Goal: Task Accomplishment & Management: Complete application form

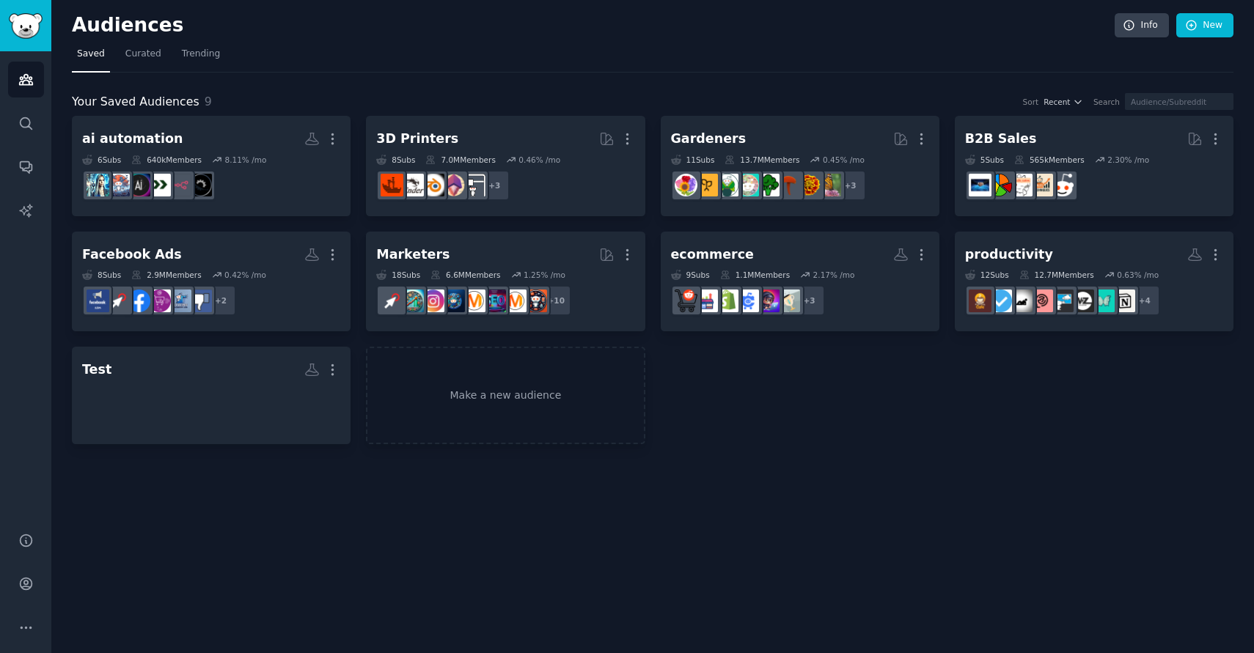
click at [578, 65] on nav "Saved Curated Trending" at bounding box center [653, 58] width 1162 height 30
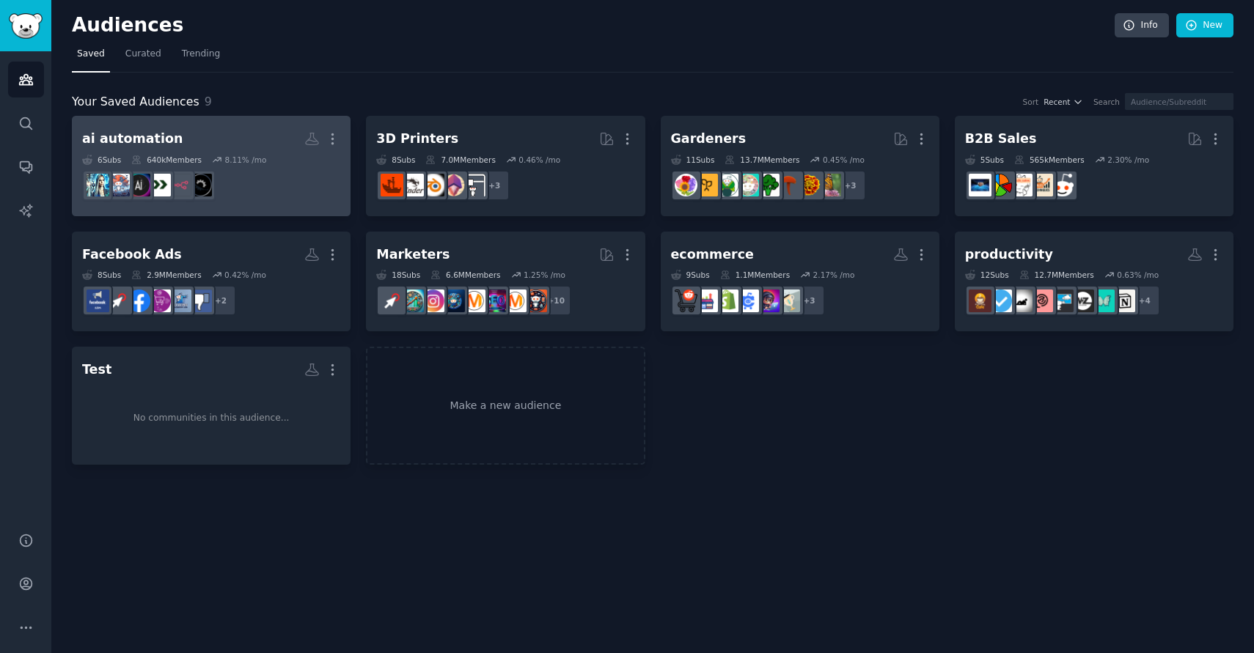
click at [202, 159] on div "640k Members" at bounding box center [166, 160] width 70 height 10
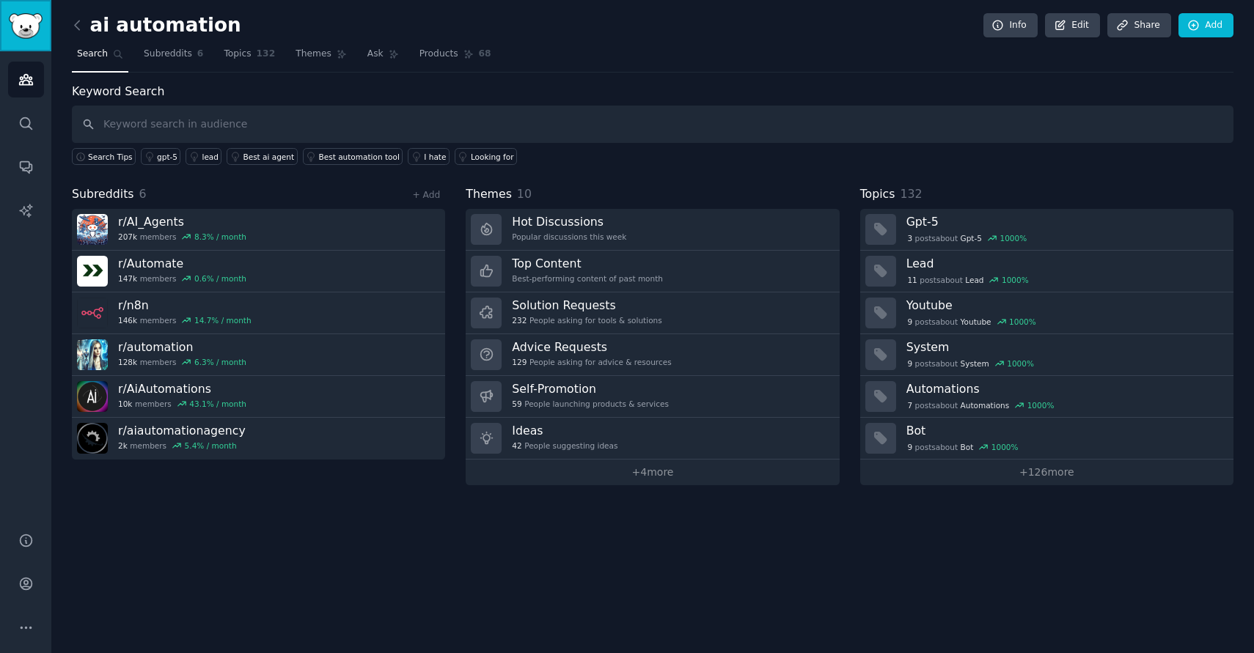
click at [20, 23] on img "Sidebar" at bounding box center [26, 26] width 34 height 26
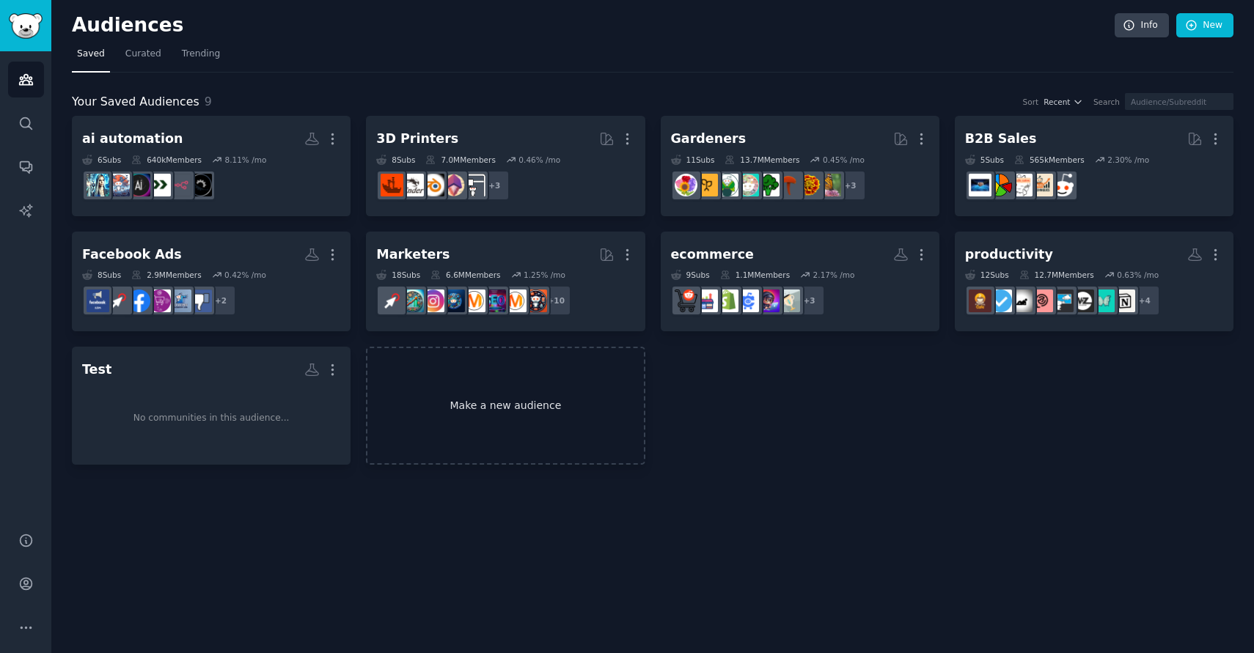
click at [519, 406] on link "Make a new audience" at bounding box center [505, 406] width 279 height 118
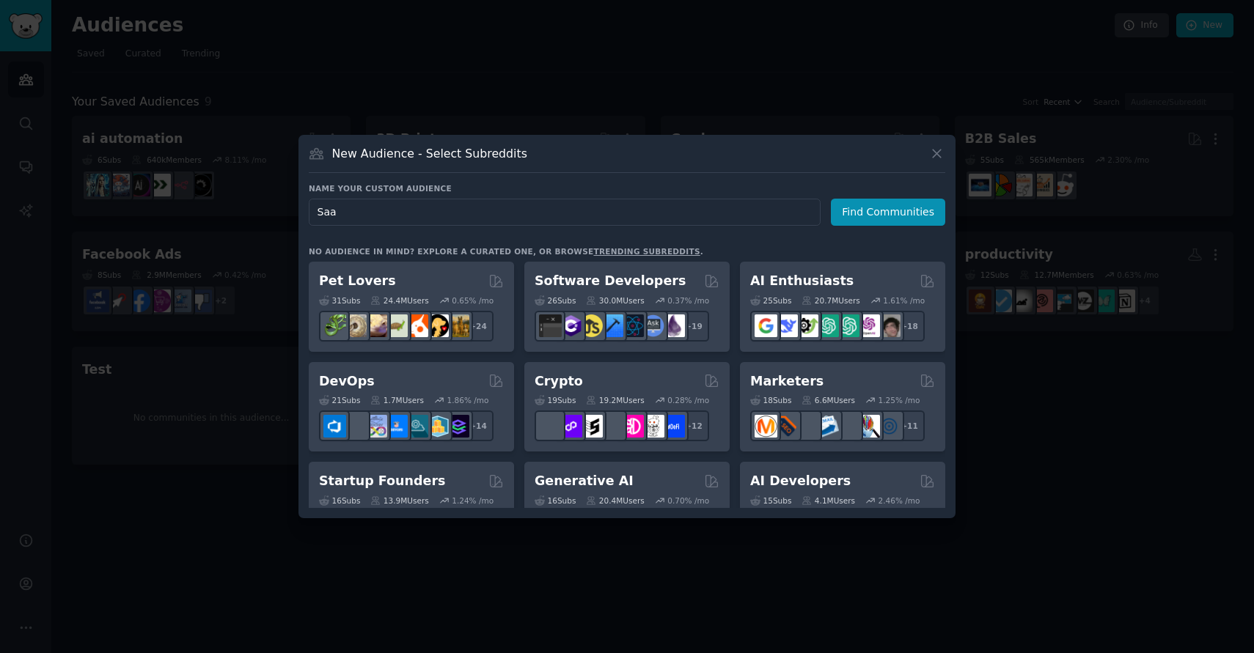
type input "SaaS"
click button "Find Communities" at bounding box center [888, 212] width 114 height 27
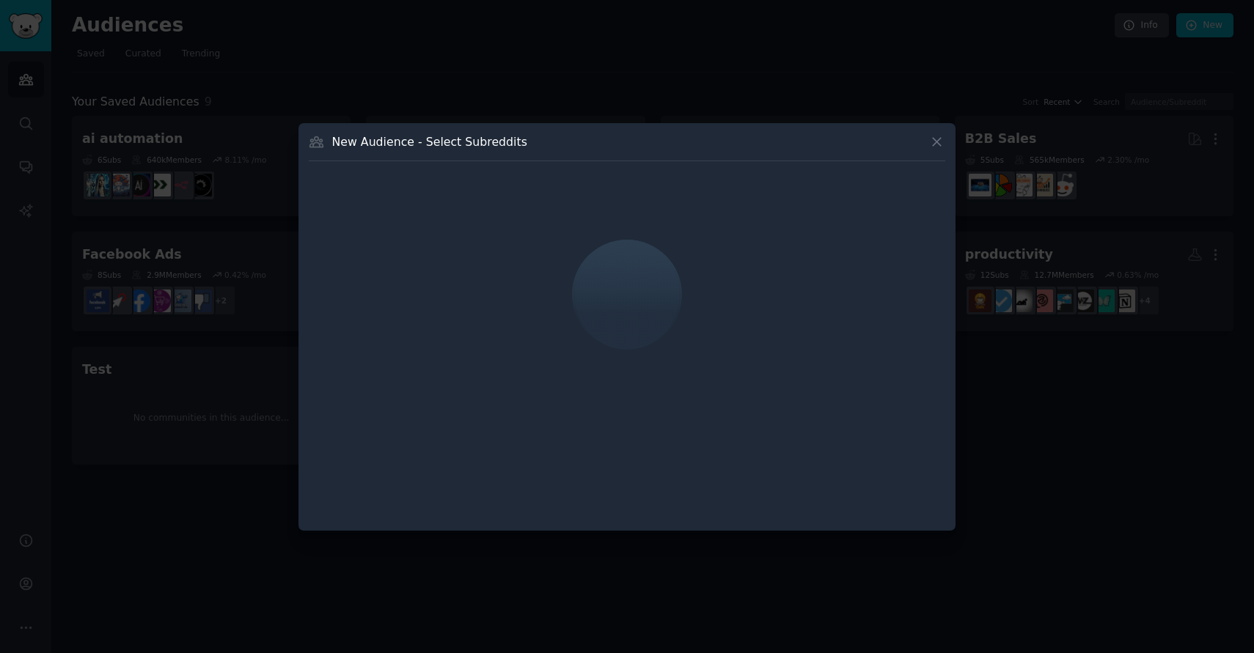
click at [671, 257] on div at bounding box center [627, 295] width 636 height 246
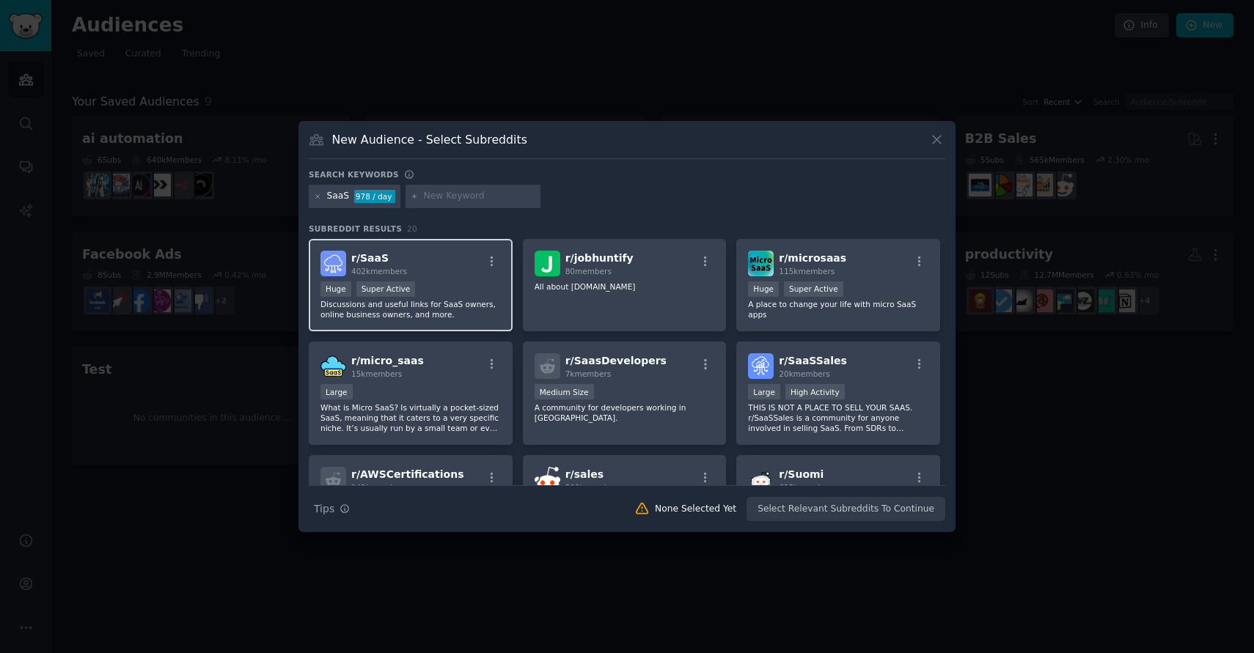
click at [443, 287] on div "Huge Super Active" at bounding box center [410, 291] width 180 height 18
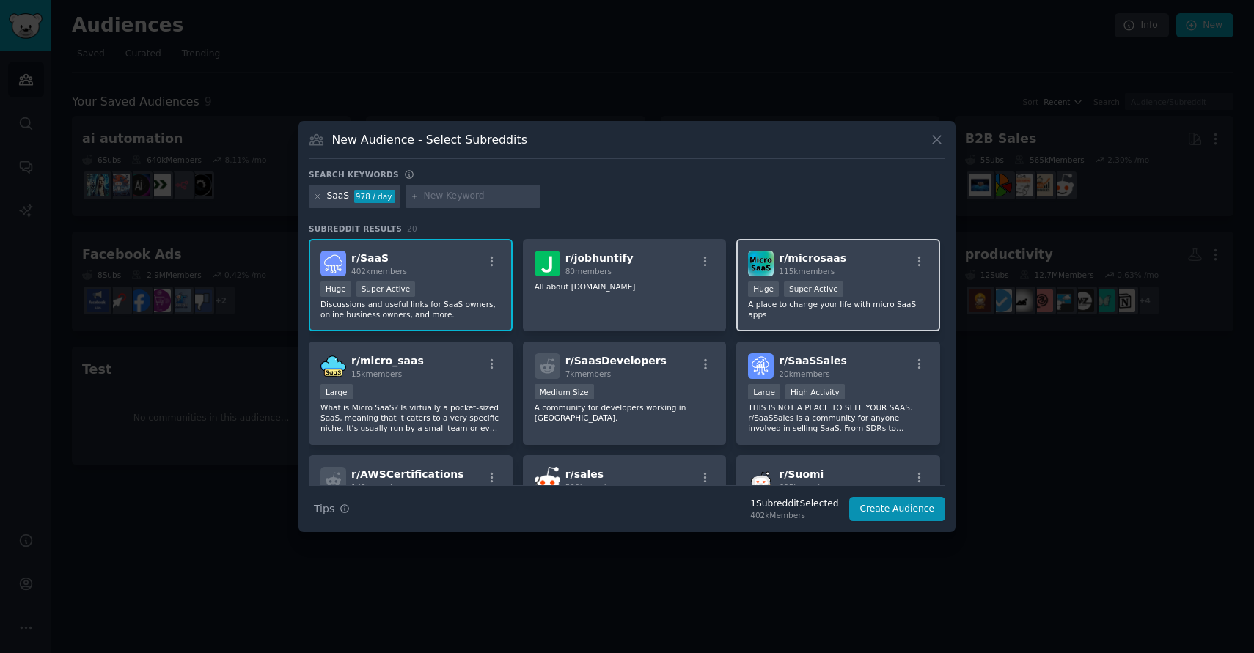
click at [805, 301] on p "A place to change your life with micro SaaS apps" at bounding box center [838, 309] width 180 height 21
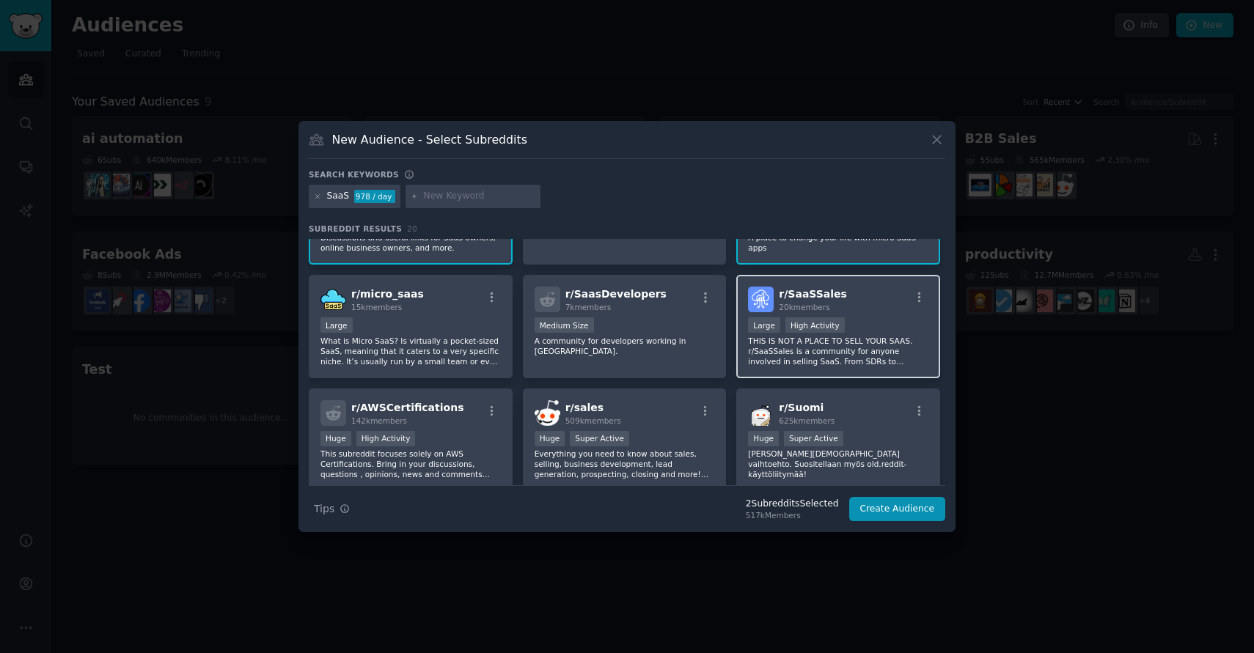
scroll to position [97, 0]
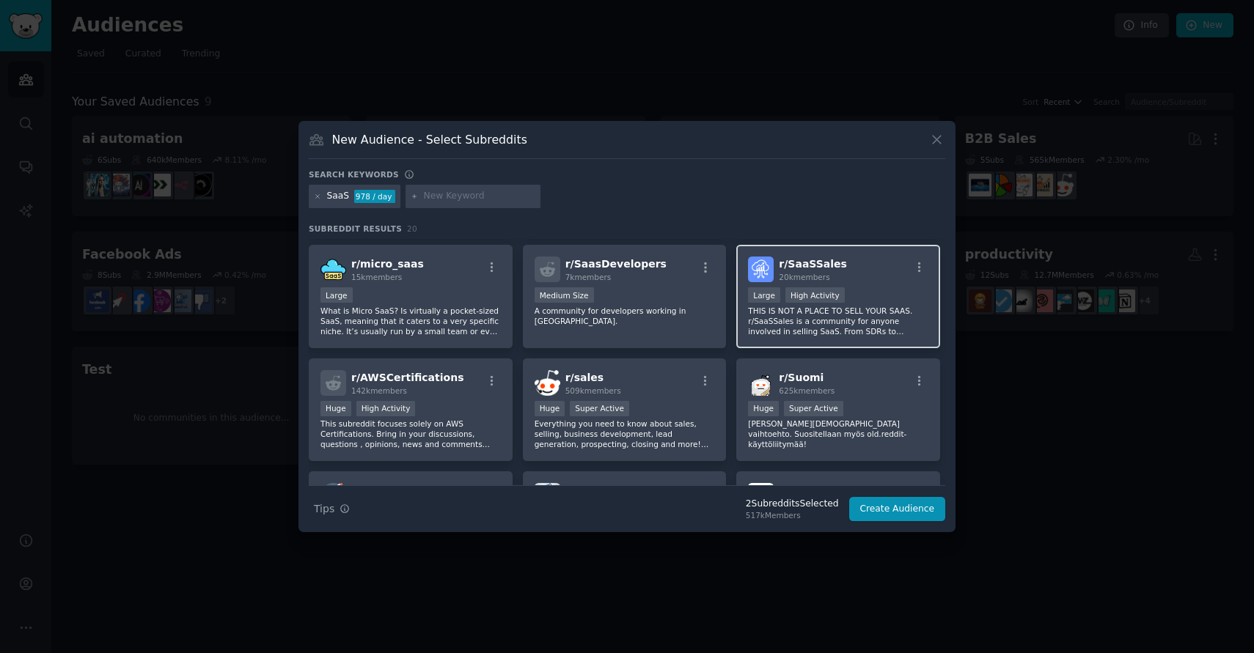
click at [818, 315] on p "THIS IS NOT A PLACE TO SELL YOUR SAAS. r/SaaSSales is a community for anyone in…" at bounding box center [838, 321] width 180 height 31
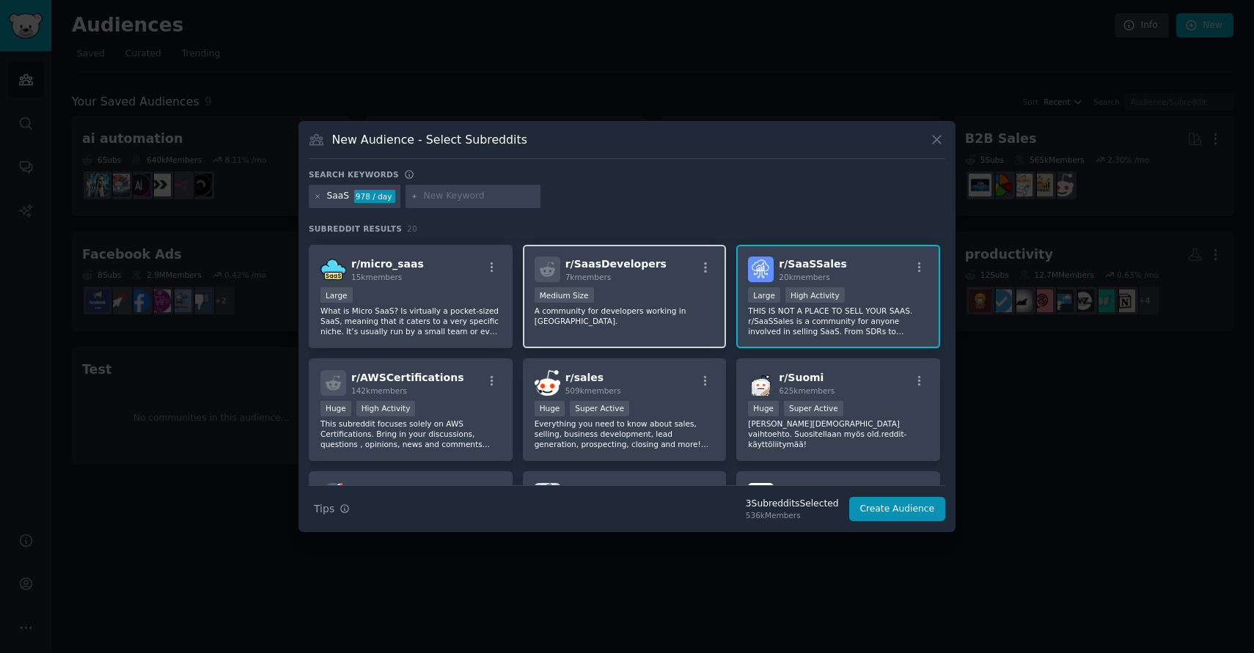
click at [629, 312] on p "A community for developers working in SaaS." at bounding box center [625, 316] width 180 height 21
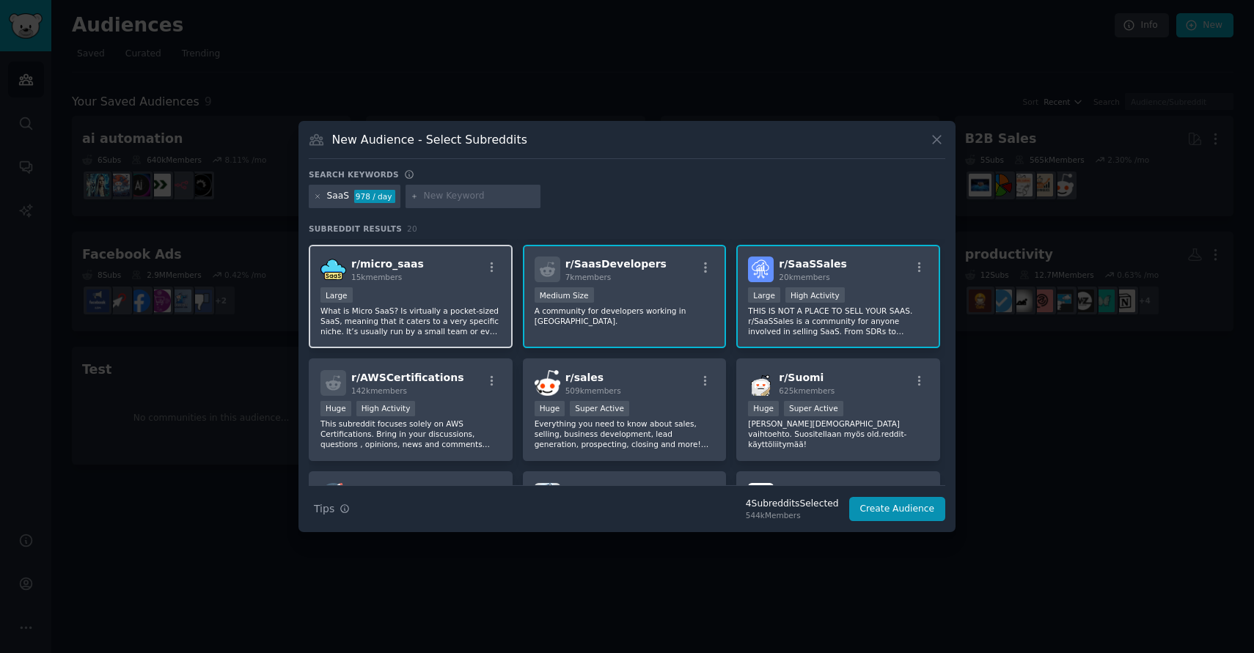
click at [456, 316] on p "What is Micro SaaS? Is virtually a pocket-sized SaaS, meaning that it caters to…" at bounding box center [410, 321] width 180 height 31
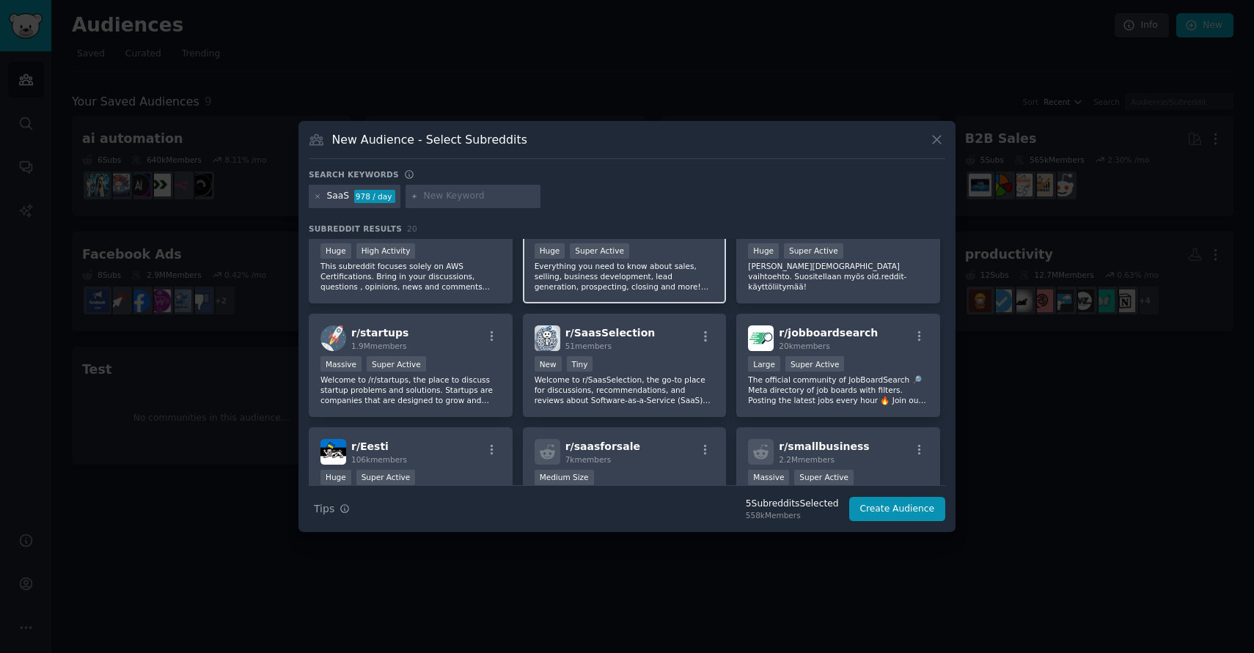
scroll to position [282, 0]
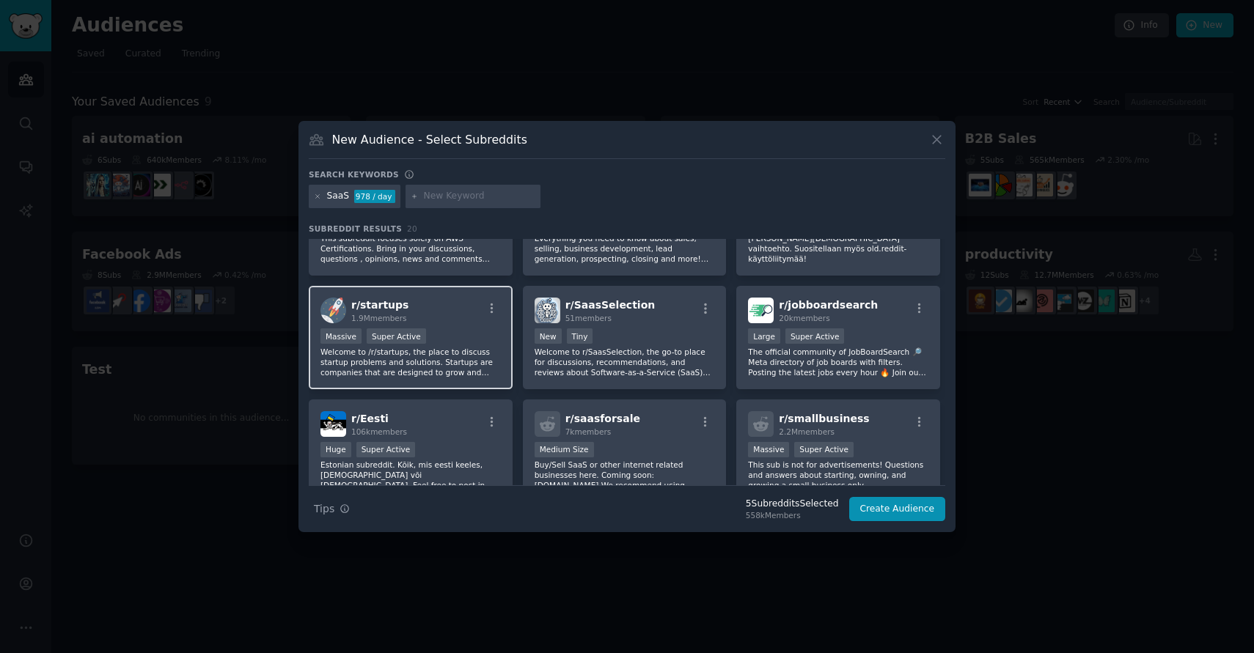
click at [431, 329] on div "Massive Super Active" at bounding box center [410, 338] width 180 height 18
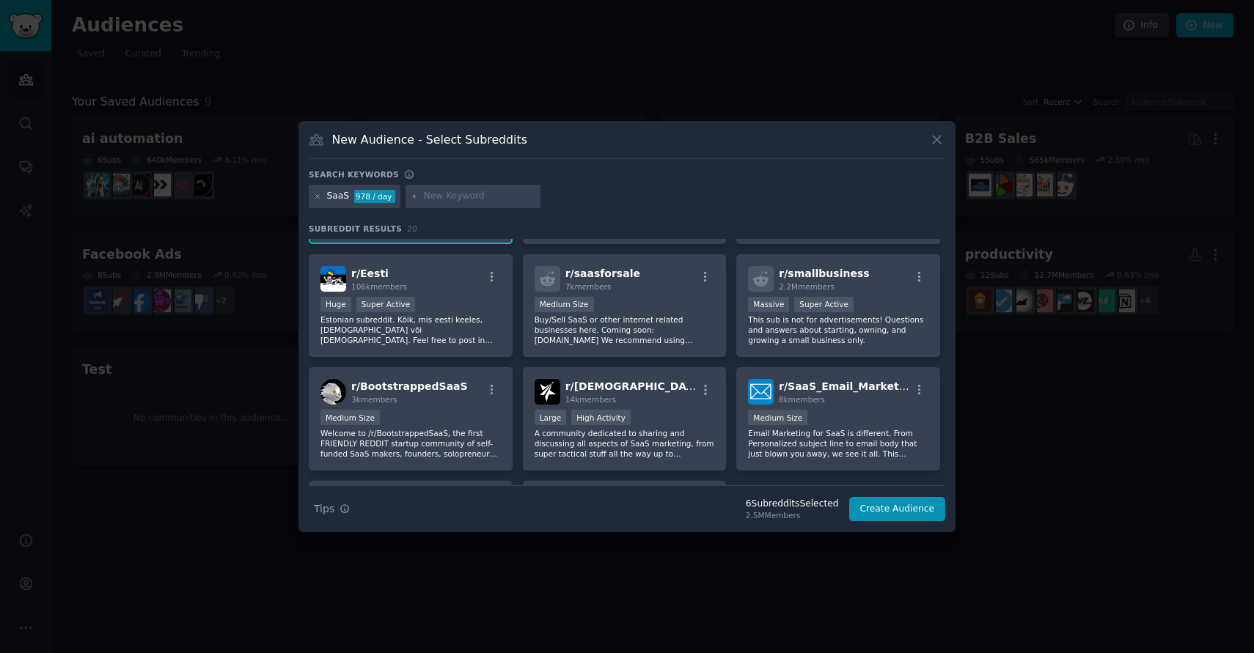
scroll to position [430, 0]
click at [587, 315] on p "Buy/Sell SaaS or other internet related businesses here. Coming soon: SaasForSa…" at bounding box center [625, 327] width 180 height 31
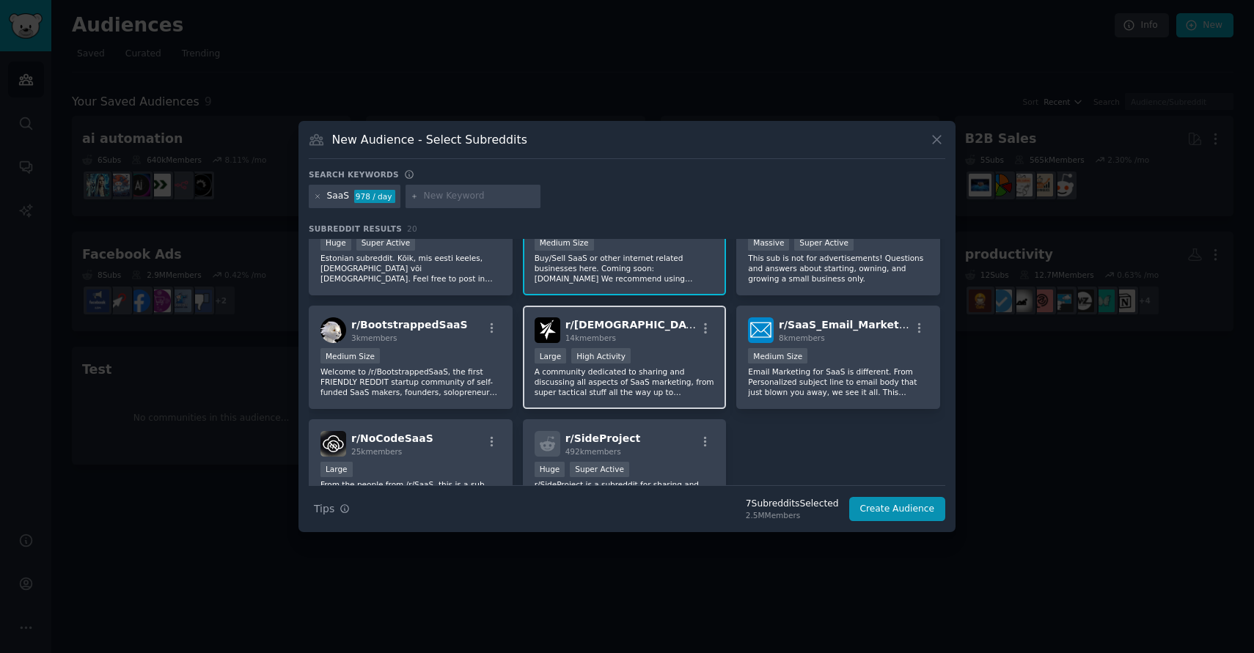
scroll to position [491, 0]
click at [631, 371] on p "A community dedicated to sharing and discussing all aspects of SaaS marketing, …" at bounding box center [625, 380] width 180 height 31
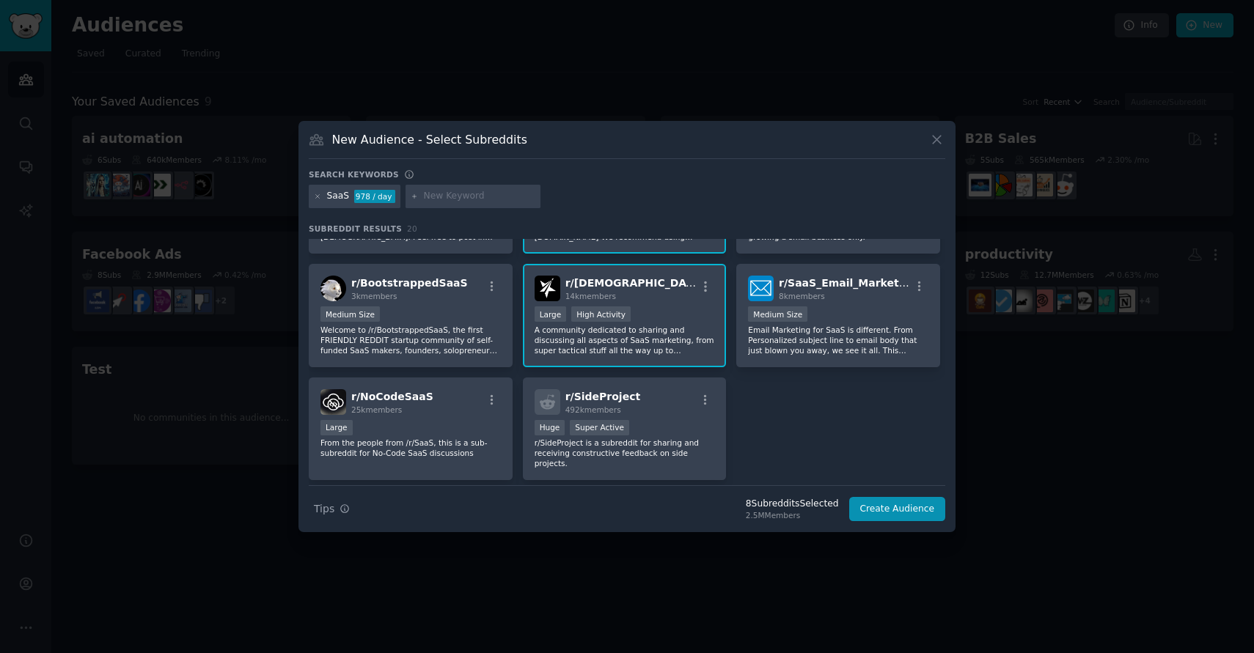
scroll to position [577, 0]
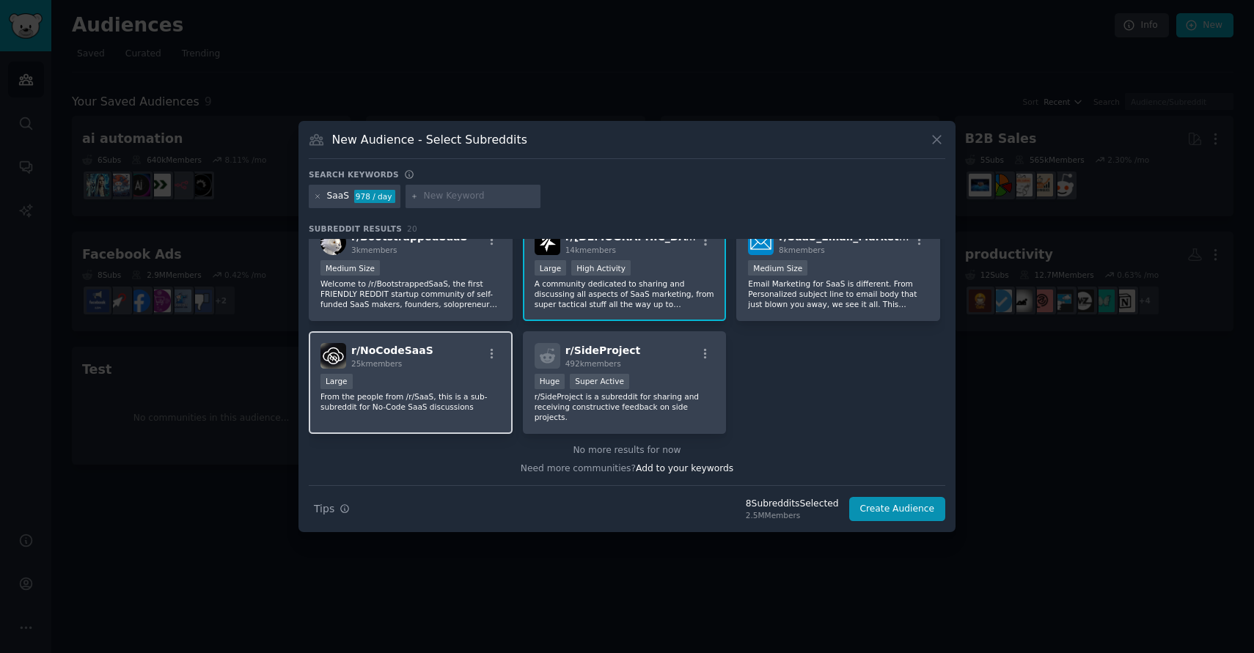
click at [433, 393] on p "From the people from /r/SaaS, this is a sub-subreddit for No-Code SaaS discussi…" at bounding box center [410, 402] width 180 height 21
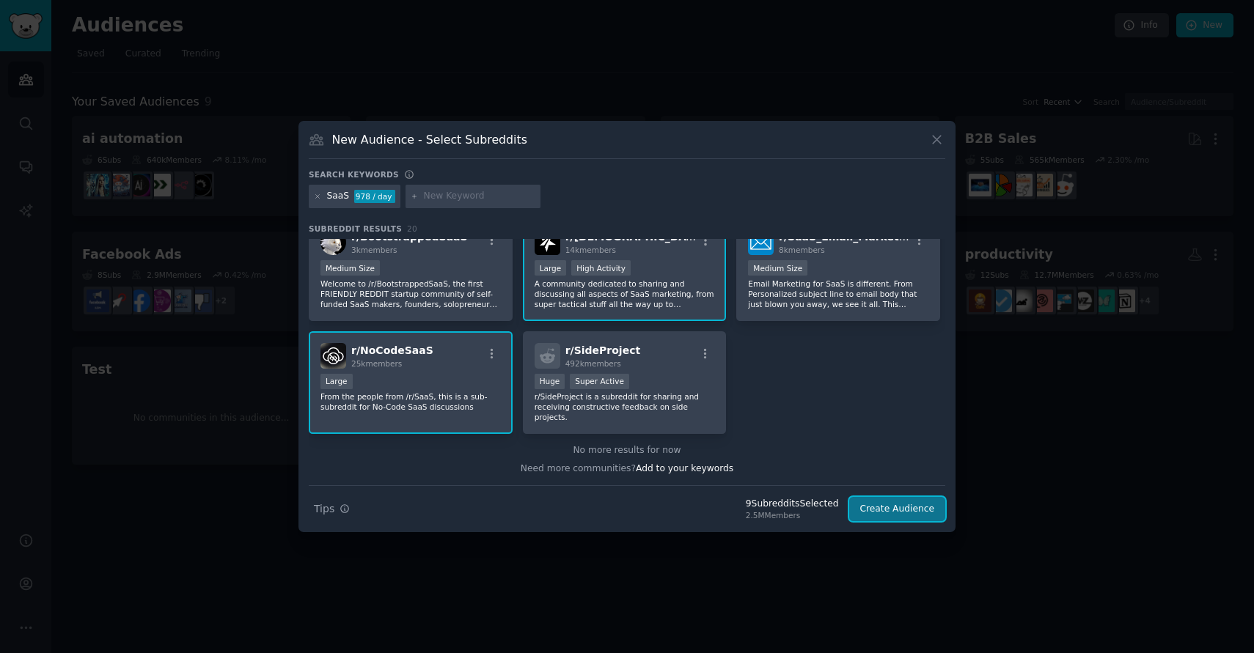
click at [891, 510] on button "Create Audience" at bounding box center [897, 509] width 97 height 25
click at [876, 508] on div "Search Tips Tips 9 Subreddit s Selected 2.5M Members Create Audience" at bounding box center [627, 503] width 636 height 37
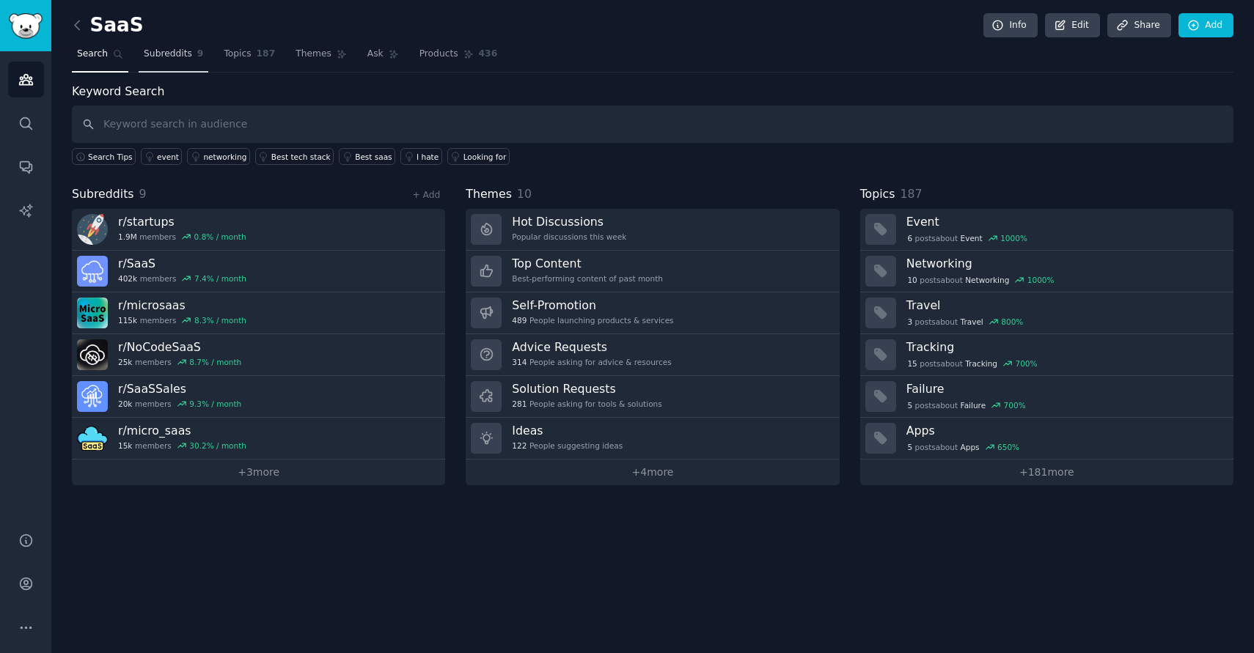
click at [172, 56] on span "Subreddits" at bounding box center [168, 54] width 48 height 13
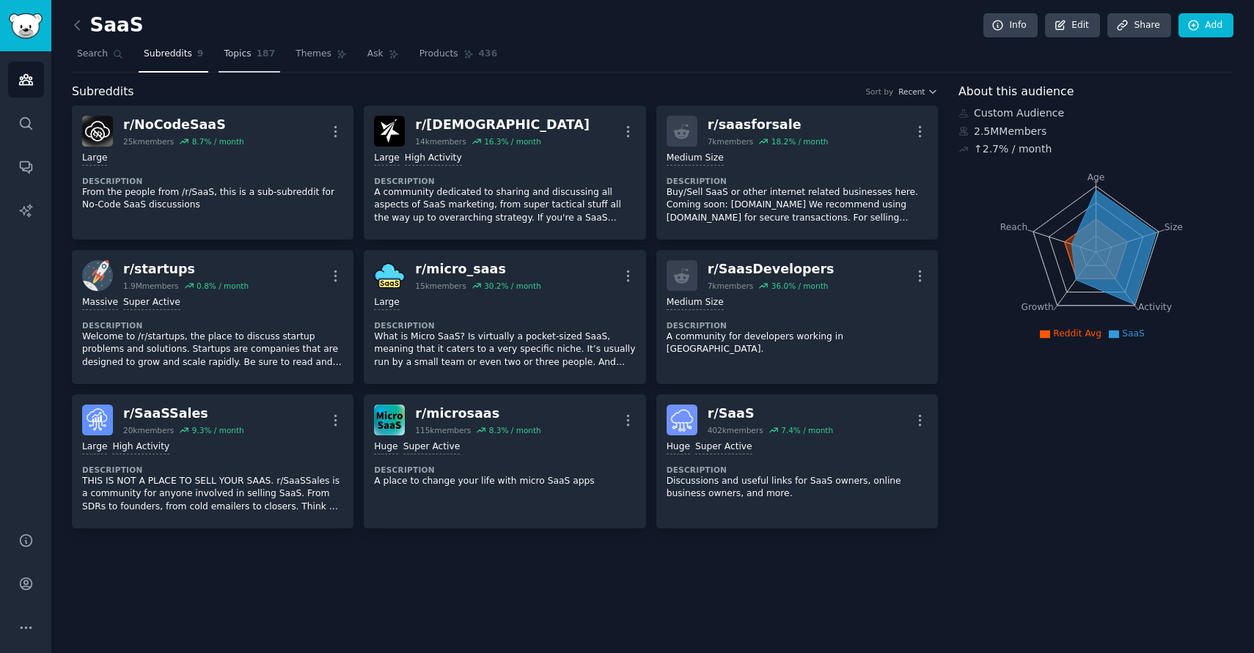
click at [250, 44] on link "Topics 187" at bounding box center [250, 58] width 62 height 30
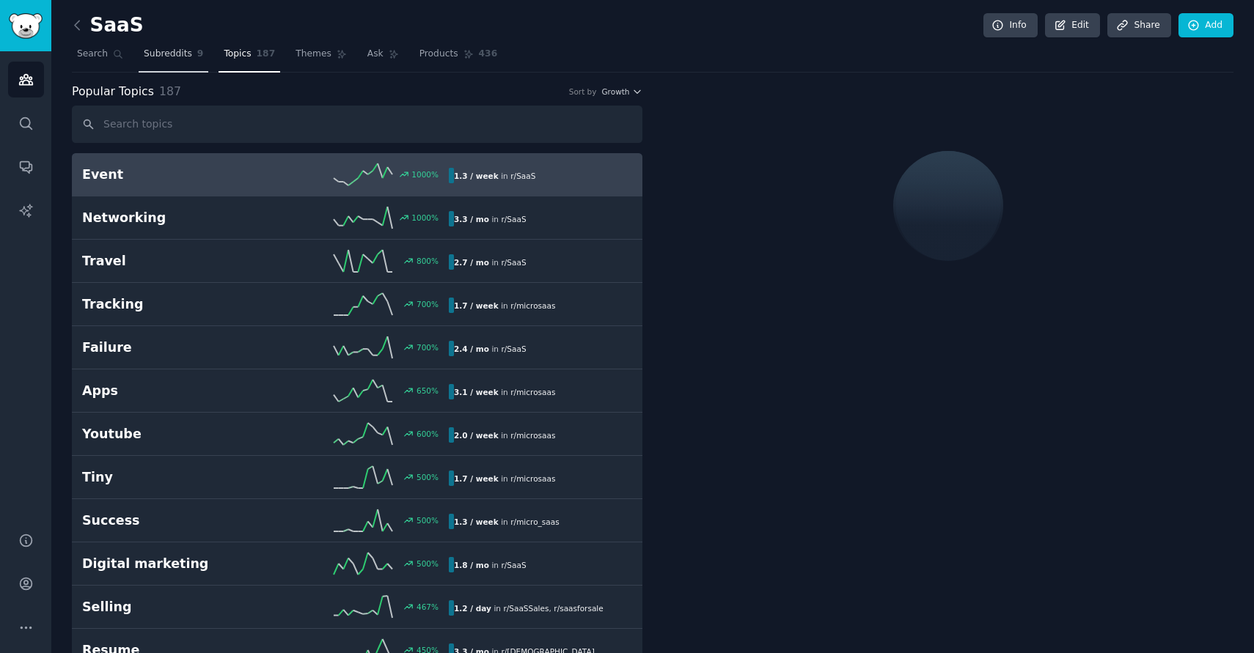
click at [167, 55] on span "Subreddits" at bounding box center [168, 54] width 48 height 13
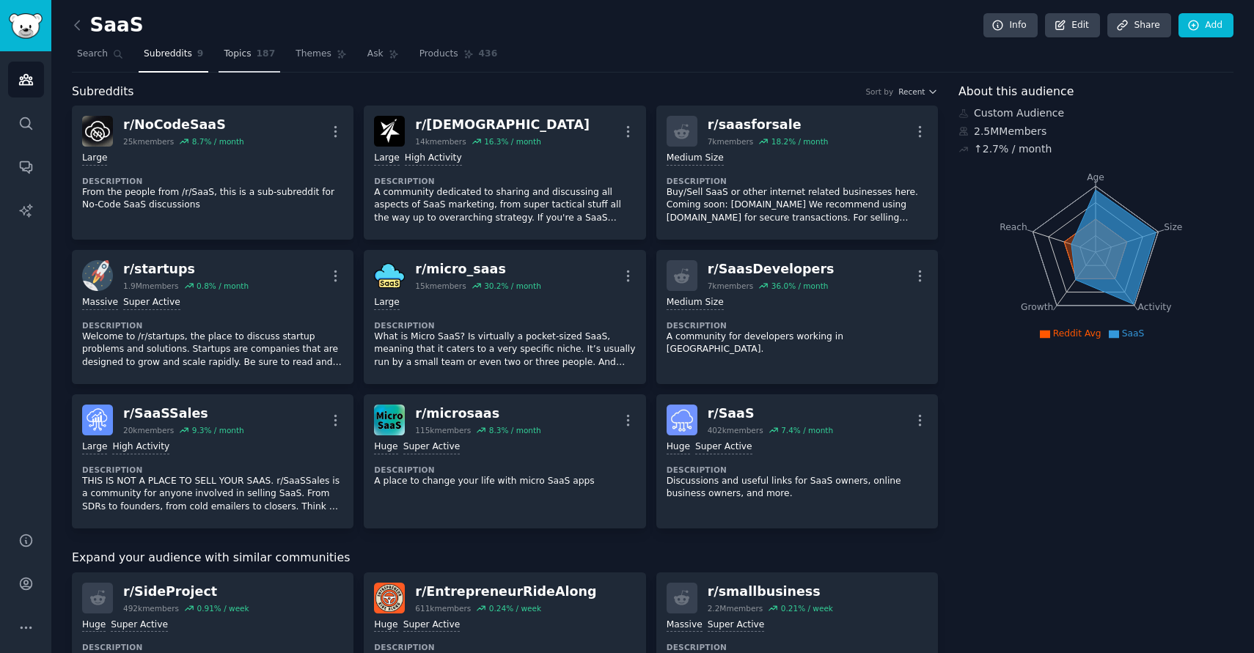
click at [243, 45] on link "Topics 187" at bounding box center [250, 58] width 62 height 30
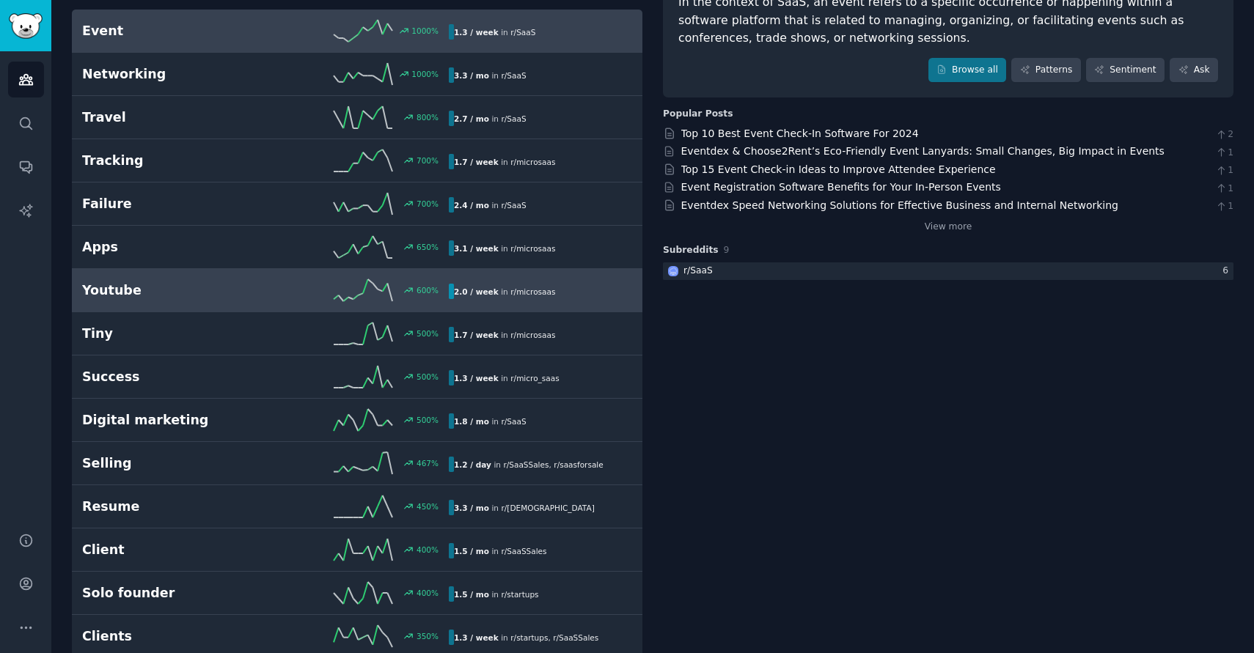
scroll to position [143, 0]
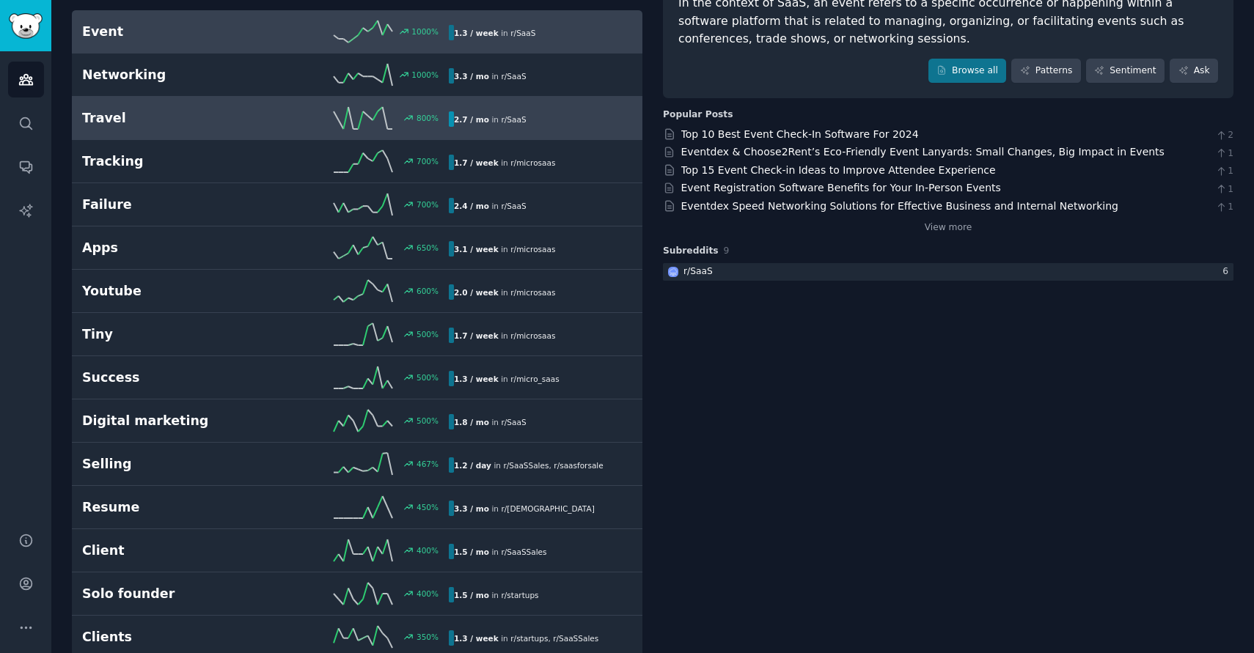
click at [327, 118] on div "800 %" at bounding box center [356, 118] width 183 height 22
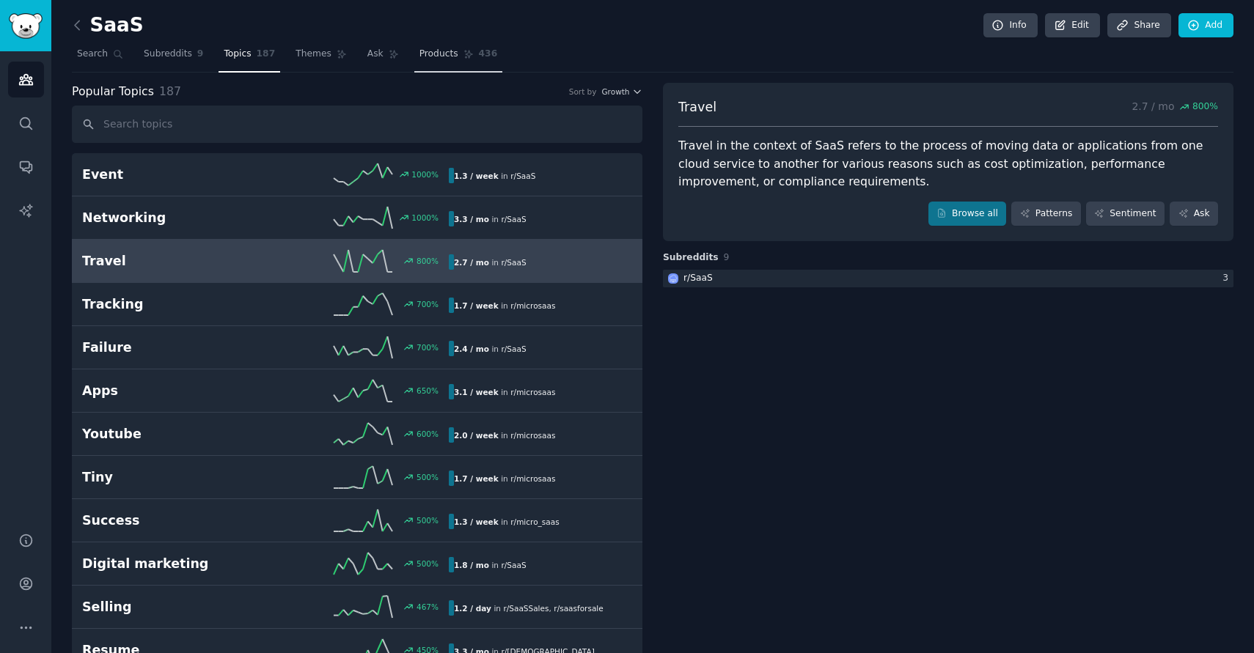
click at [441, 61] on link "Products 436" at bounding box center [458, 58] width 88 height 30
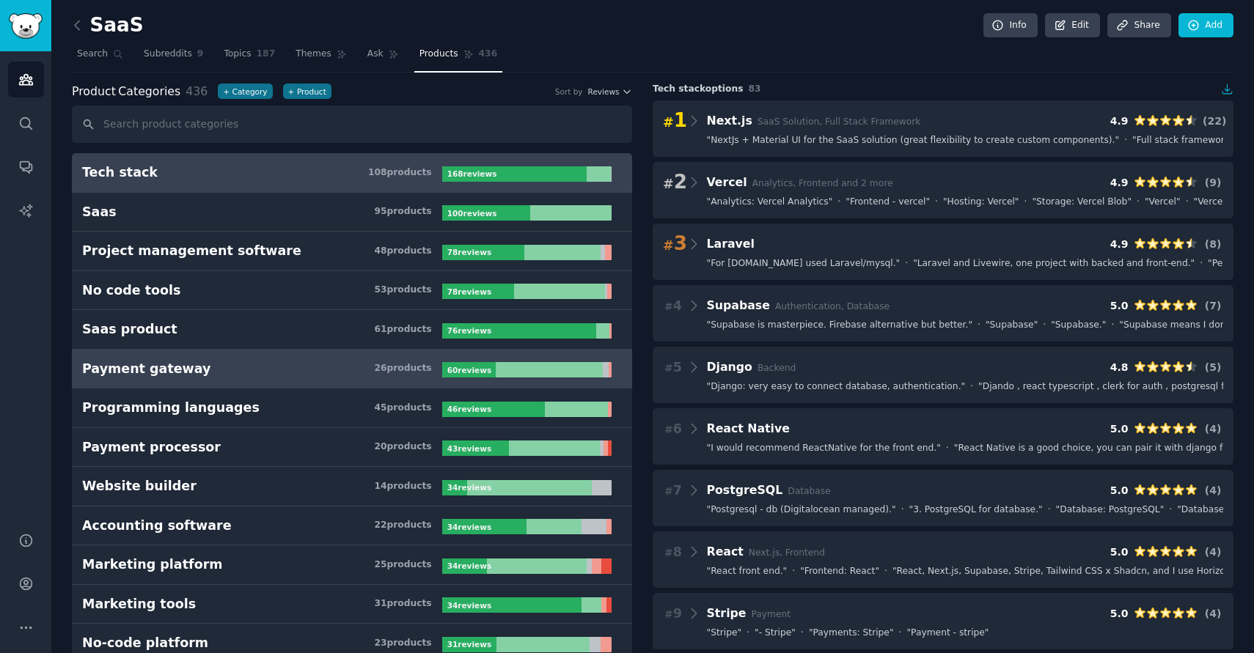
click at [399, 386] on link "Payment gateway 26 product s 60 review s" at bounding box center [352, 370] width 560 height 40
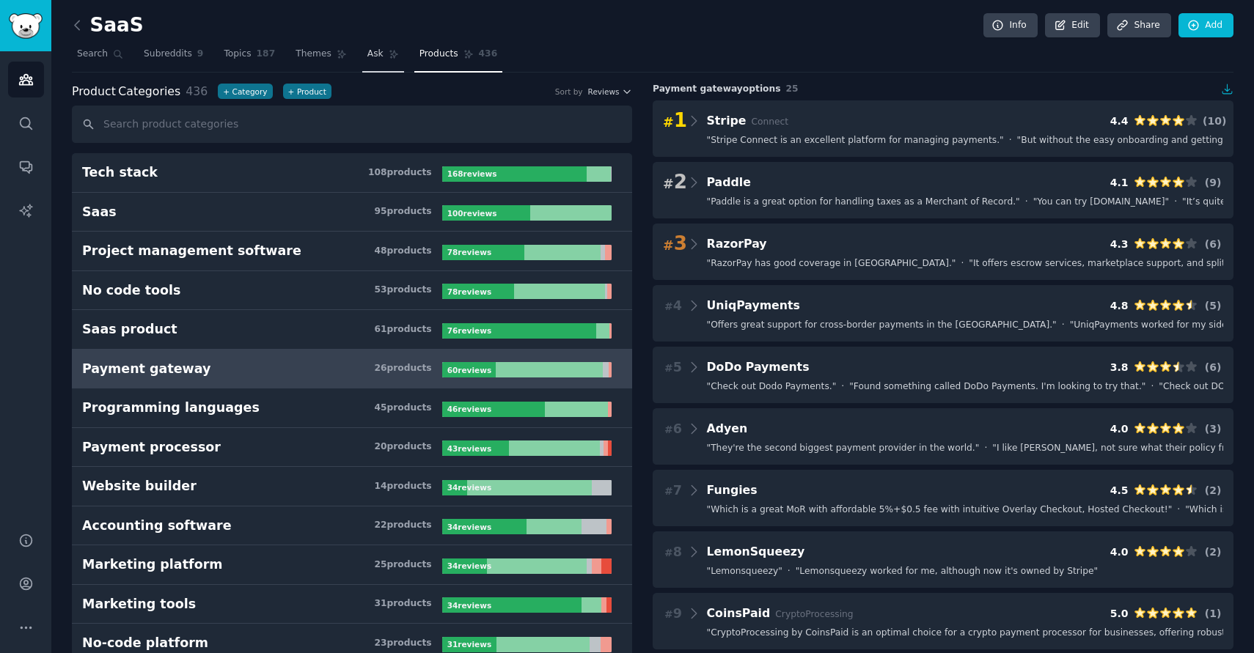
click at [377, 58] on span "Ask" at bounding box center [375, 54] width 16 height 13
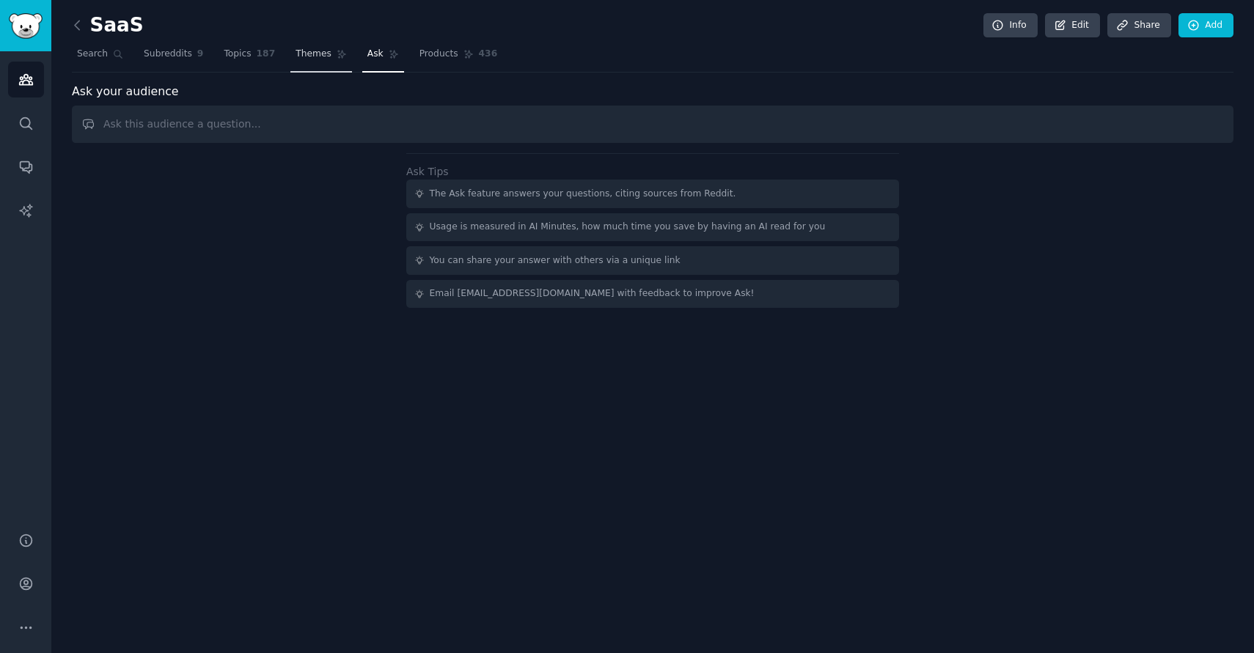
click at [316, 58] on span "Themes" at bounding box center [314, 54] width 36 height 13
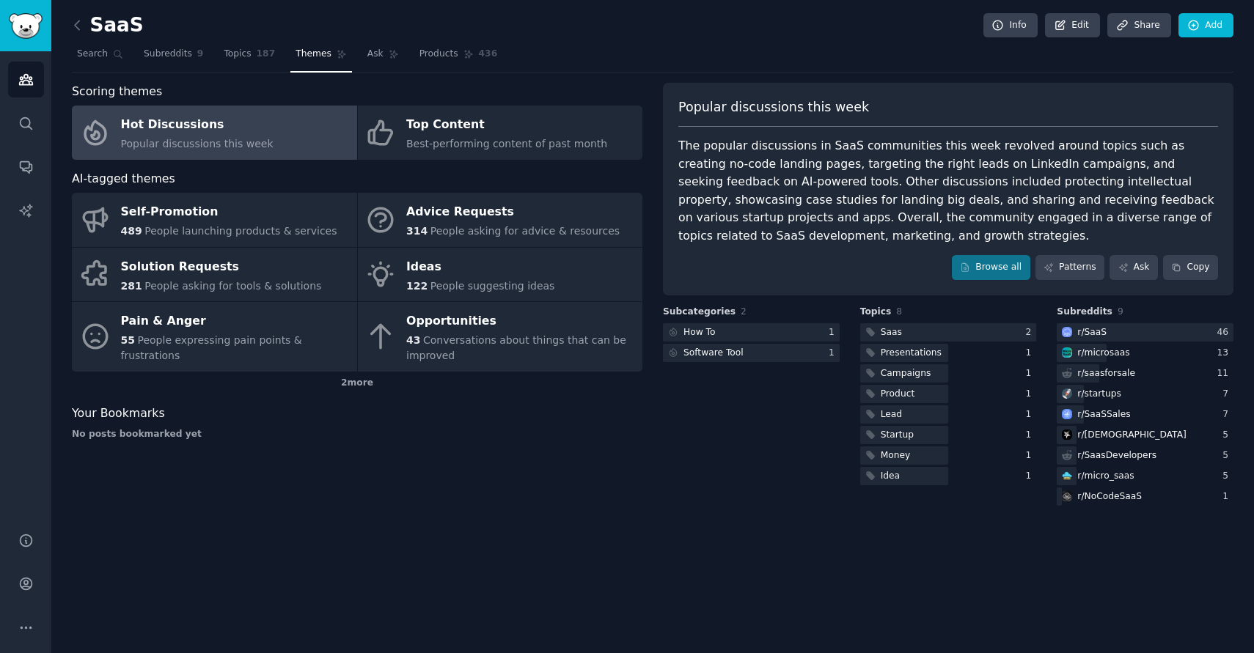
click at [211, 143] on span "Popular discussions this week" at bounding box center [197, 144] width 153 height 12
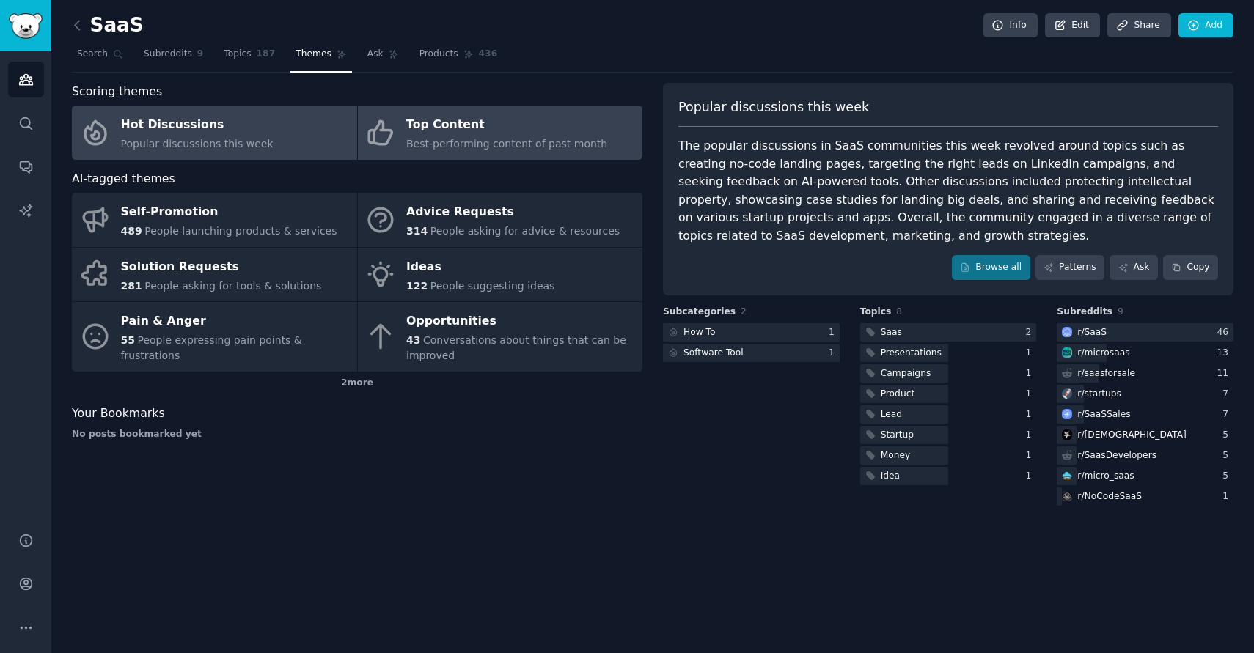
click at [487, 131] on div "Top Content" at bounding box center [506, 125] width 201 height 23
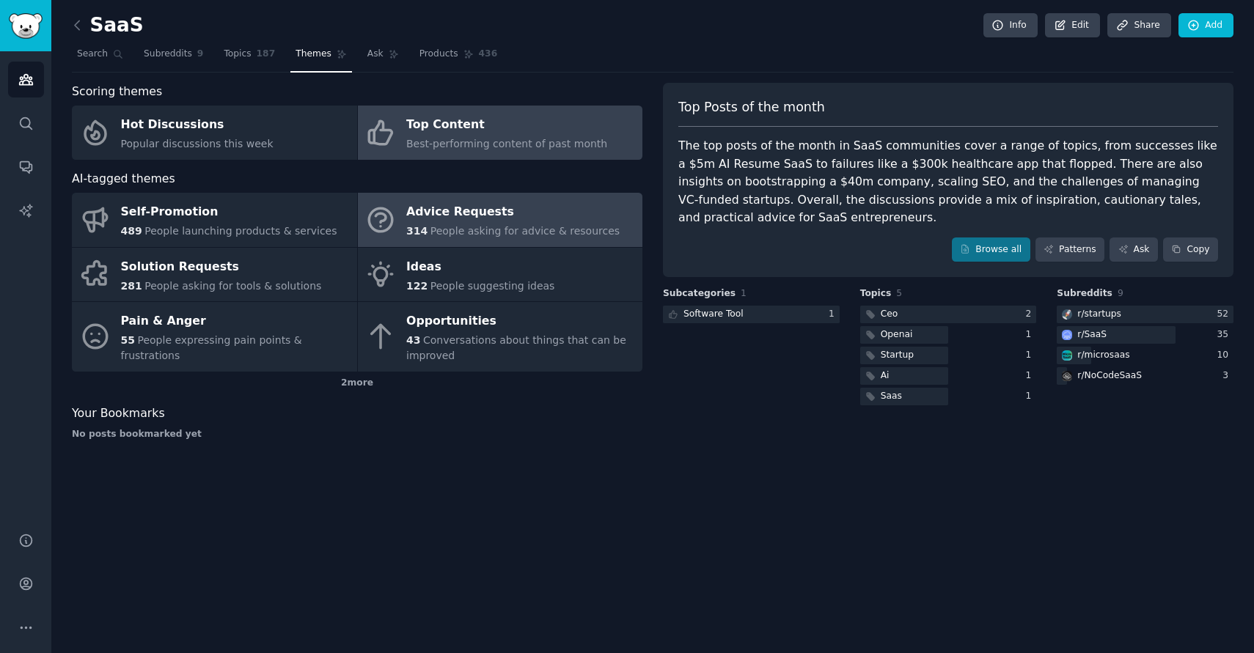
click at [470, 219] on div "Advice Requests" at bounding box center [512, 212] width 213 height 23
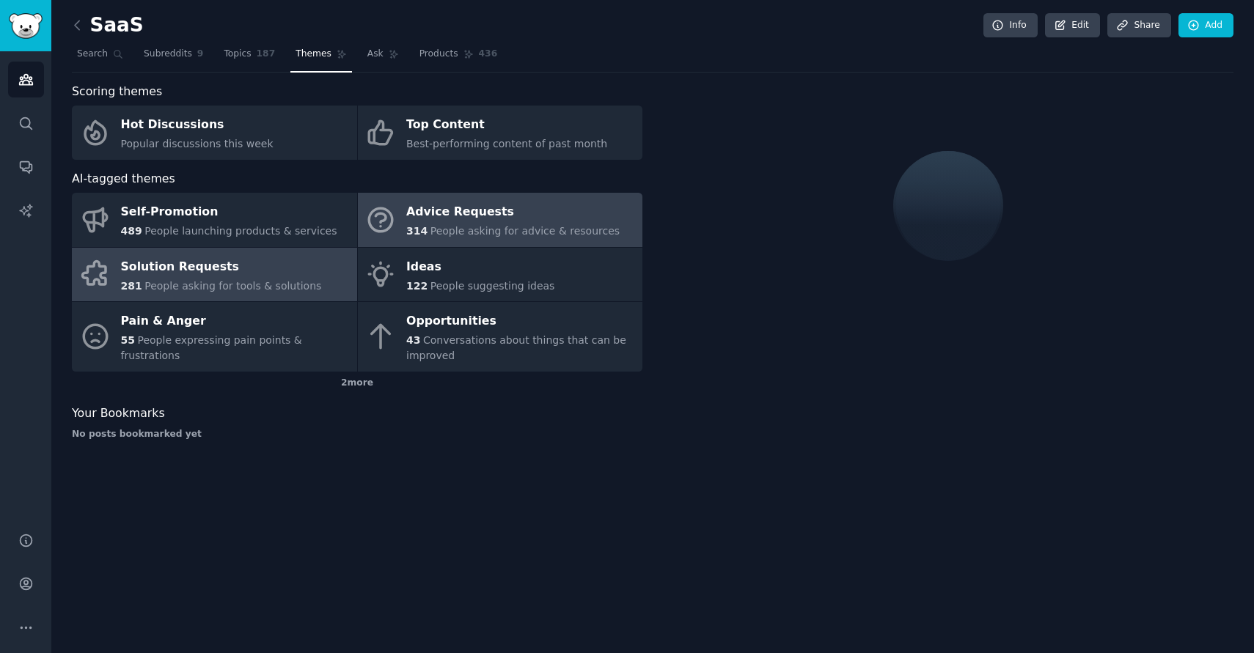
click at [246, 275] on div "Solution Requests" at bounding box center [221, 266] width 201 height 23
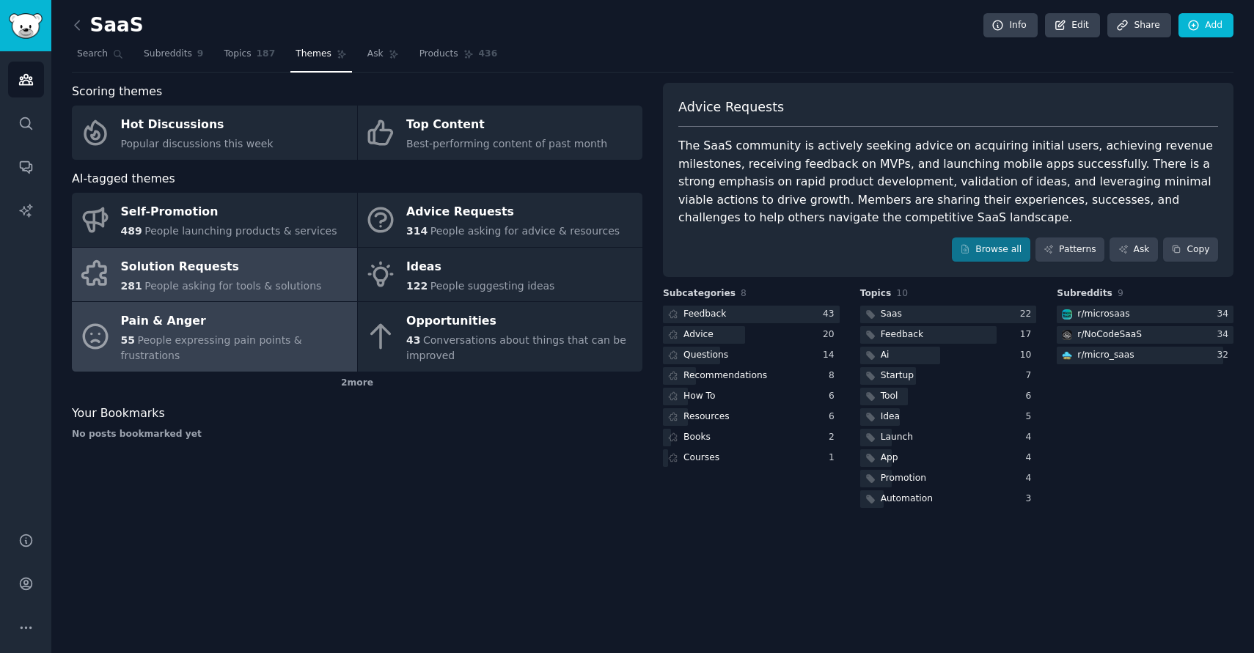
click at [208, 334] on div "Pain & Anger" at bounding box center [235, 321] width 229 height 23
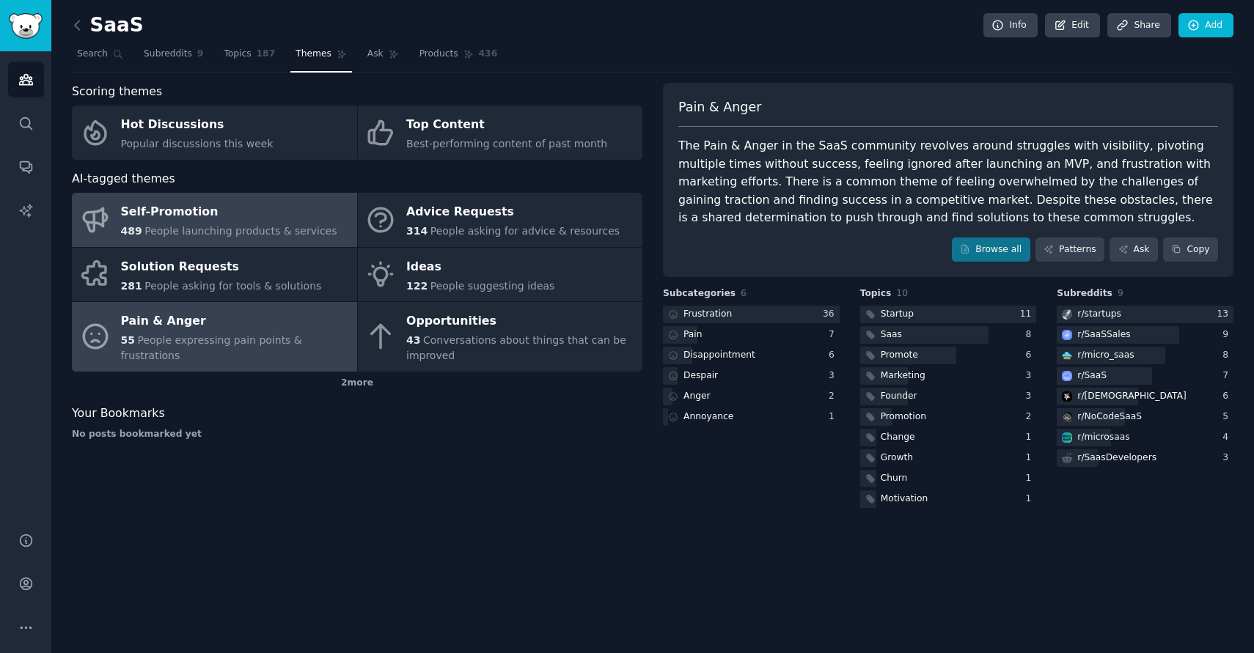
click at [238, 227] on span "People launching products & services" at bounding box center [240, 231] width 192 height 12
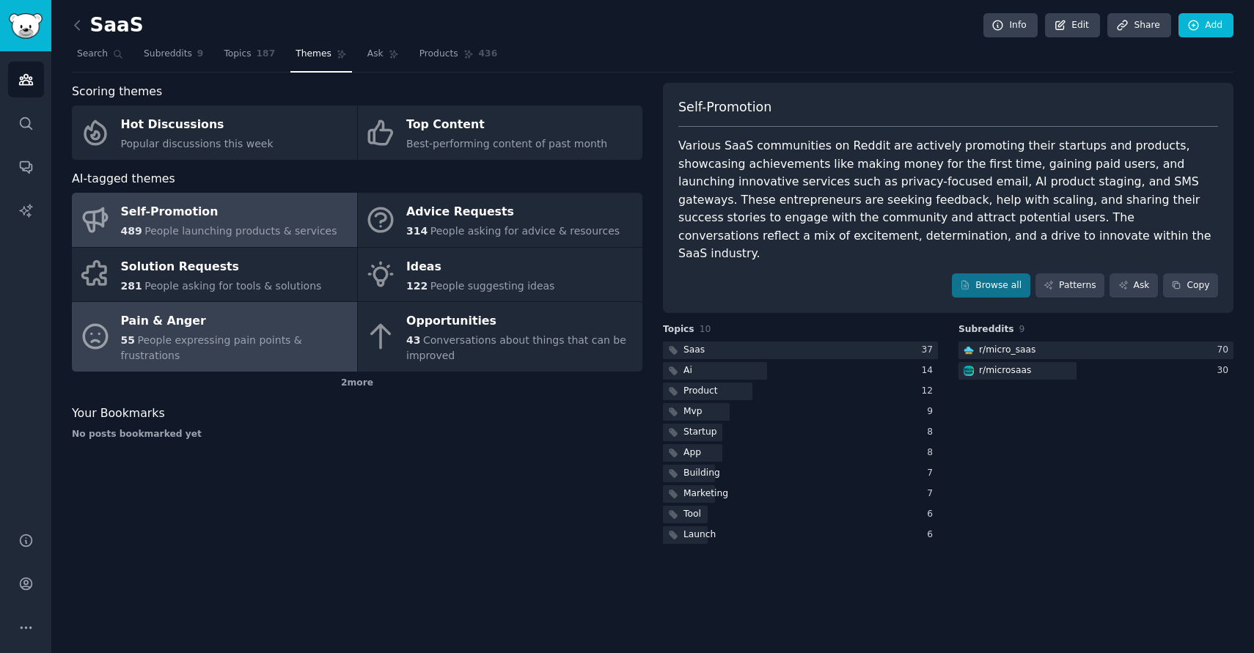
click at [308, 328] on div "Pain & Anger" at bounding box center [235, 321] width 229 height 23
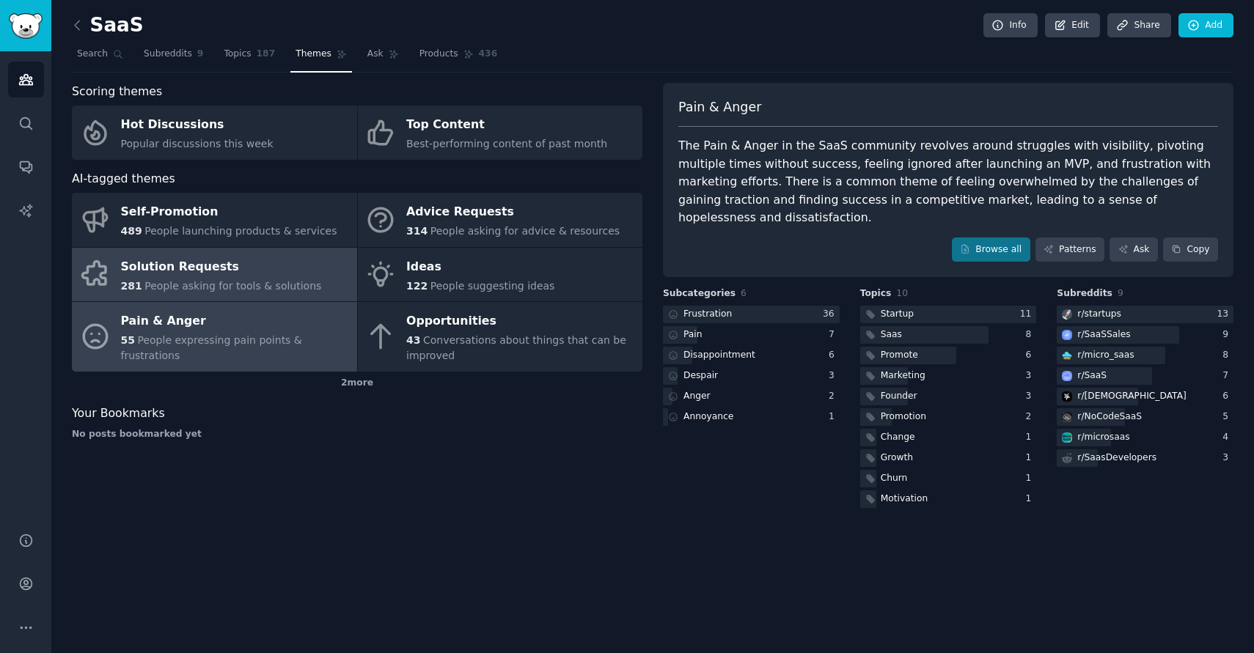
click at [282, 280] on span "People asking for tools & solutions" at bounding box center [232, 286] width 177 height 12
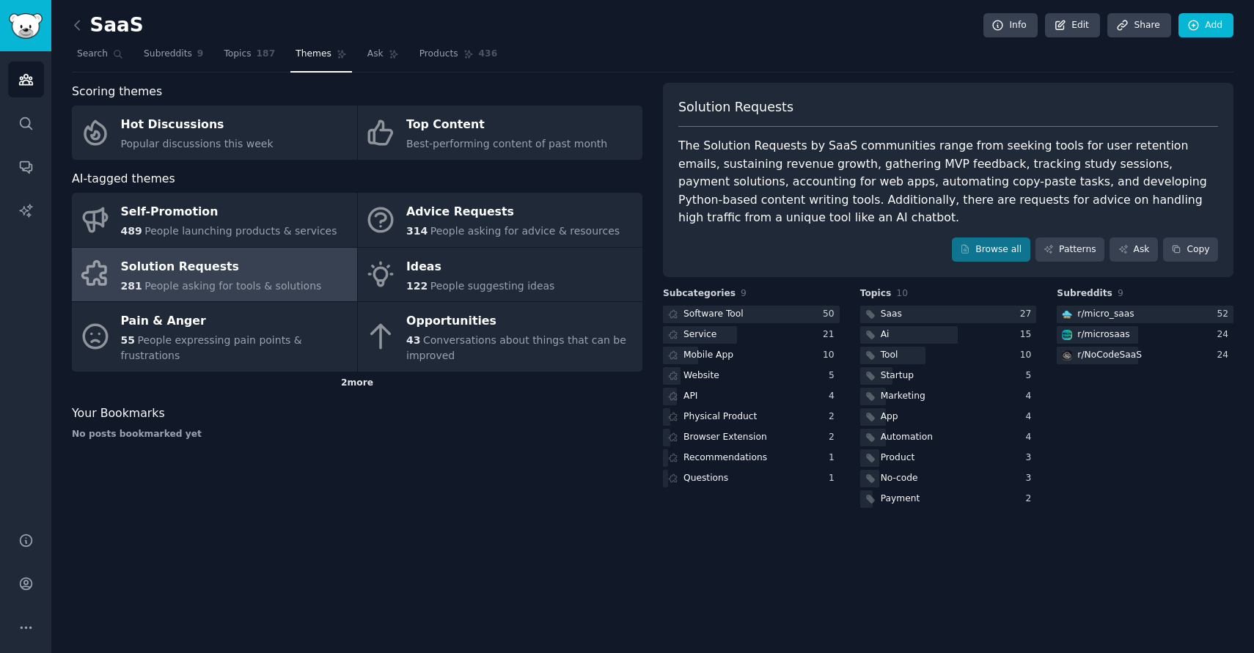
click at [345, 381] on div "2 more" at bounding box center [357, 383] width 571 height 23
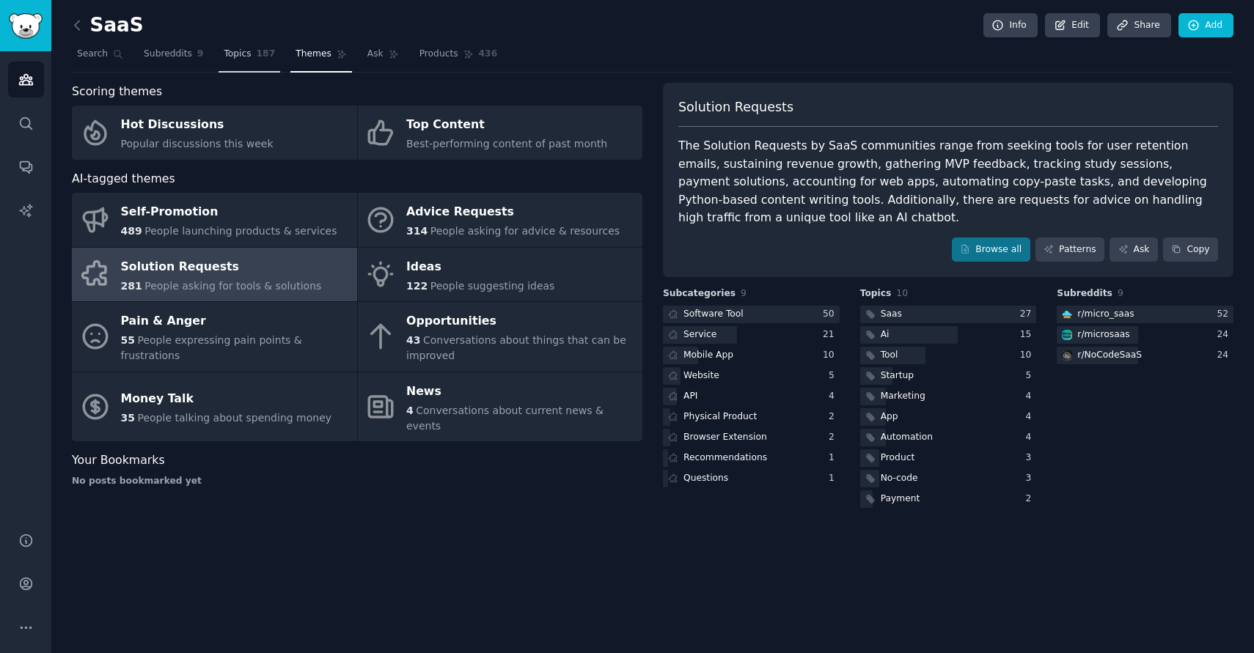
click at [235, 56] on span "Topics" at bounding box center [237, 54] width 27 height 13
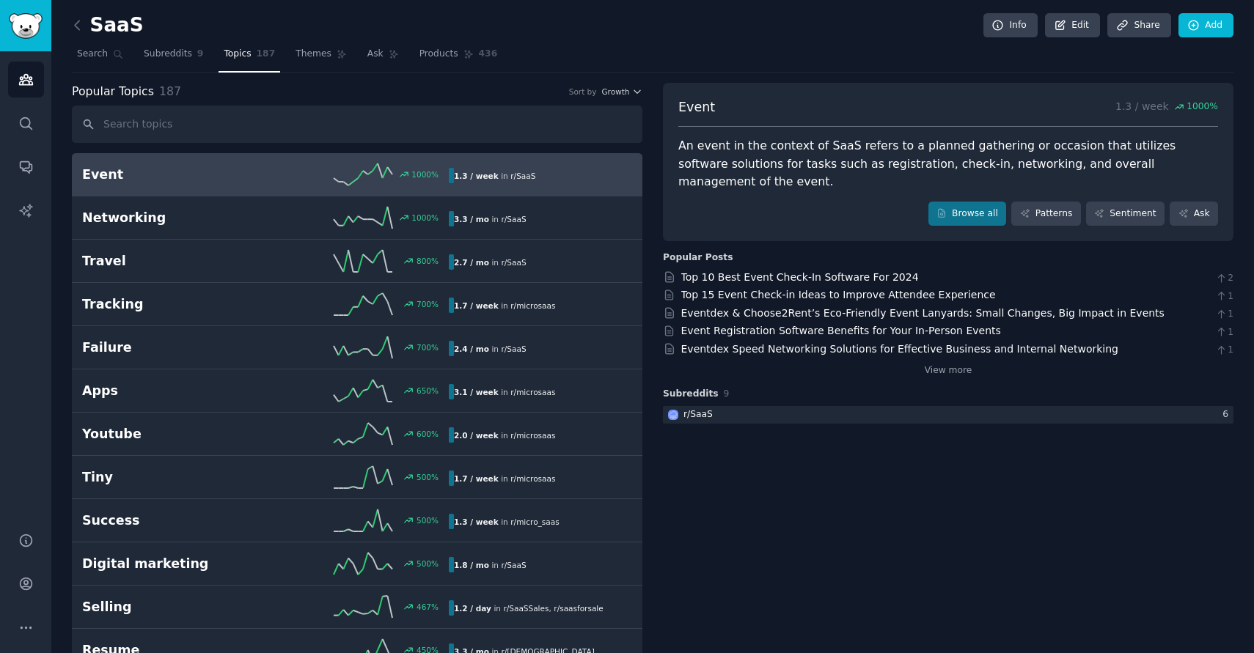
click at [89, 23] on h2 "SaaS" at bounding box center [108, 25] width 72 height 23
click at [83, 24] on icon at bounding box center [77, 25] width 15 height 15
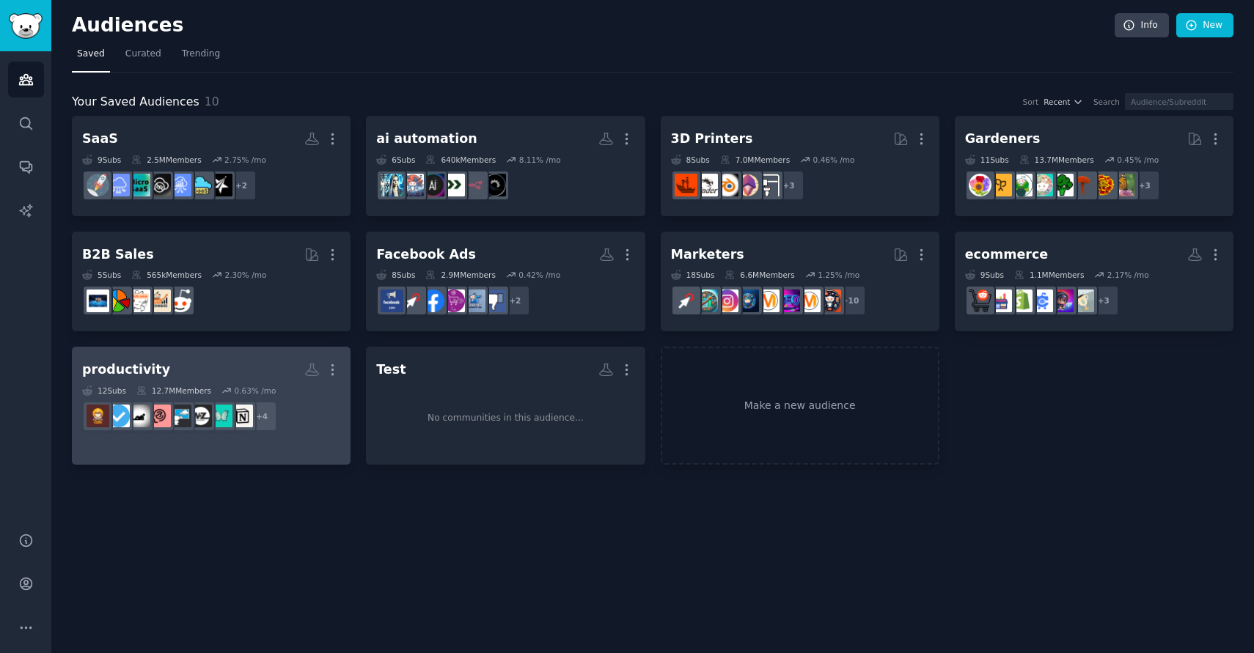
click at [331, 384] on div "productivity More 12 Sub s 12.7M Members 0.63 % /mo + 4" at bounding box center [211, 397] width 258 height 80
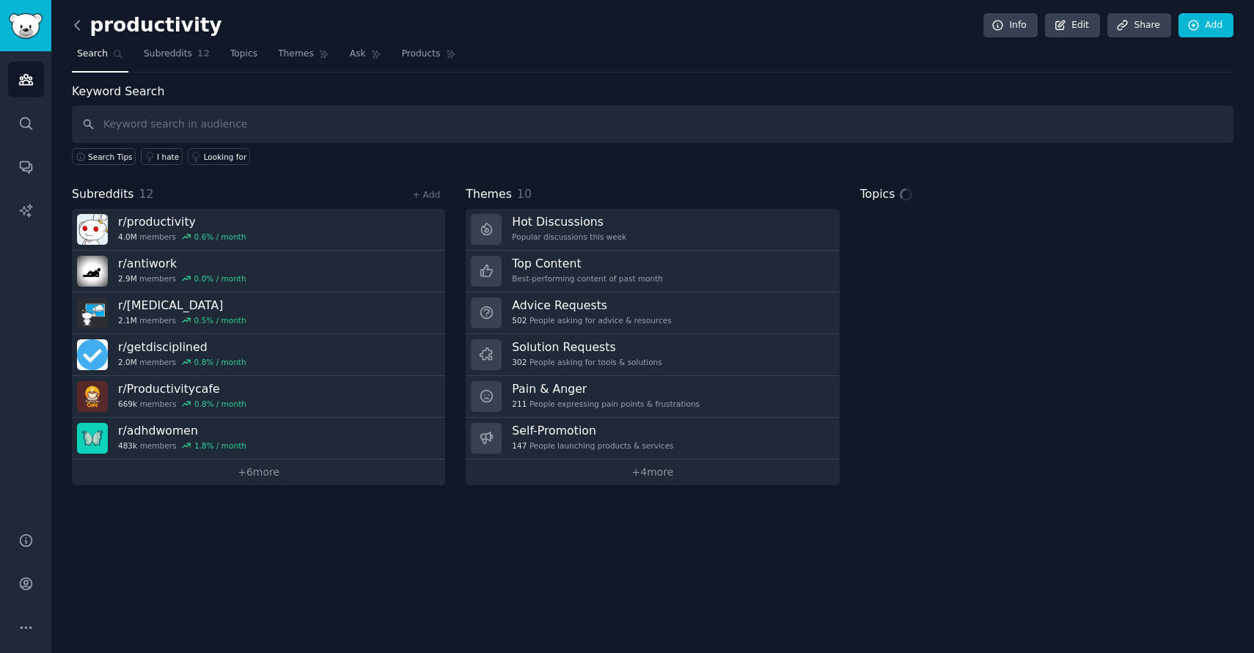
click at [77, 28] on icon at bounding box center [77, 25] width 4 height 9
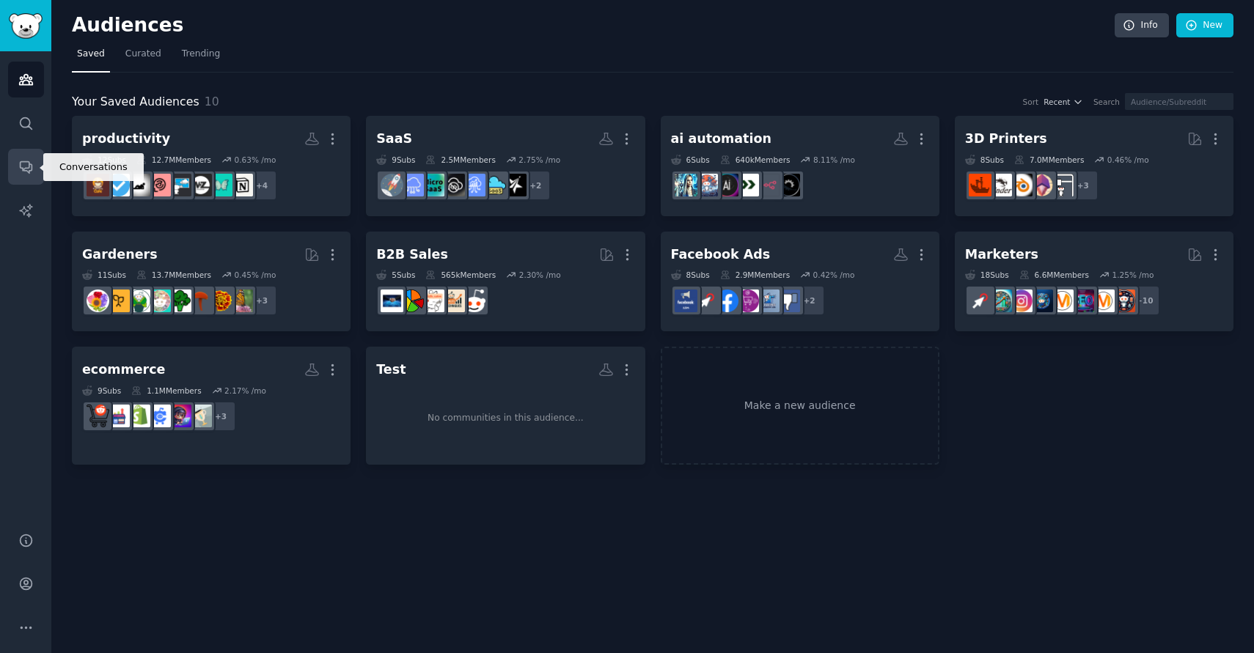
click at [29, 166] on icon "Sidebar" at bounding box center [26, 168] width 12 height 12
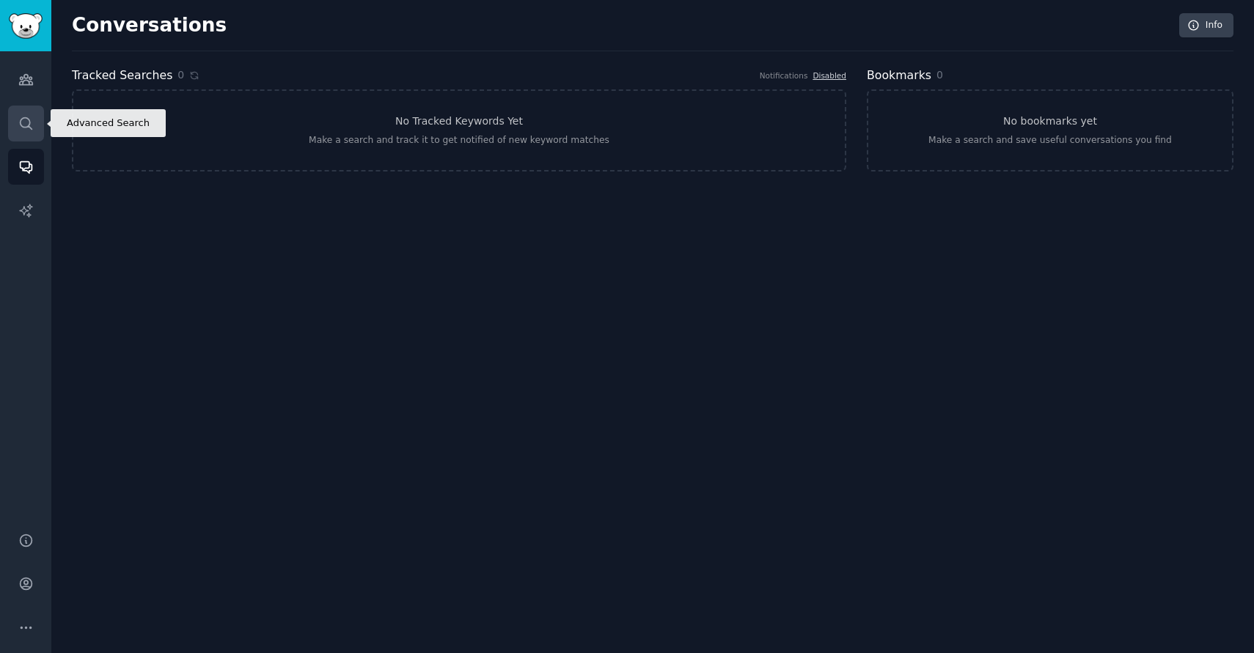
click at [25, 132] on link "Search" at bounding box center [26, 124] width 36 height 36
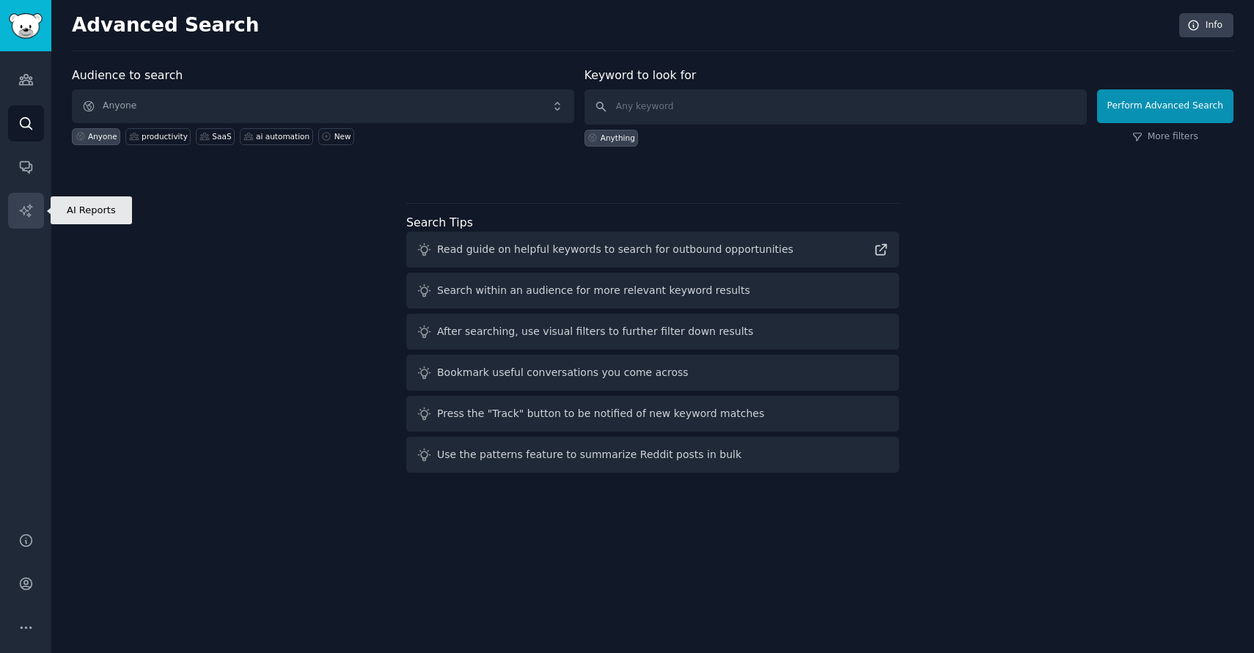
click at [26, 210] on icon "Sidebar" at bounding box center [25, 210] width 12 height 12
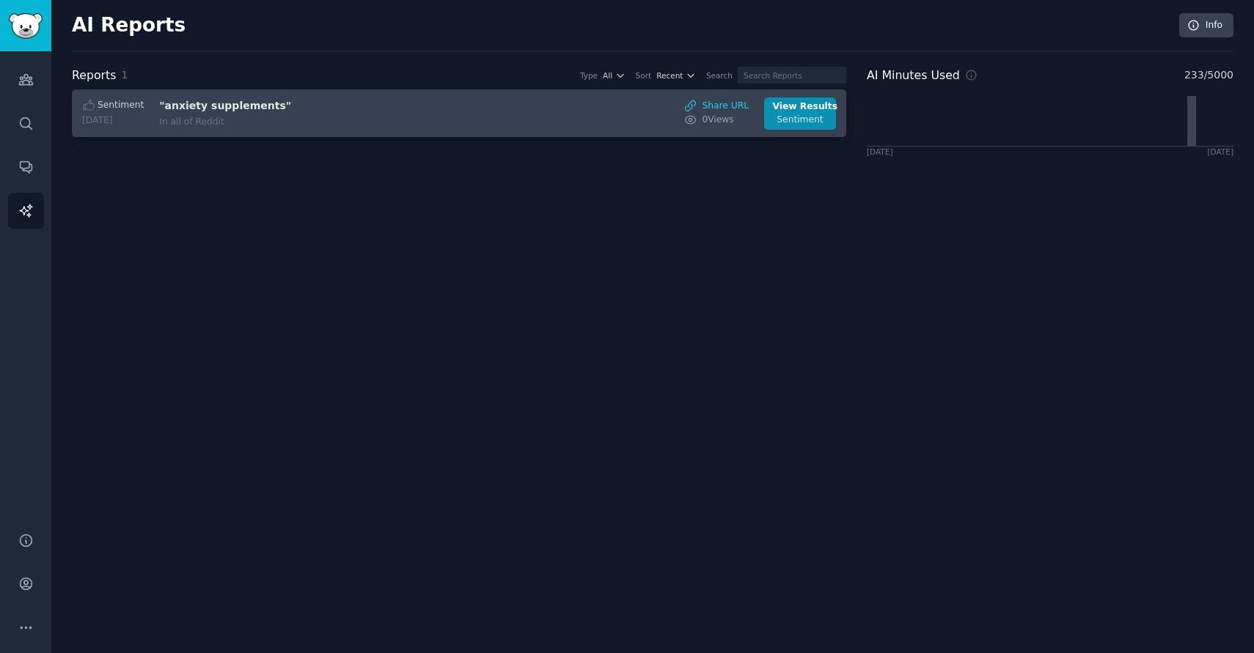
click at [291, 102] on h3 ""anxiety supplements"" at bounding box center [282, 105] width 246 height 15
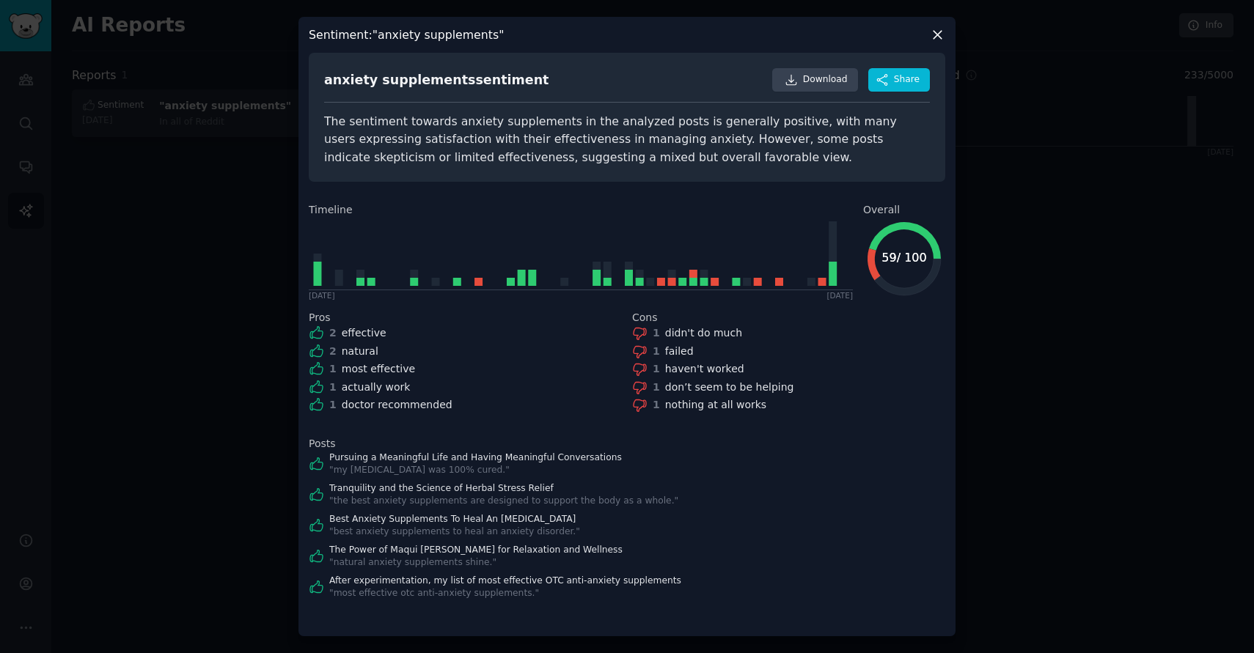
click at [937, 32] on icon at bounding box center [937, 34] width 15 height 15
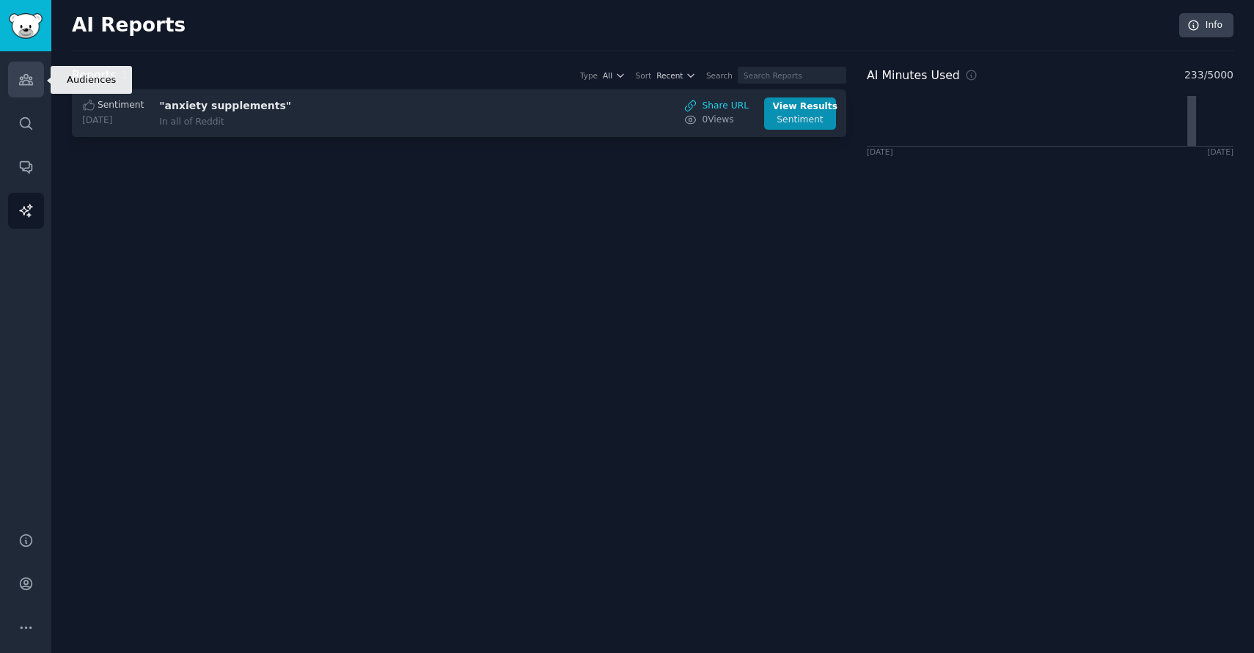
click at [19, 90] on link "Audiences" at bounding box center [26, 80] width 36 height 36
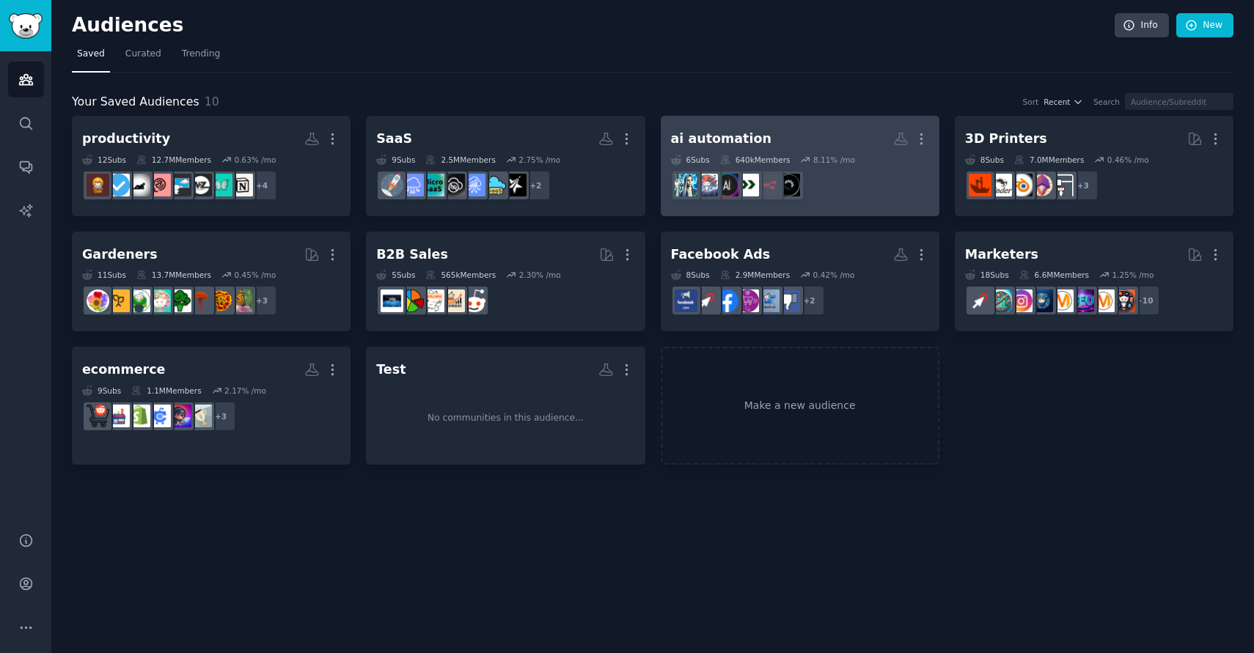
click at [722, 160] on icon at bounding box center [725, 160] width 10 height 10
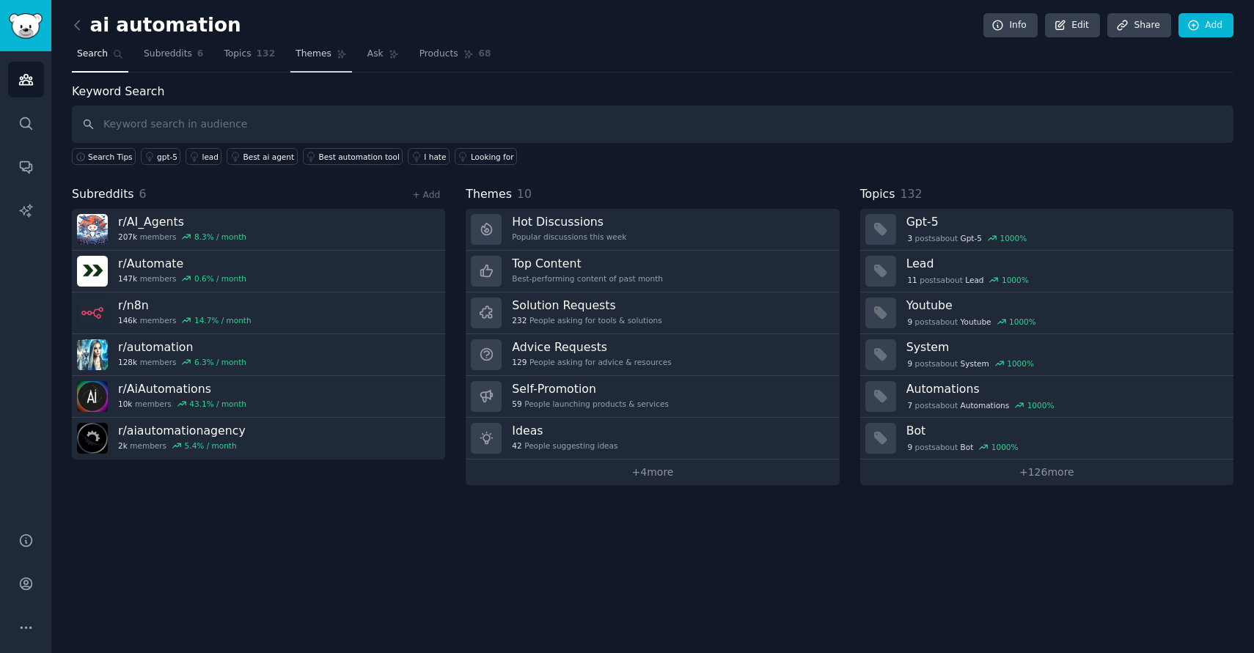
click at [306, 50] on span "Themes" at bounding box center [314, 54] width 36 height 13
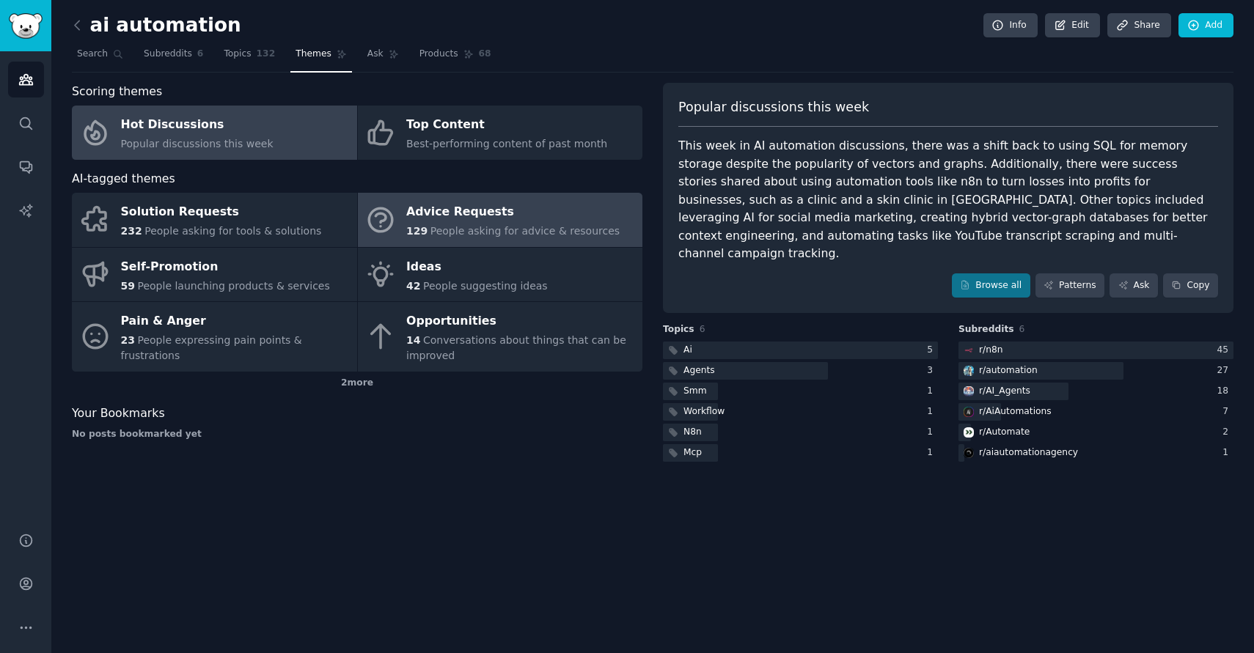
click at [458, 219] on div "Advice Requests" at bounding box center [512, 212] width 213 height 23
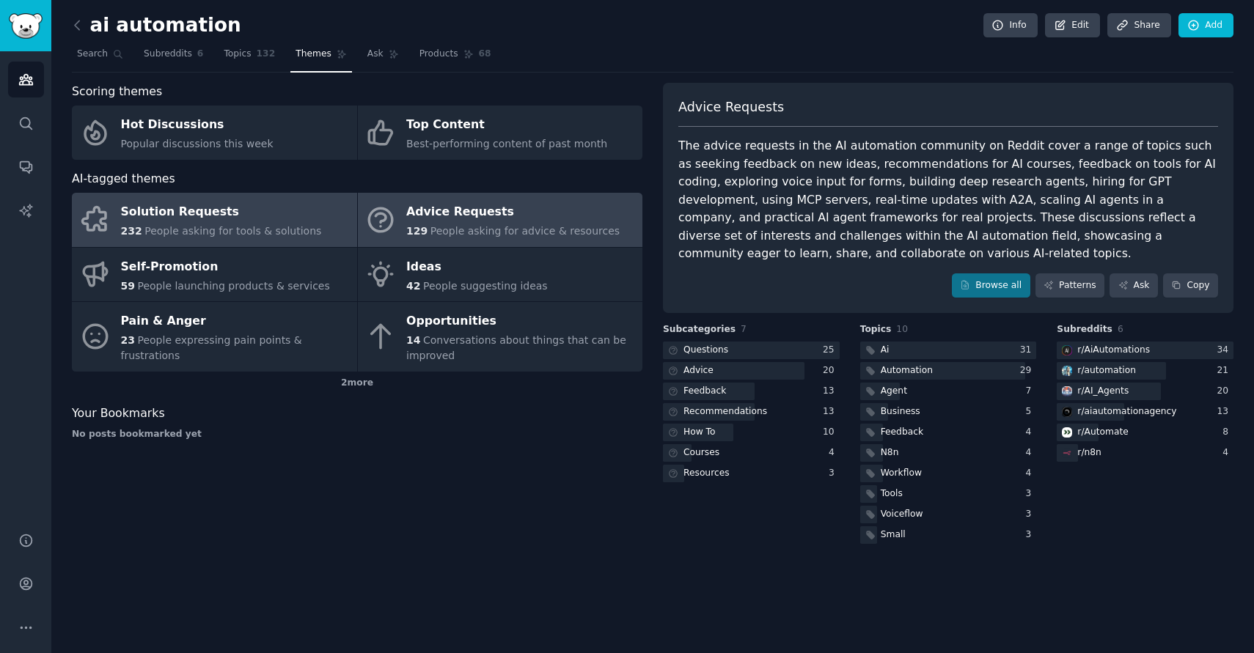
click at [190, 217] on div "Solution Requests" at bounding box center [221, 212] width 201 height 23
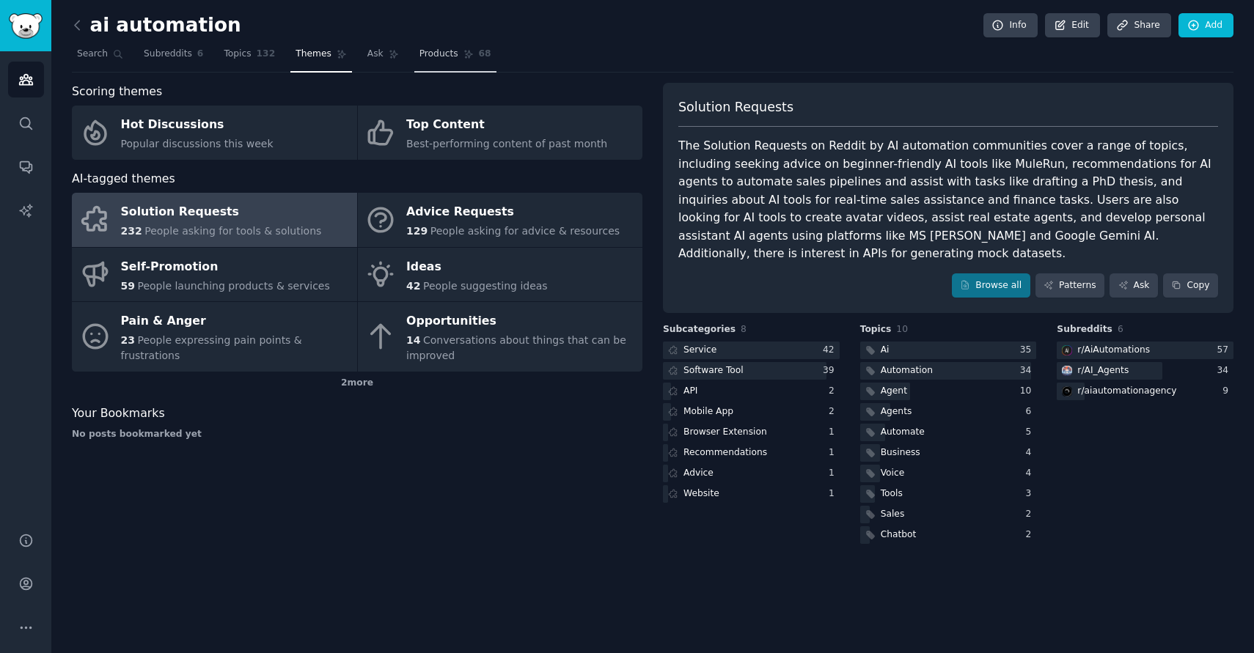
click at [433, 54] on span "Products" at bounding box center [438, 54] width 39 height 13
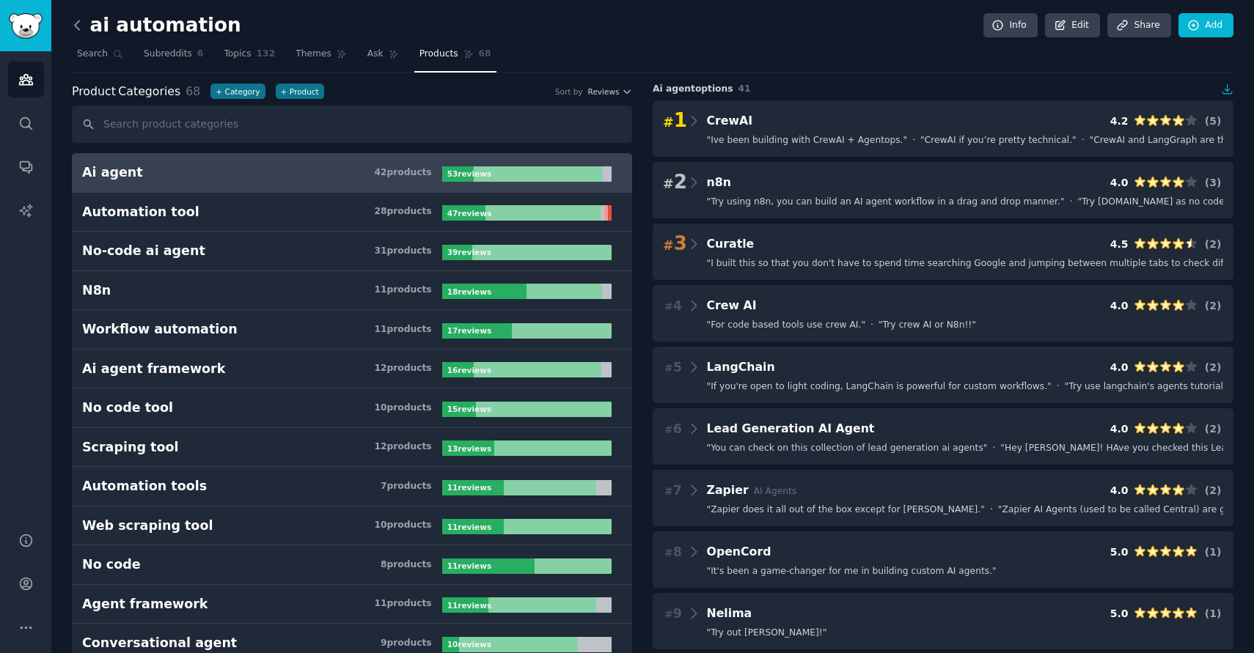
click at [72, 29] on icon at bounding box center [77, 25] width 15 height 15
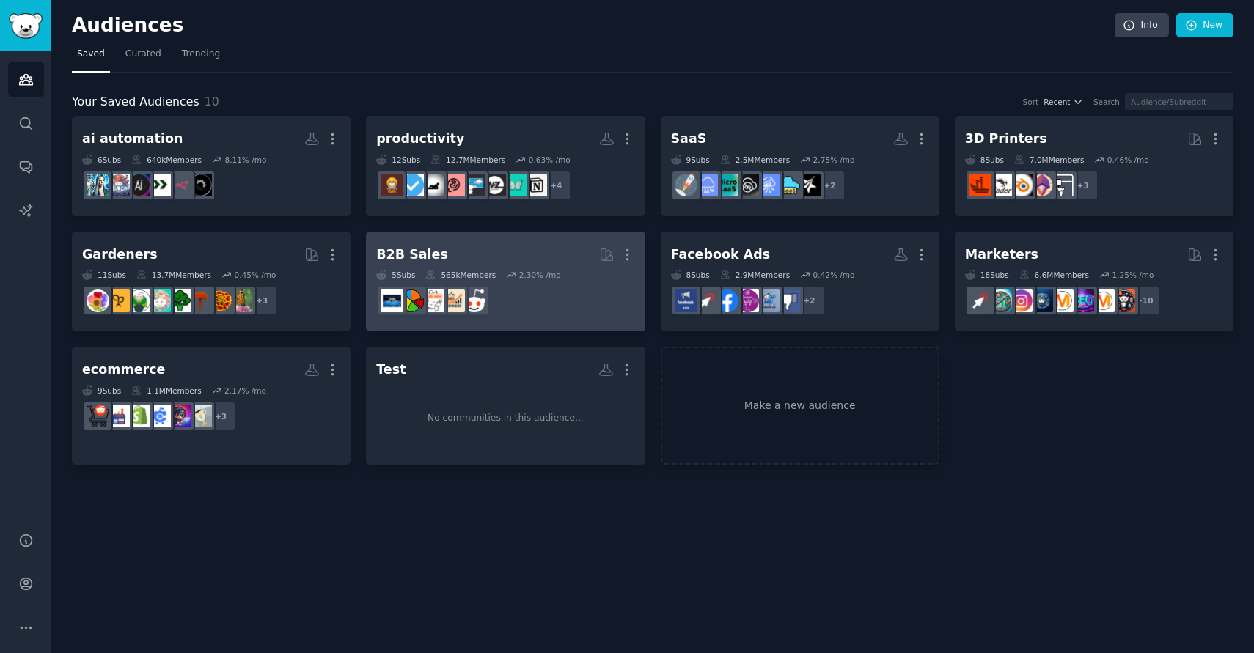
click at [573, 263] on h2 "B2B Sales More" at bounding box center [505, 255] width 258 height 26
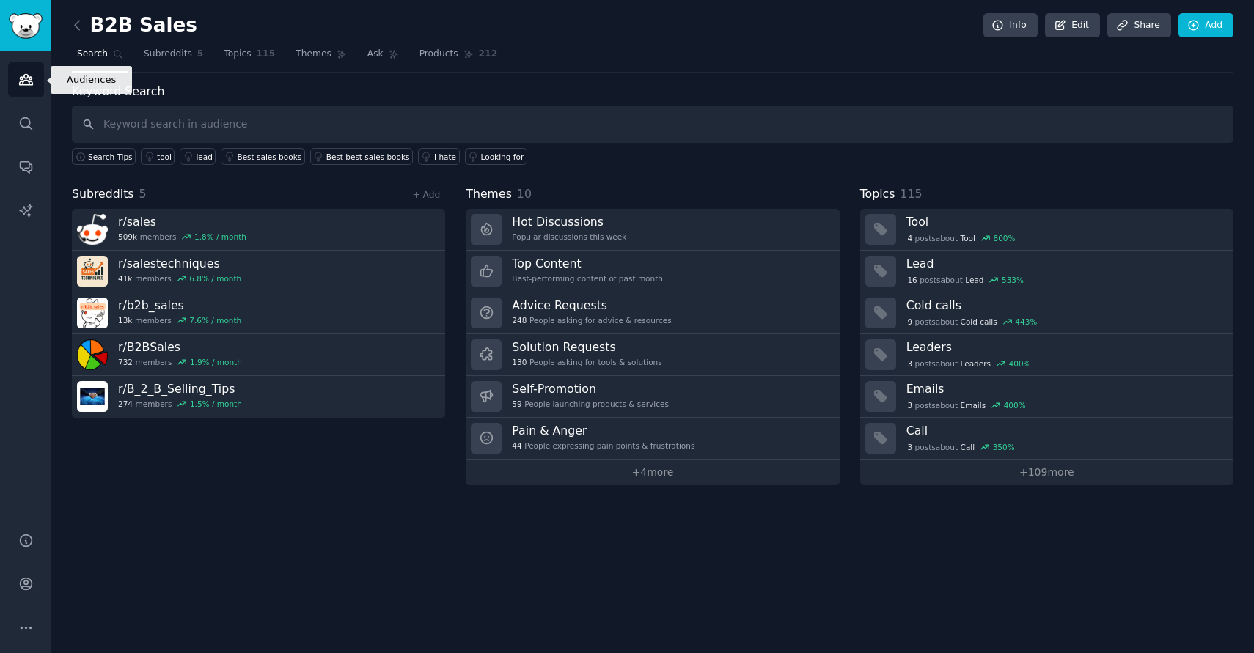
click at [7, 81] on div "Audiences Search Conversations AI Reports" at bounding box center [25, 282] width 51 height 463
click at [17, 73] on link "Audiences" at bounding box center [26, 80] width 36 height 36
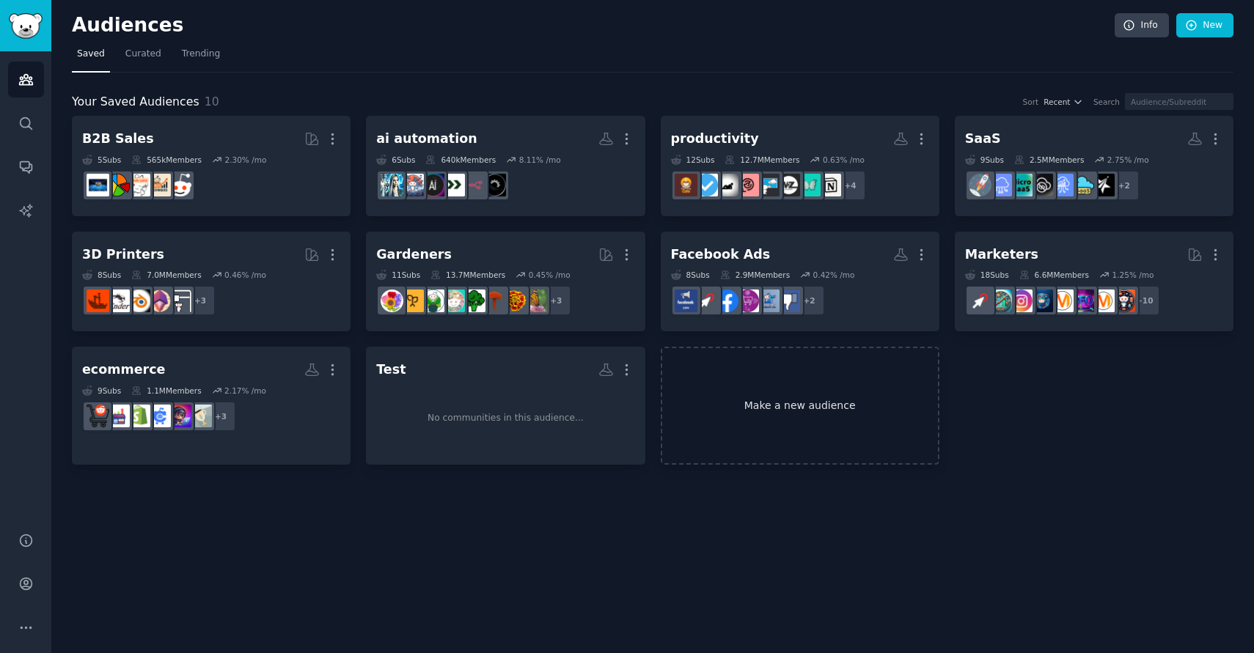
click at [765, 400] on link "Make a new audience" at bounding box center [800, 406] width 279 height 118
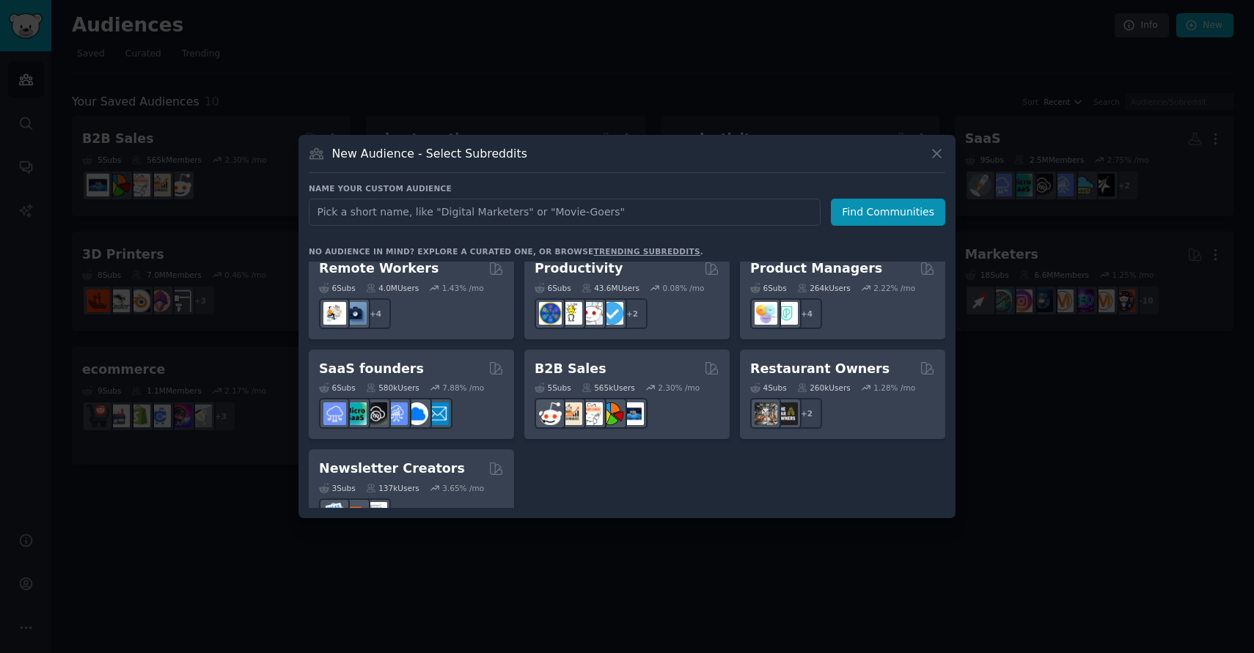
scroll to position [1145, 0]
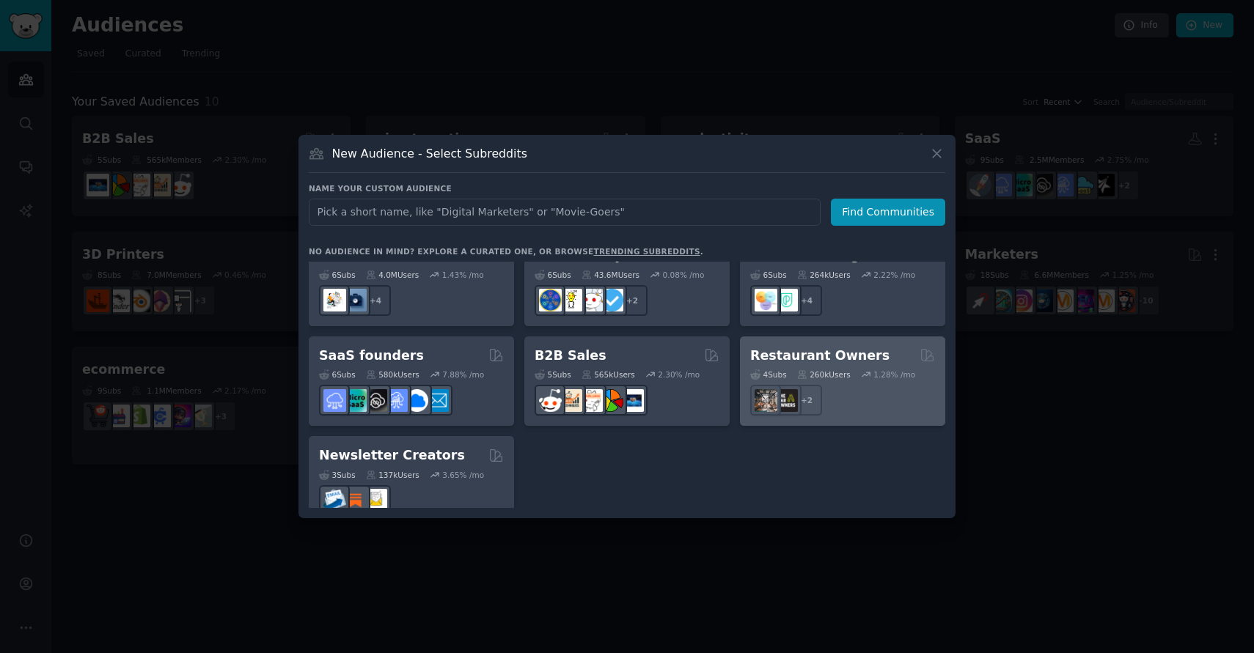
click at [855, 370] on div "4 Sub s 260k Users 1.28 % /mo" at bounding box center [842, 375] width 185 height 10
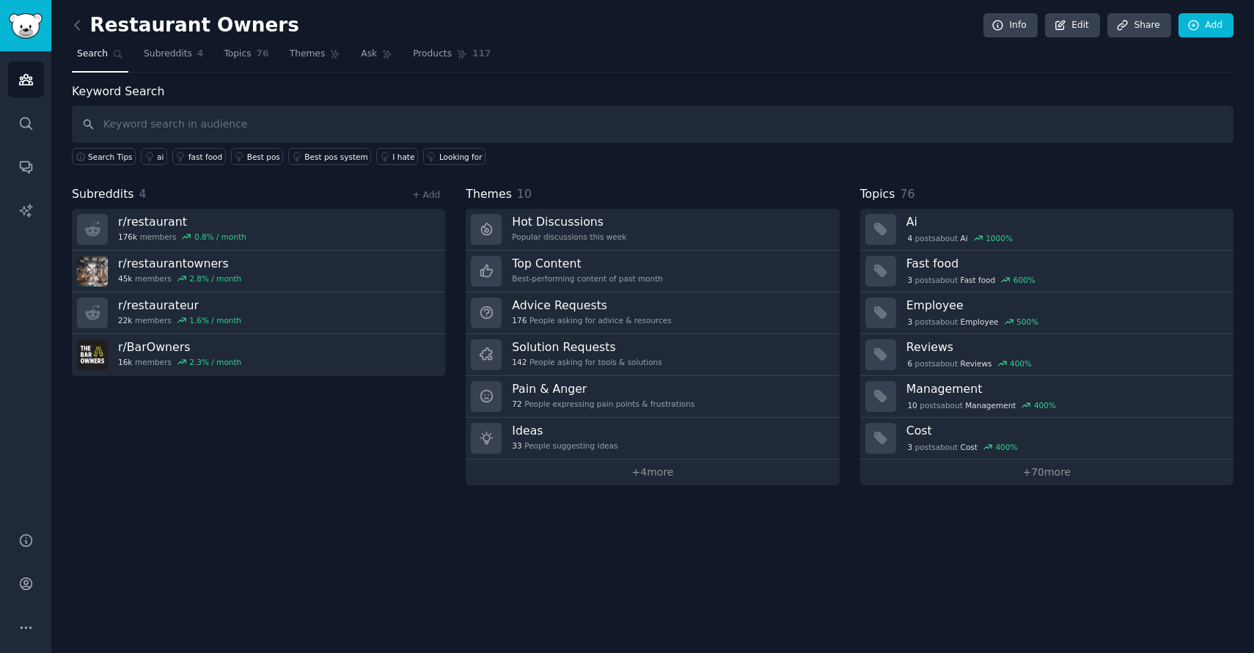
click at [454, 385] on div "Subreddits 4 + Add r/ restaurant 176k members 0.8 % / month r/ restaurantowners…" at bounding box center [653, 336] width 1162 height 300
click at [356, 56] on link "Ask" at bounding box center [377, 58] width 42 height 30
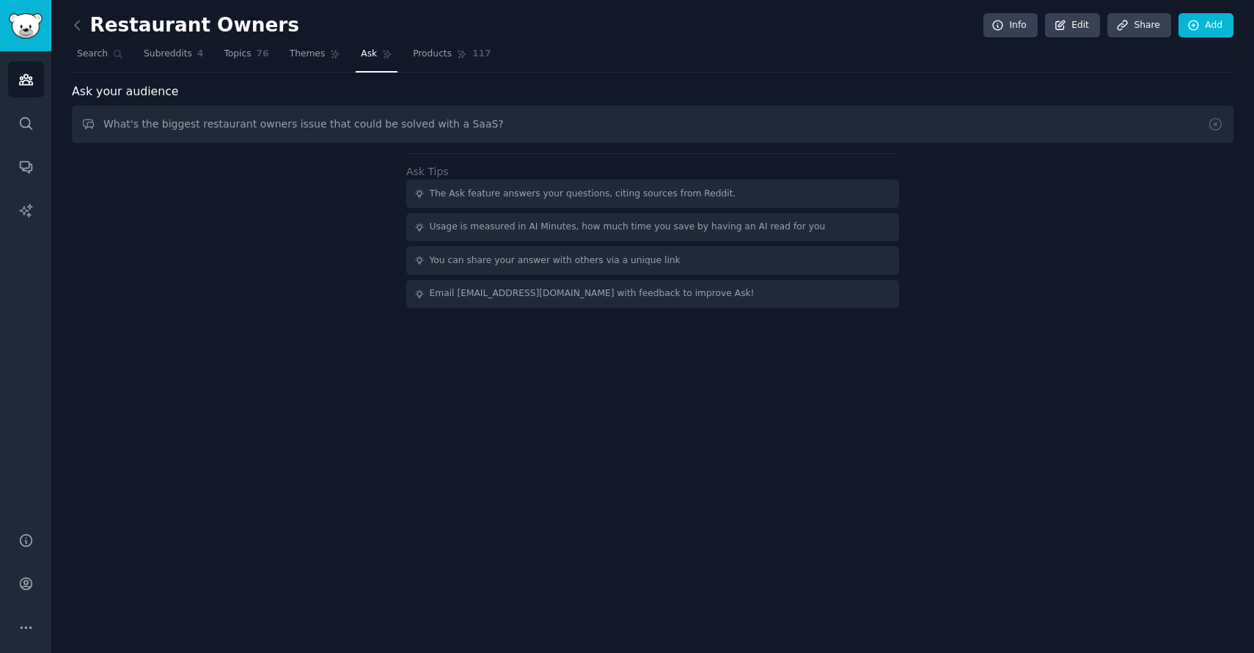
type input "What's the biggest restaurant owners issue that could be solved with a SaaS?"
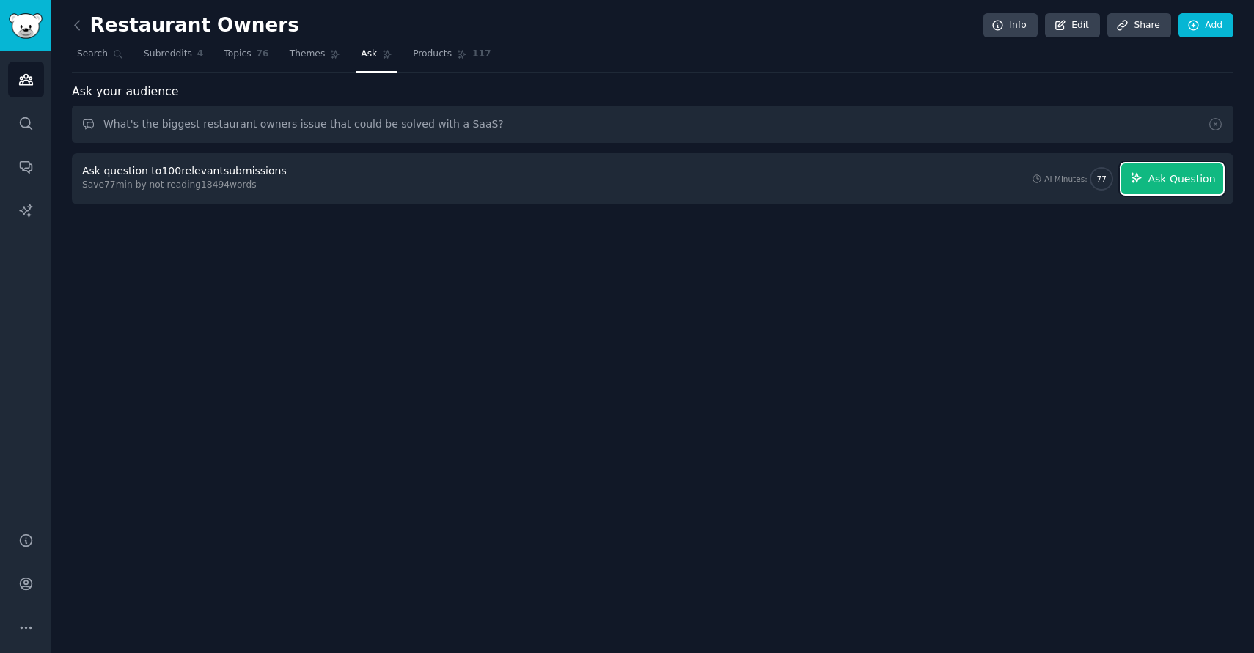
click at [1164, 177] on span "Ask Question" at bounding box center [1181, 179] width 67 height 15
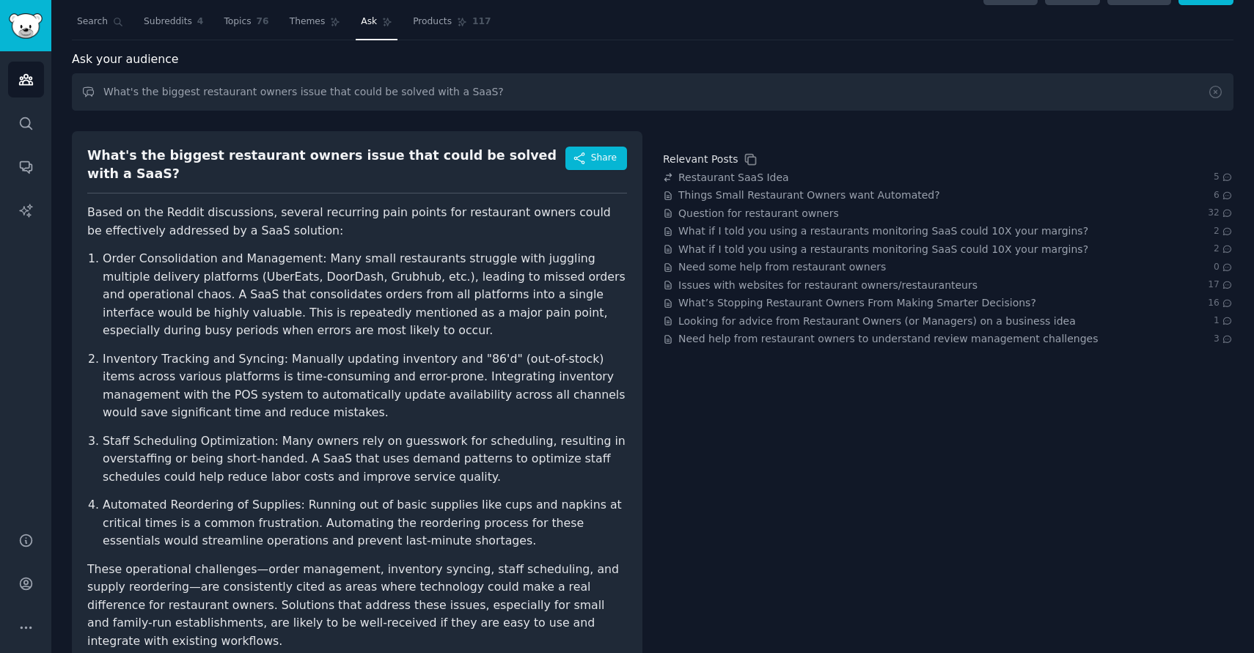
scroll to position [62, 0]
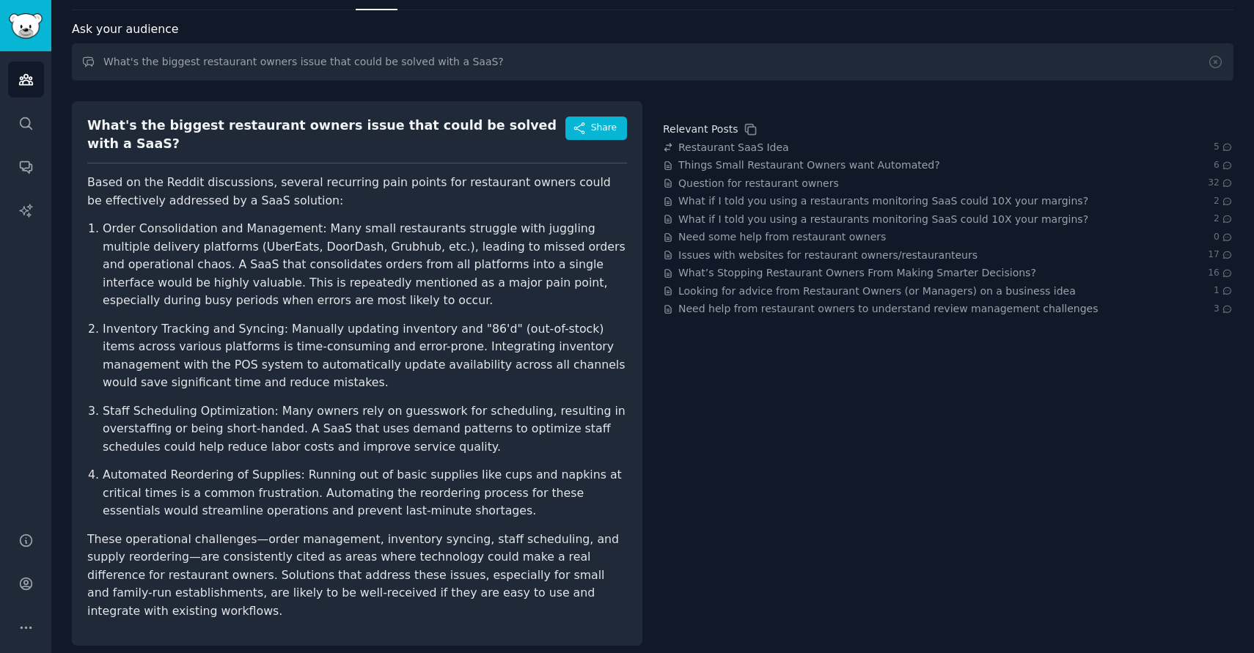
click at [407, 257] on p "Order Consolidation and Management: Many small restaurants struggle with juggli…" at bounding box center [365, 265] width 524 height 90
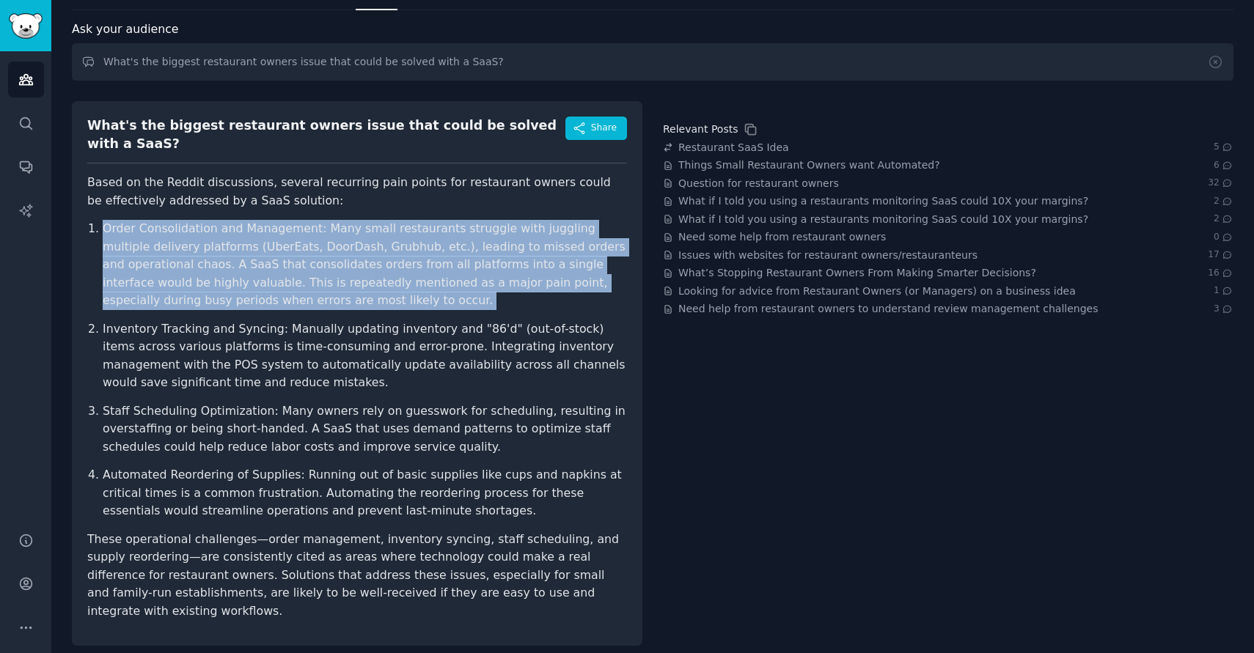
click at [407, 257] on p "Order Consolidation and Management: Many small restaurants struggle with juggli…" at bounding box center [365, 265] width 524 height 90
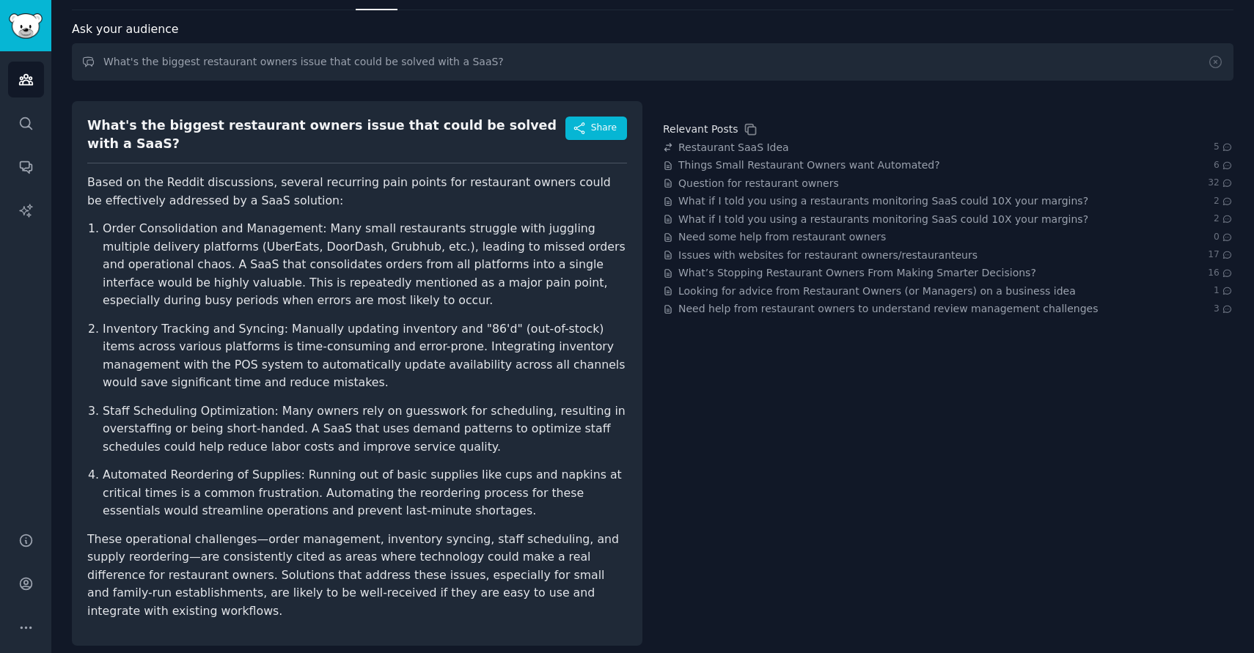
click at [452, 325] on p "Inventory Tracking and Syncing: Manually updating inventory and "86'd" (out-of-…" at bounding box center [365, 356] width 524 height 72
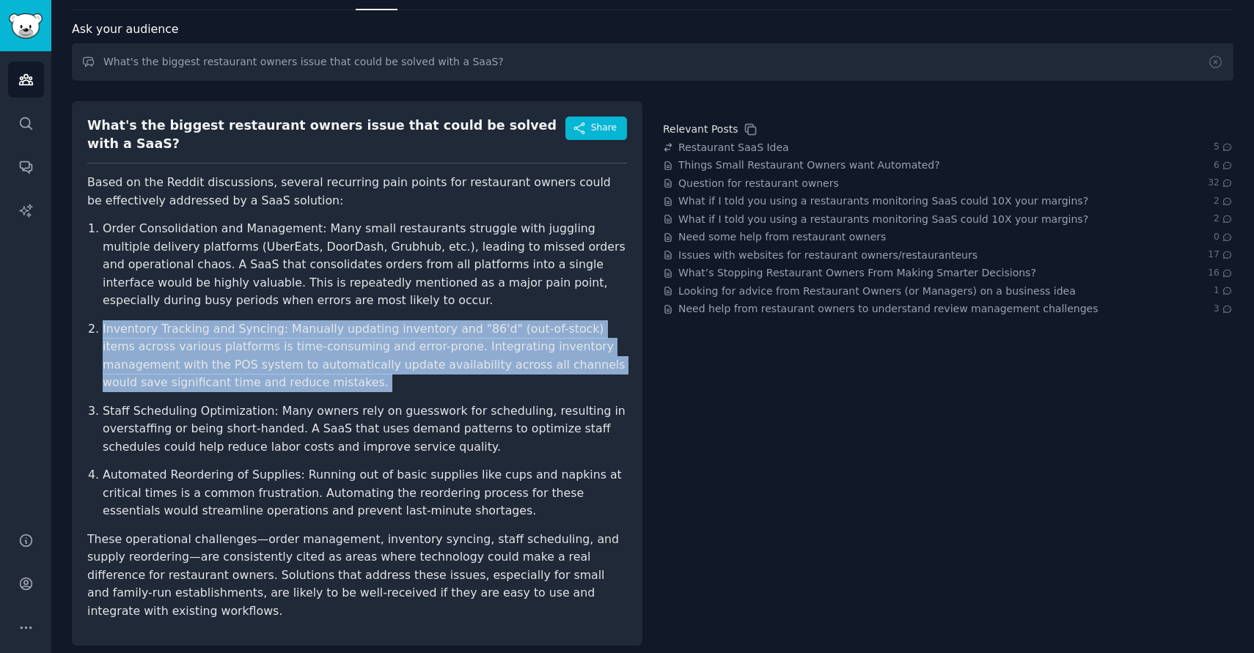
click at [452, 325] on p "Inventory Tracking and Syncing: Manually updating inventory and "86'd" (out-of-…" at bounding box center [365, 356] width 524 height 72
click at [448, 342] on p "Inventory Tracking and Syncing: Manually updating inventory and "86'd" (out-of-…" at bounding box center [365, 356] width 524 height 72
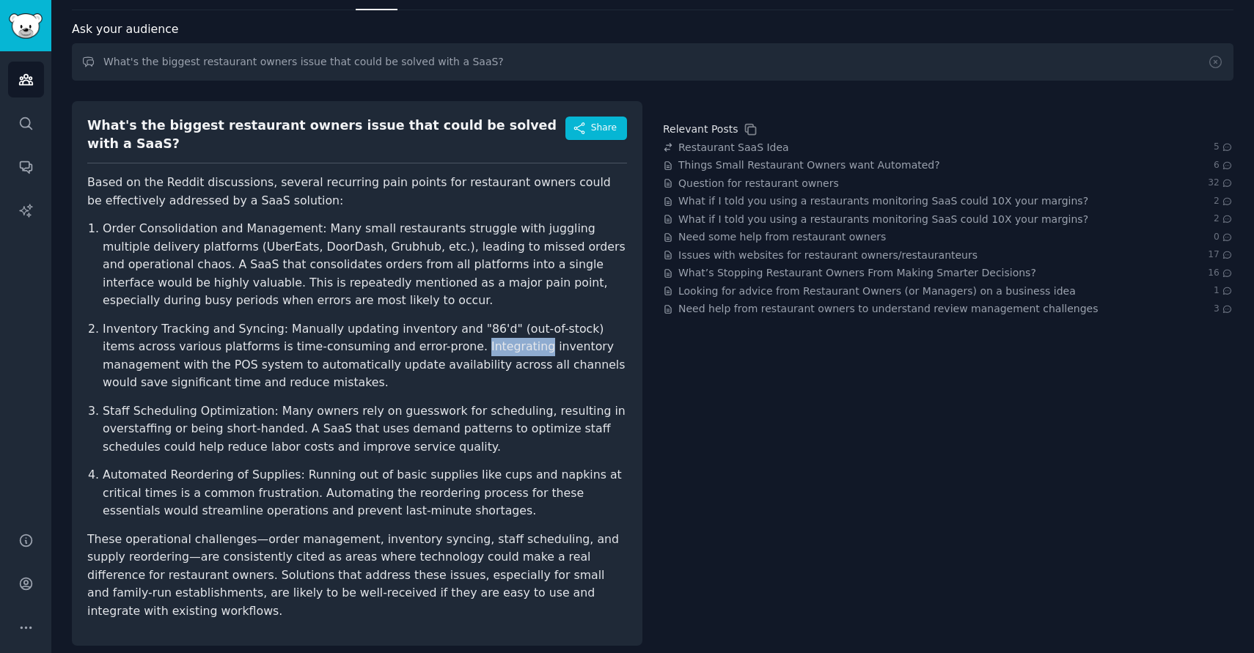
click at [448, 342] on p "Inventory Tracking and Syncing: Manually updating inventory and "86'd" (out-of-…" at bounding box center [365, 356] width 524 height 72
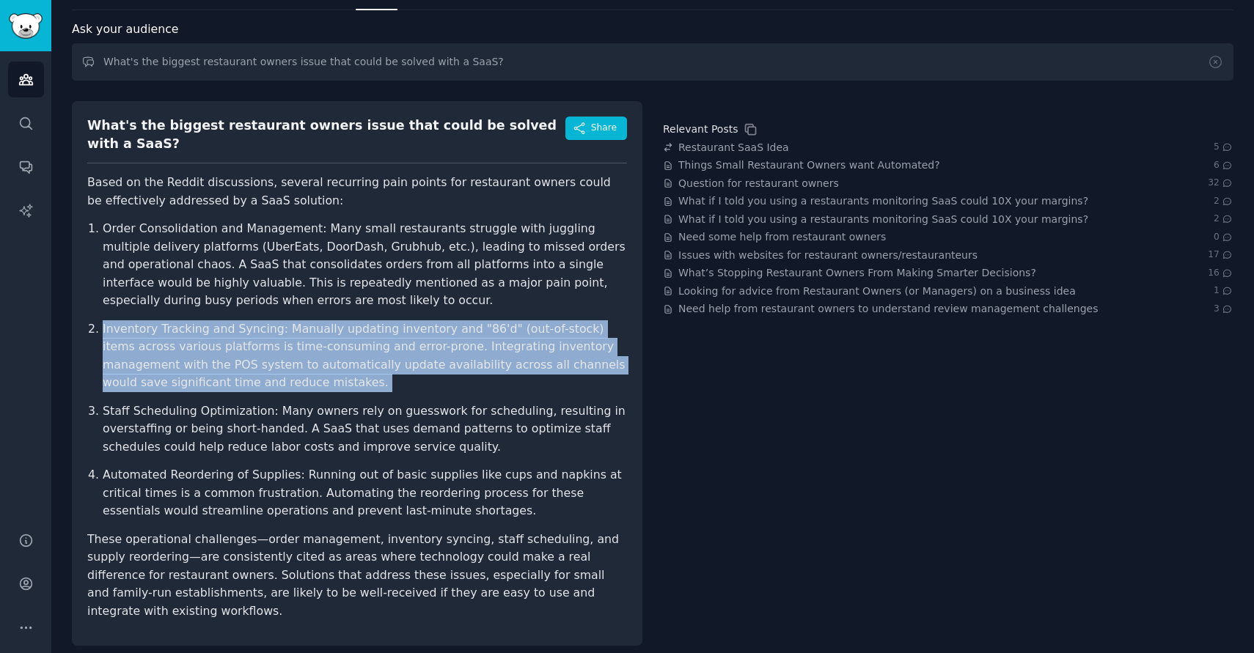
click at [448, 342] on p "Inventory Tracking and Syncing: Manually updating inventory and "86'd" (out-of-…" at bounding box center [365, 356] width 524 height 72
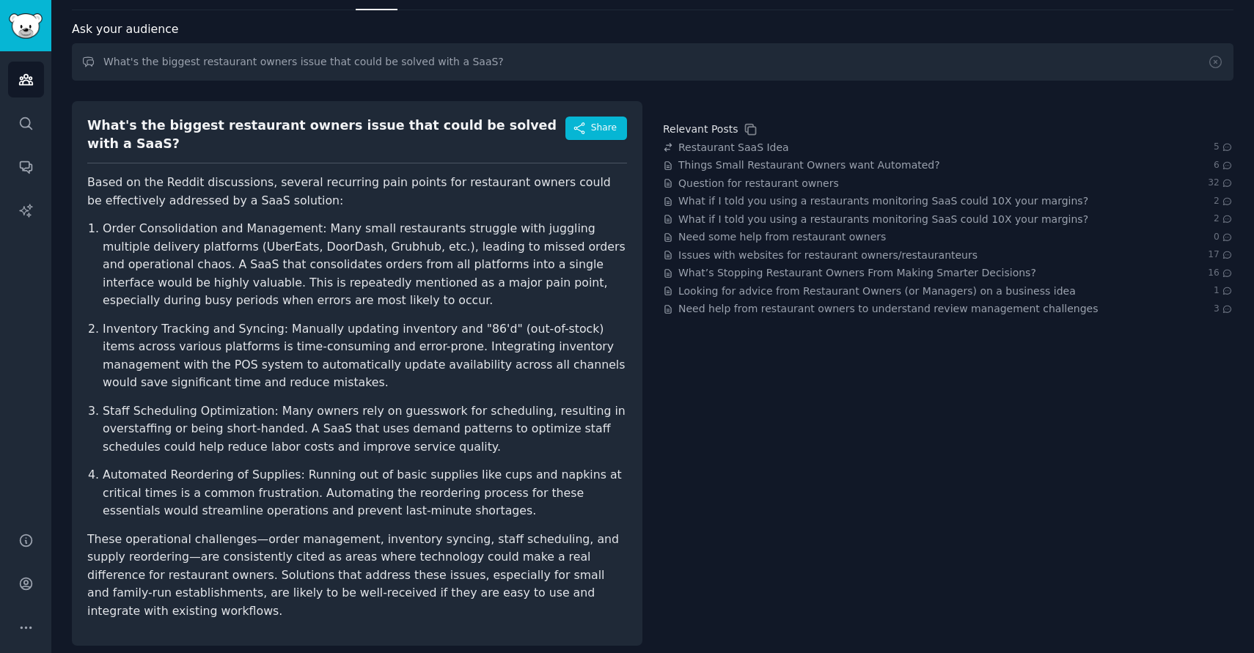
click at [347, 416] on p "Staff Scheduling Optimization: Many owners rely on guesswork for scheduling, re…" at bounding box center [365, 430] width 524 height 54
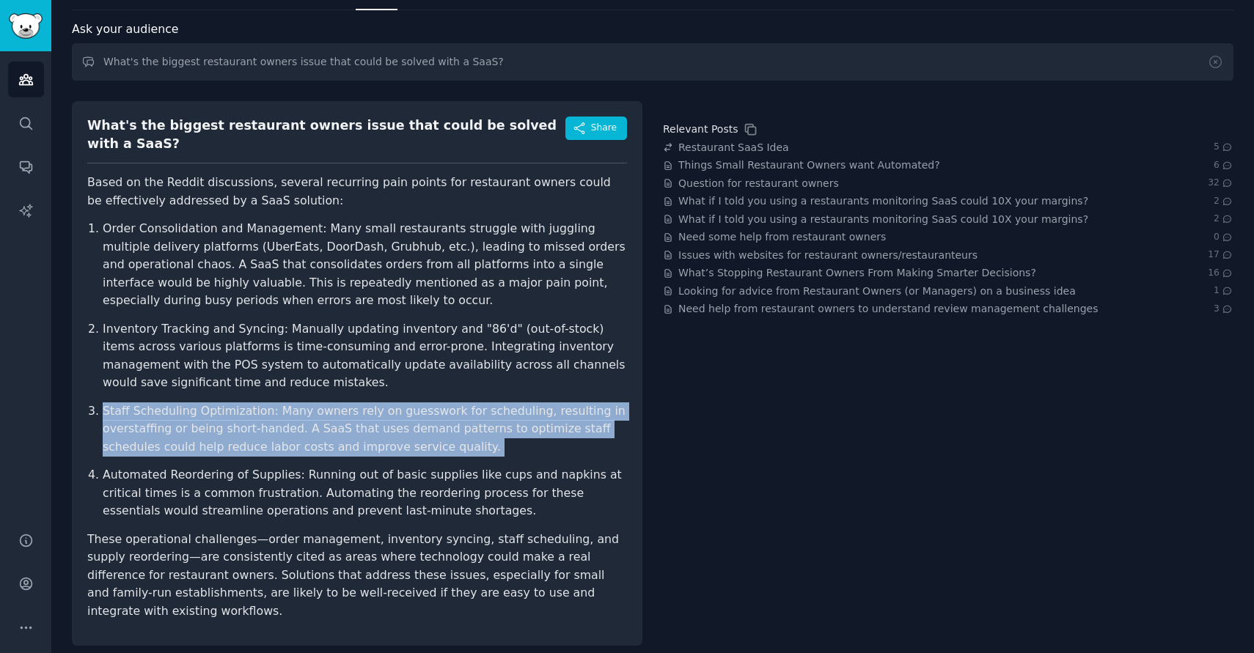
click at [347, 416] on p "Staff Scheduling Optimization: Many owners rely on guesswork for scheduling, re…" at bounding box center [365, 430] width 524 height 54
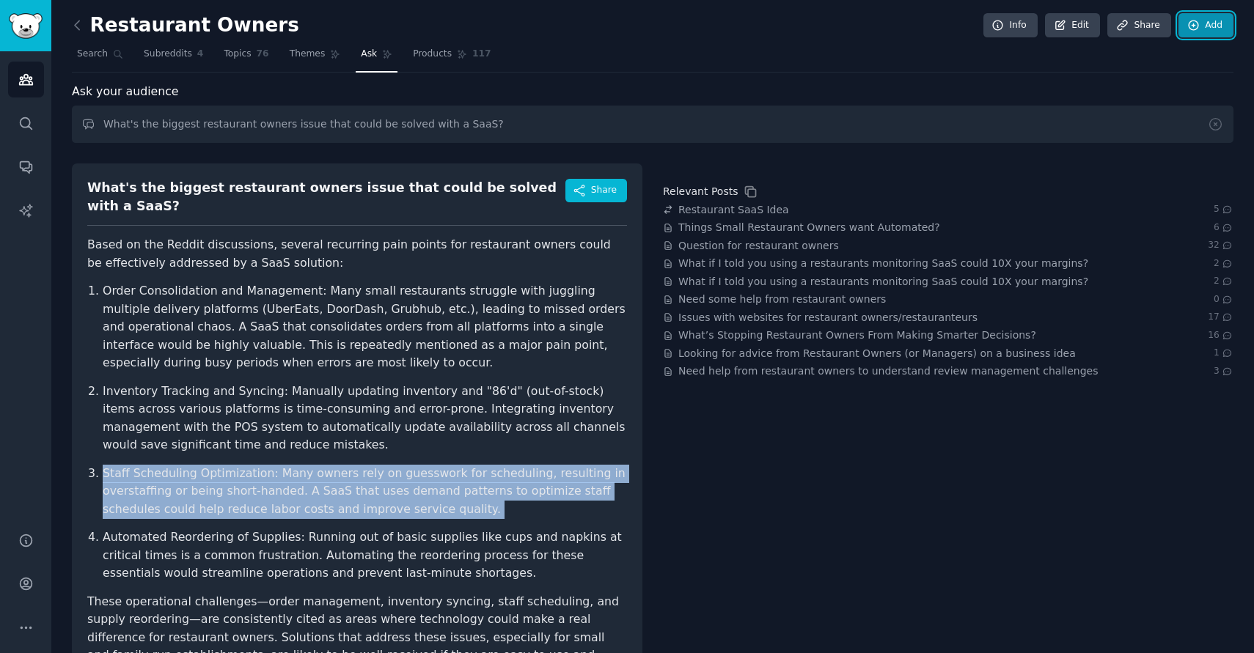
click at [1204, 25] on link "Add" at bounding box center [1205, 25] width 55 height 25
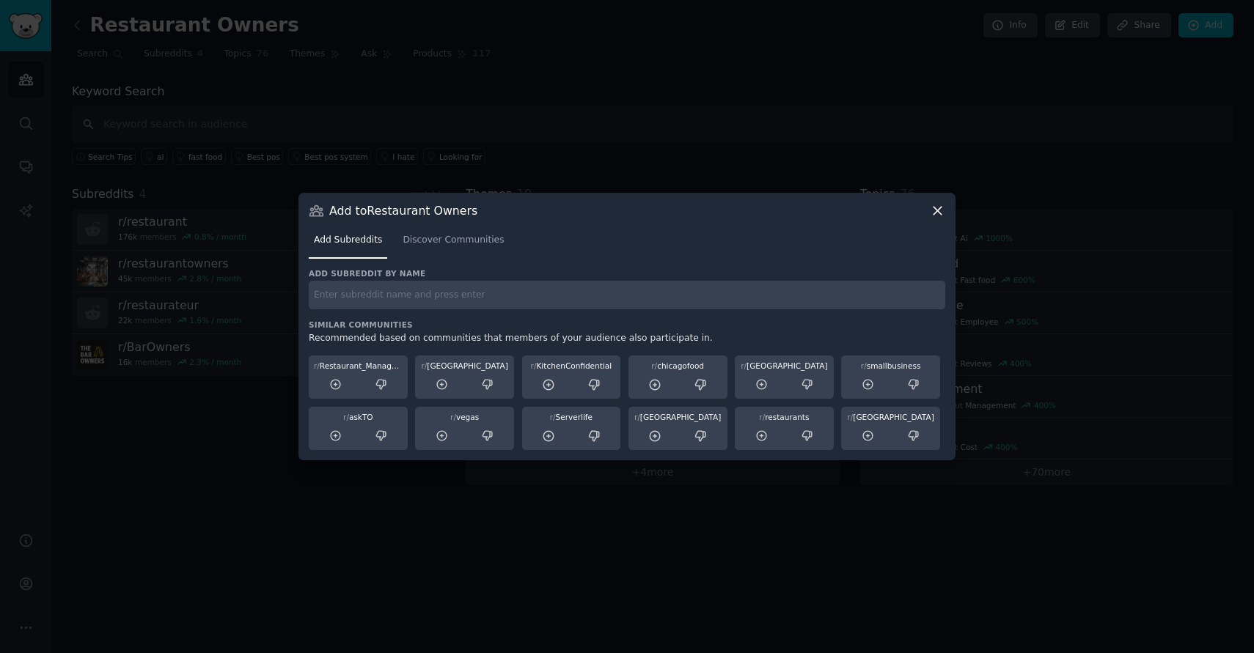
click at [938, 214] on icon at bounding box center [937, 210] width 15 height 15
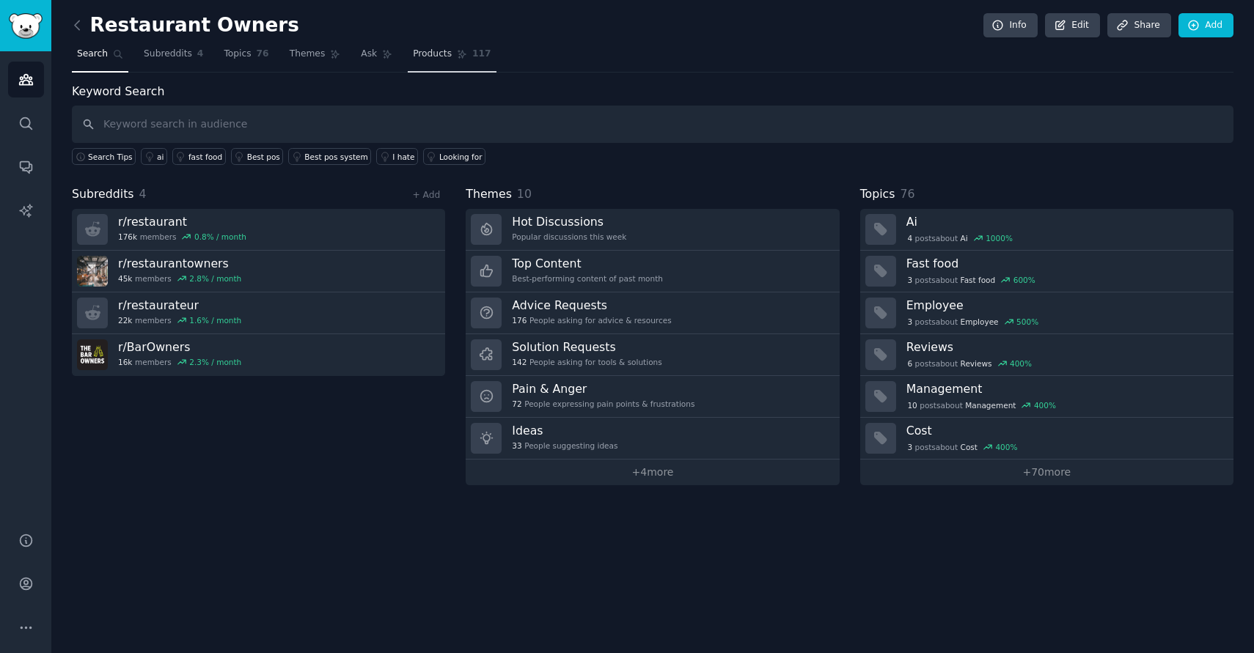
click at [419, 51] on span "Products" at bounding box center [432, 54] width 39 height 13
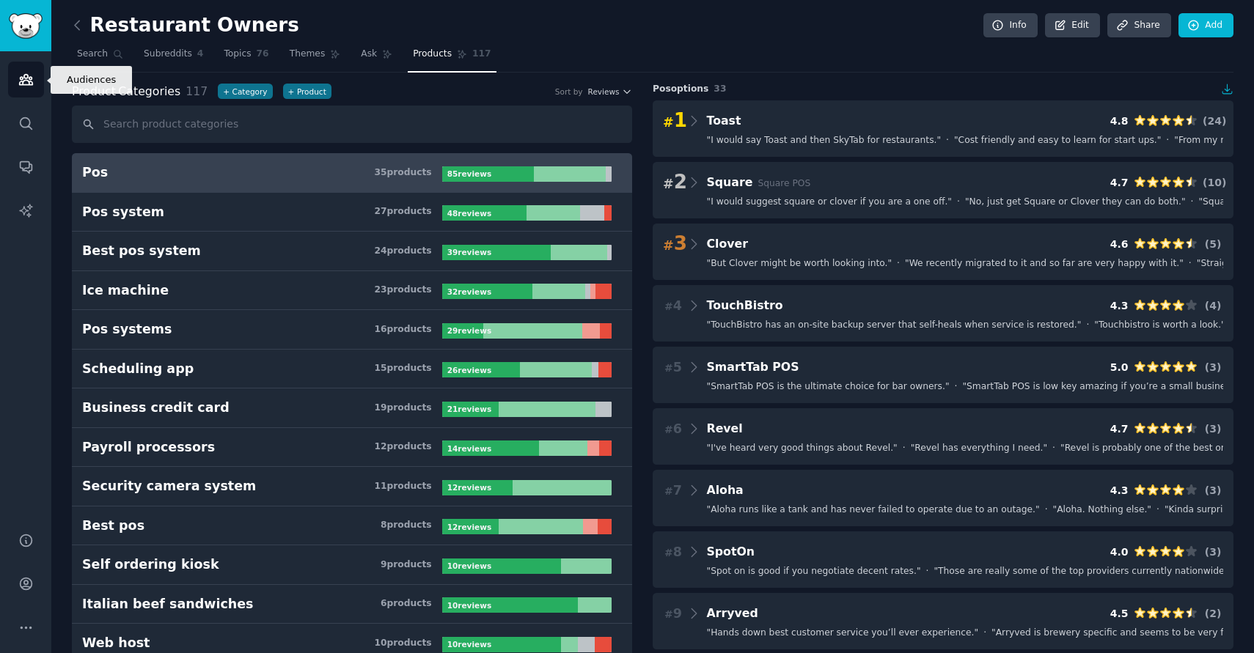
click at [23, 77] on icon "Sidebar" at bounding box center [25, 80] width 13 height 10
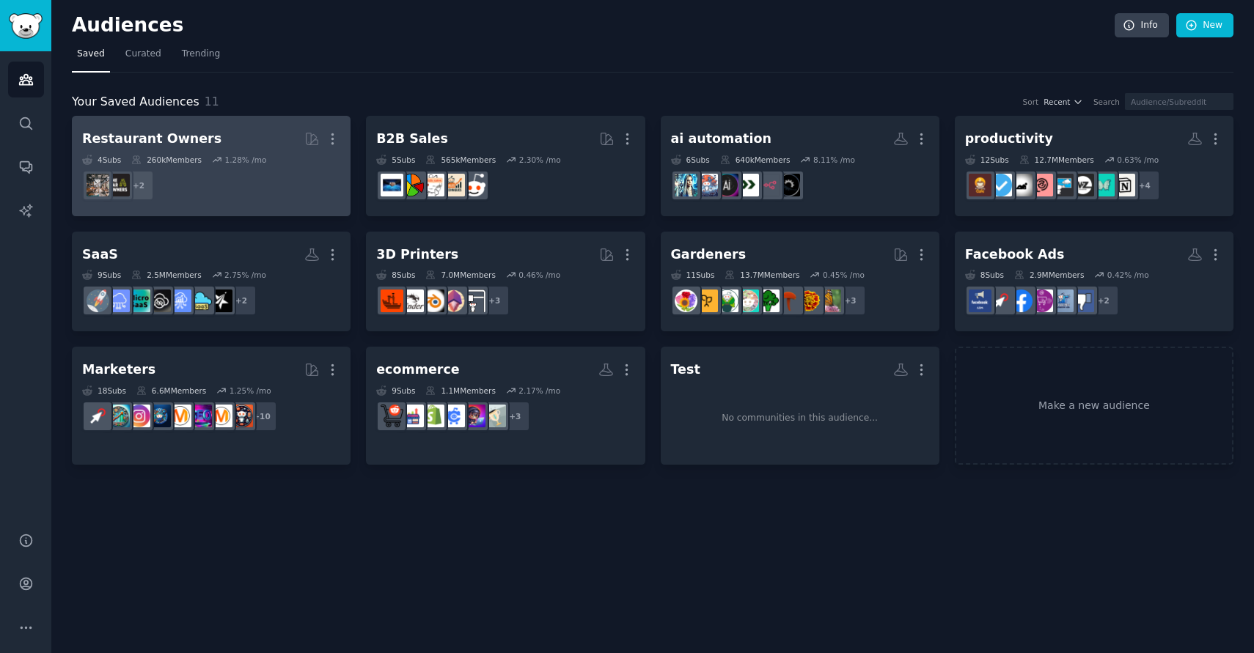
click at [219, 165] on dd "r/restaurateur, r/restaurant + 2" at bounding box center [211, 185] width 258 height 41
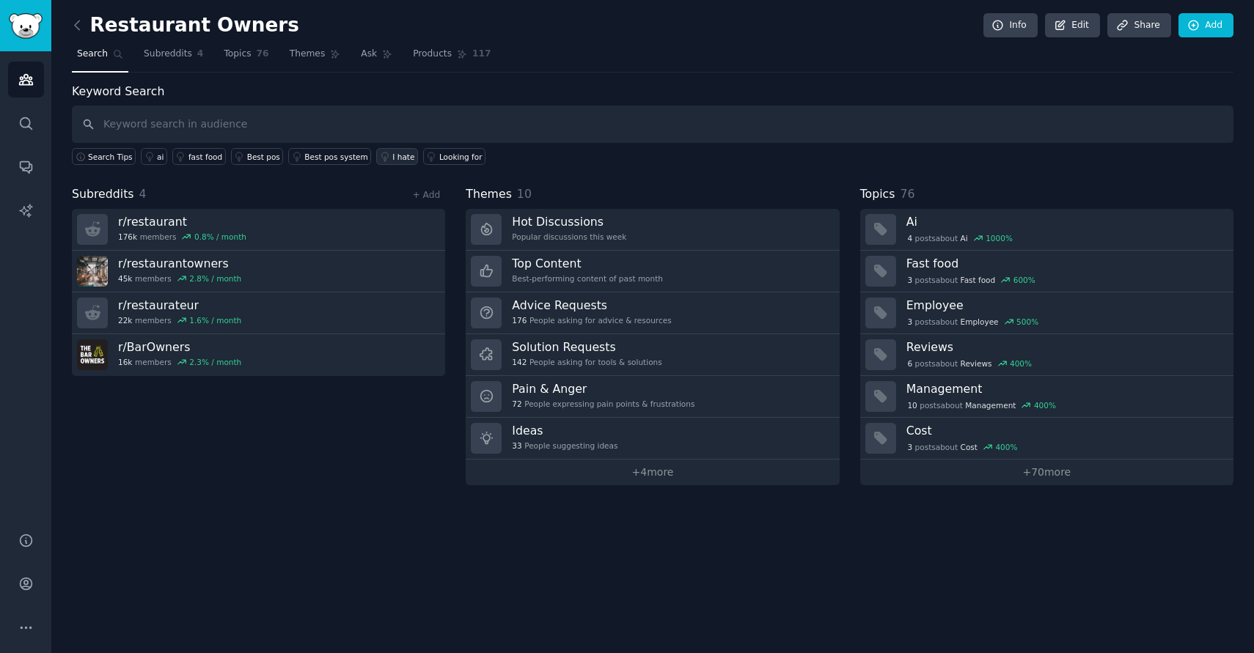
click at [384, 162] on link "I hate" at bounding box center [397, 156] width 42 height 17
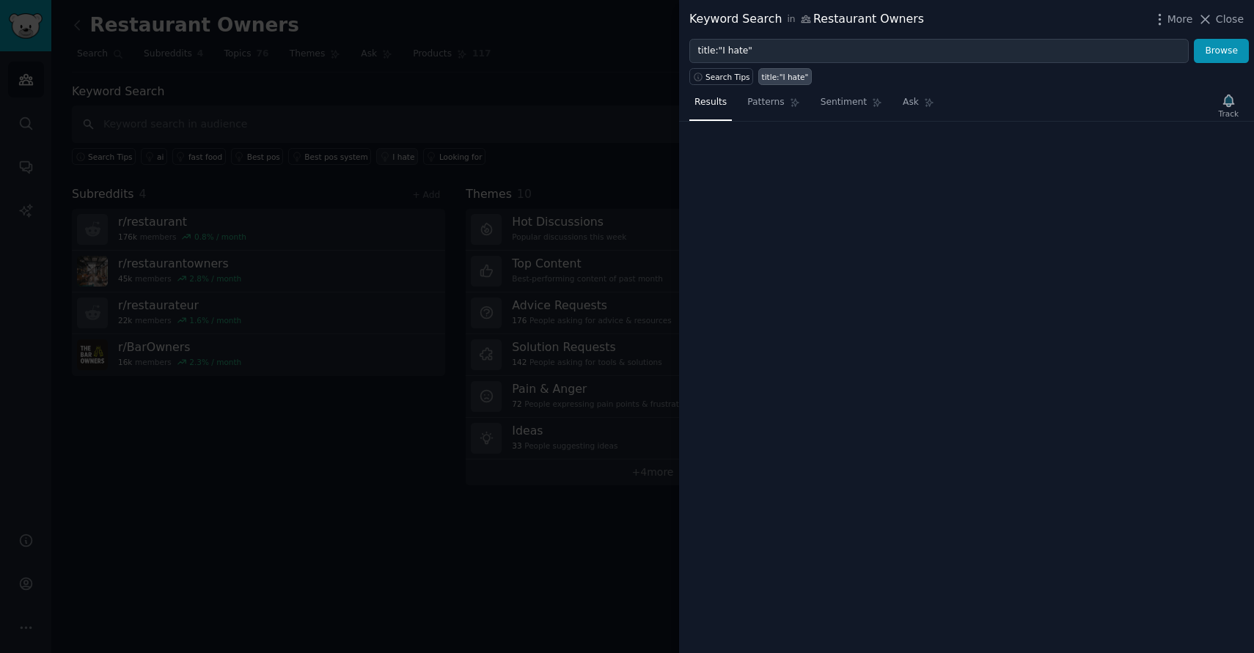
click at [384, 162] on div at bounding box center [627, 326] width 1254 height 653
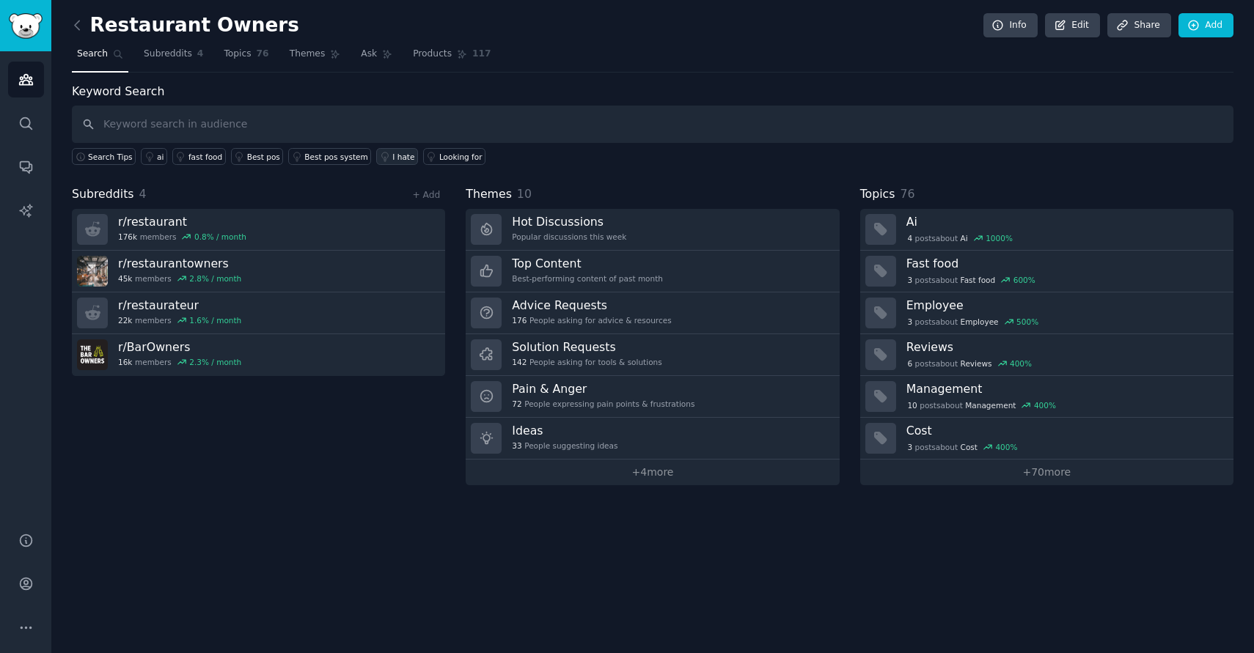
click at [386, 159] on link "I hate" at bounding box center [397, 156] width 42 height 17
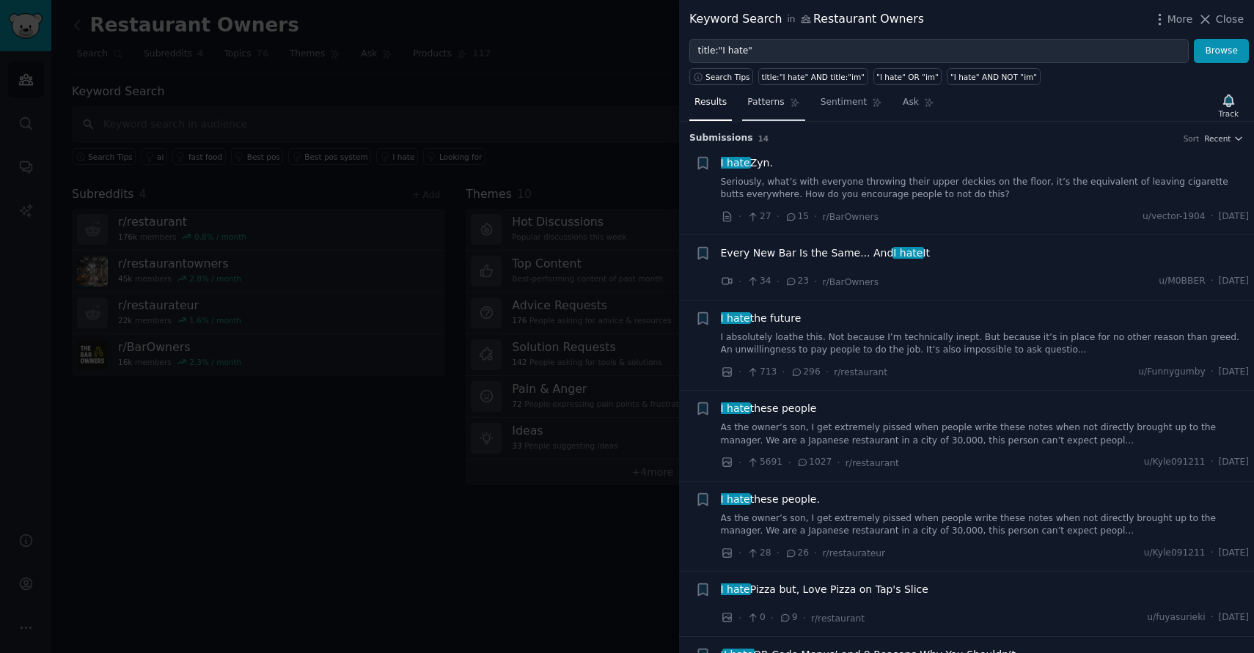
click at [766, 109] on span "Patterns" at bounding box center [765, 102] width 37 height 13
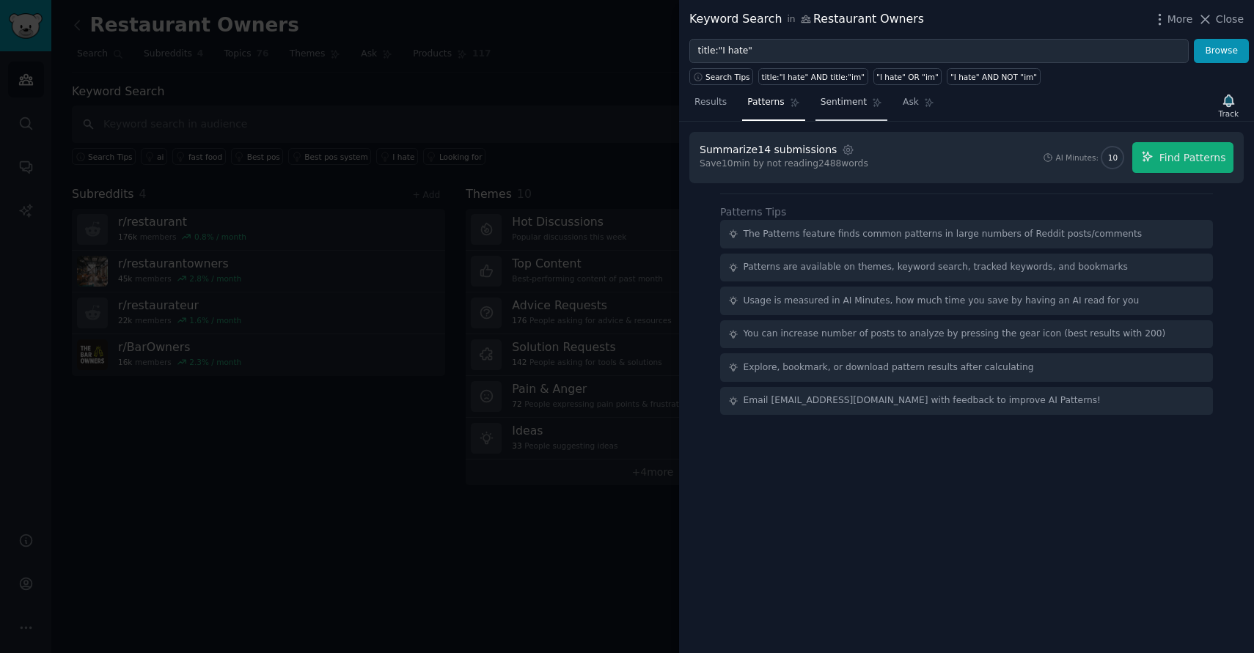
click at [842, 106] on span "Sentiment" at bounding box center [844, 102] width 46 height 13
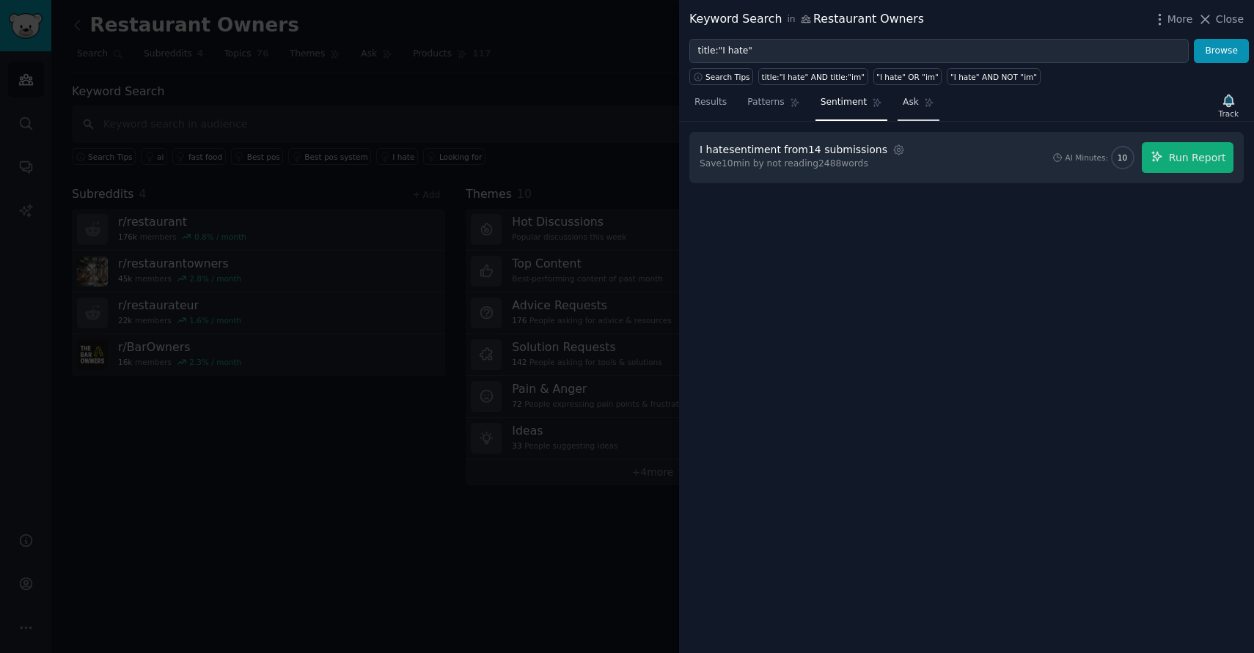
click at [903, 109] on link "Ask" at bounding box center [919, 106] width 42 height 30
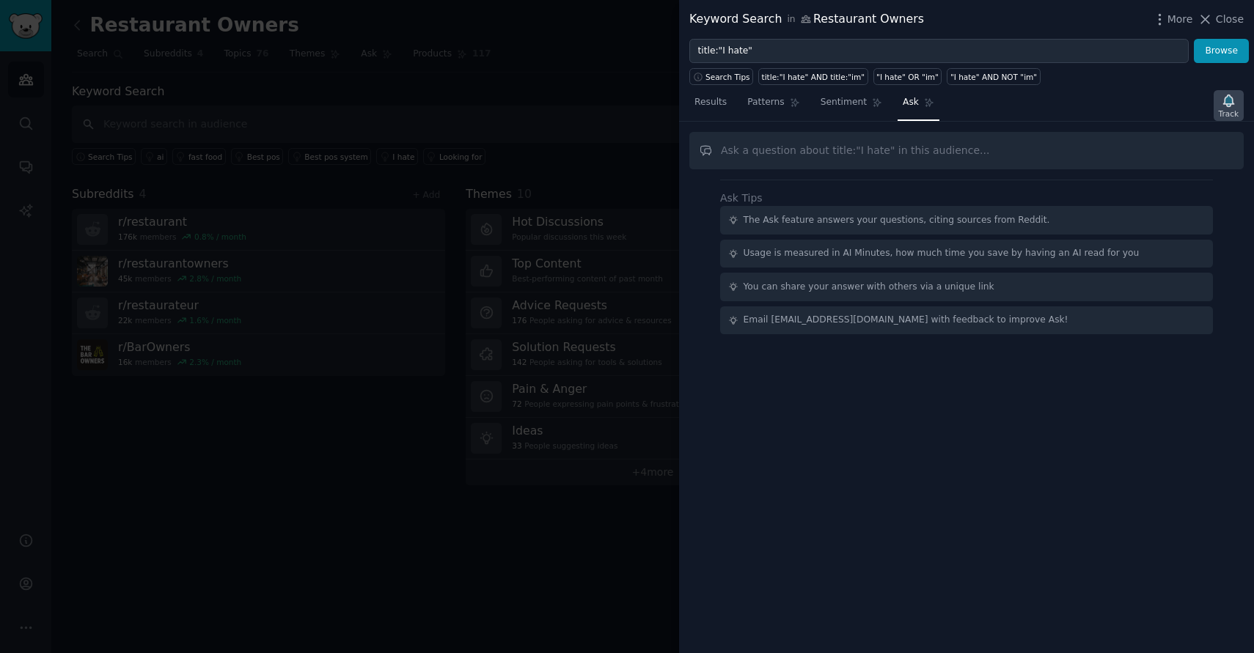
click at [1225, 95] on icon "button" at bounding box center [1228, 100] width 15 height 15
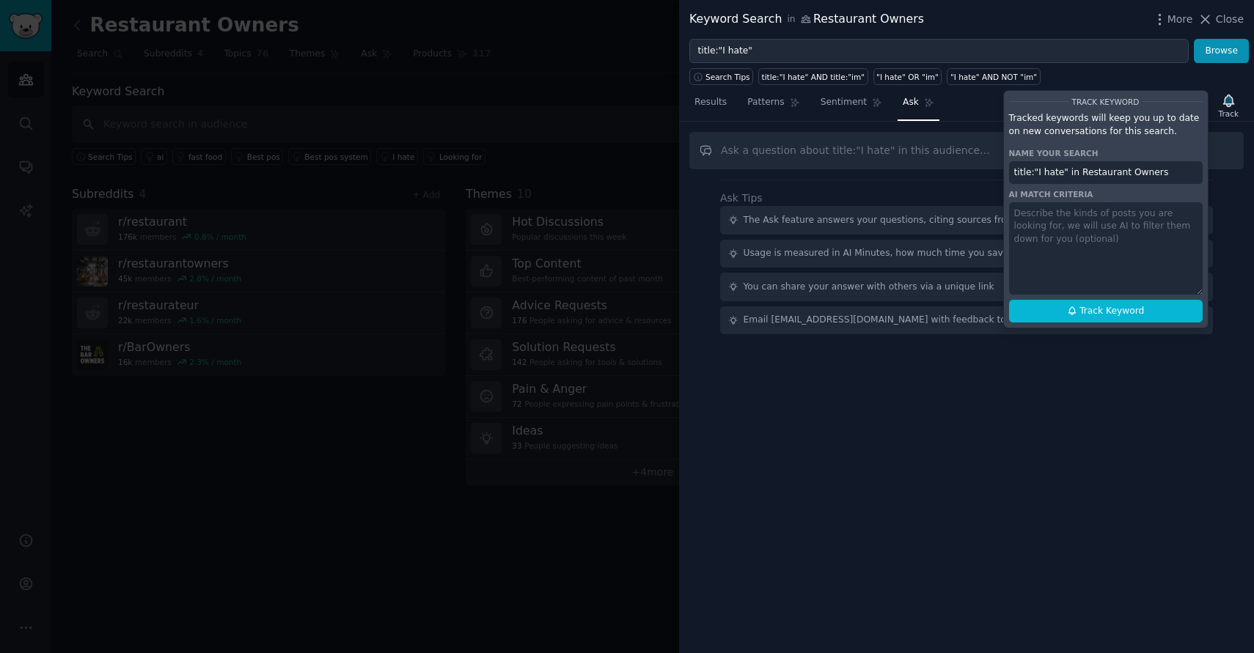
click at [998, 122] on div "Ask Tips The Ask feature answers your questions, citing sources from Reddit. Us…" at bounding box center [966, 388] width 575 height 532
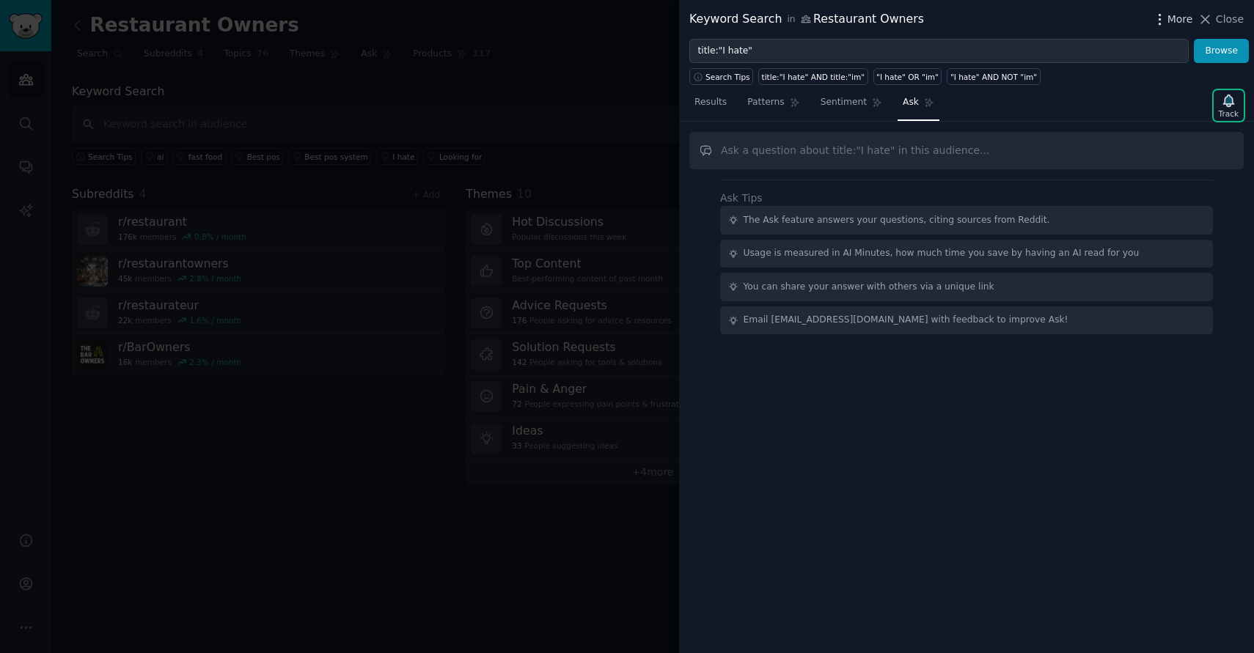
click at [1163, 22] on icon "button" at bounding box center [1159, 19] width 15 height 15
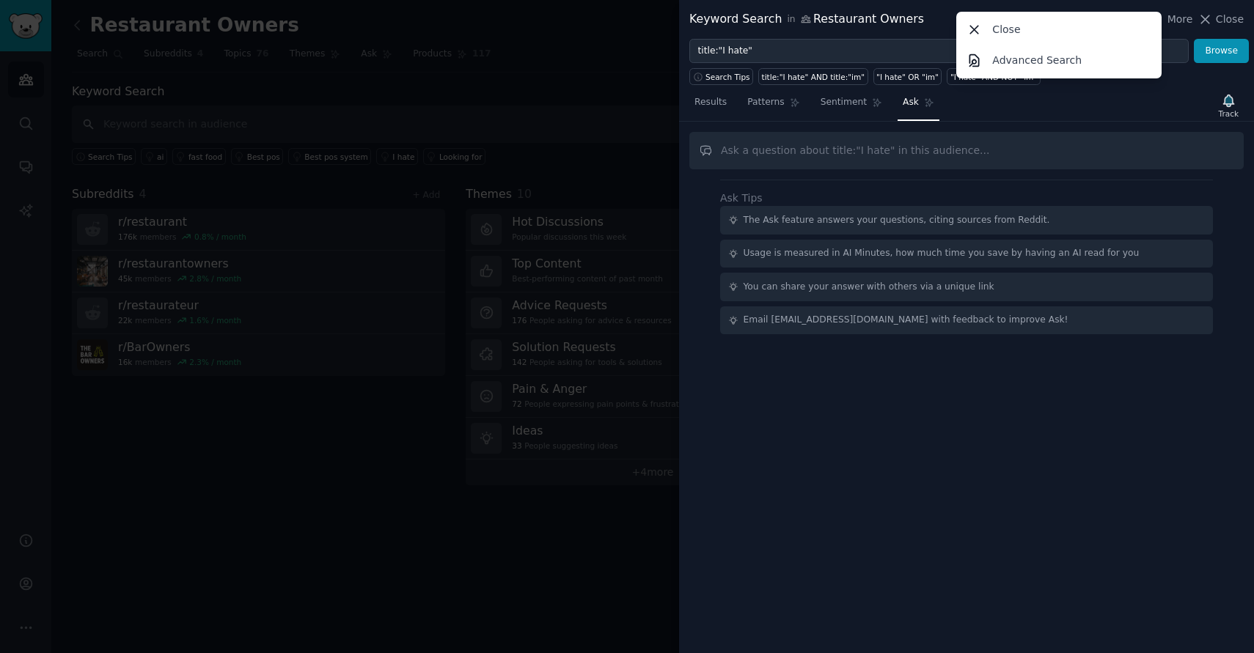
click at [1105, 120] on div "Results Patterns Sentiment Ask Track" at bounding box center [966, 106] width 575 height 32
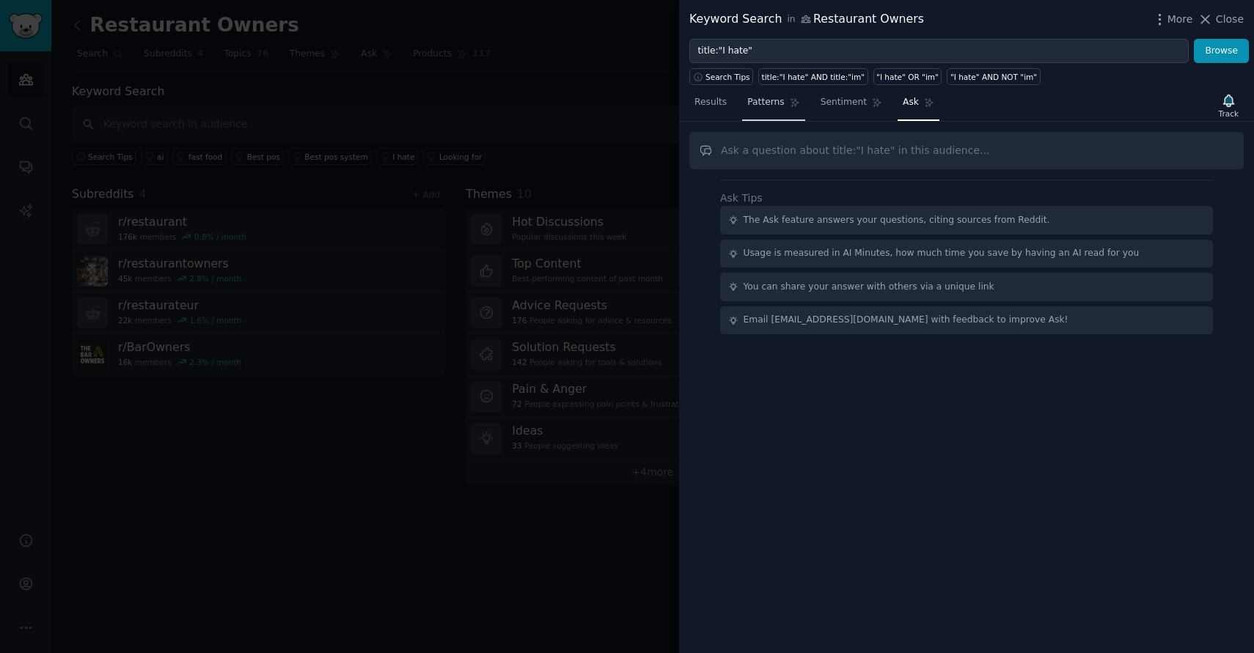
click at [749, 95] on link "Patterns" at bounding box center [773, 106] width 62 height 30
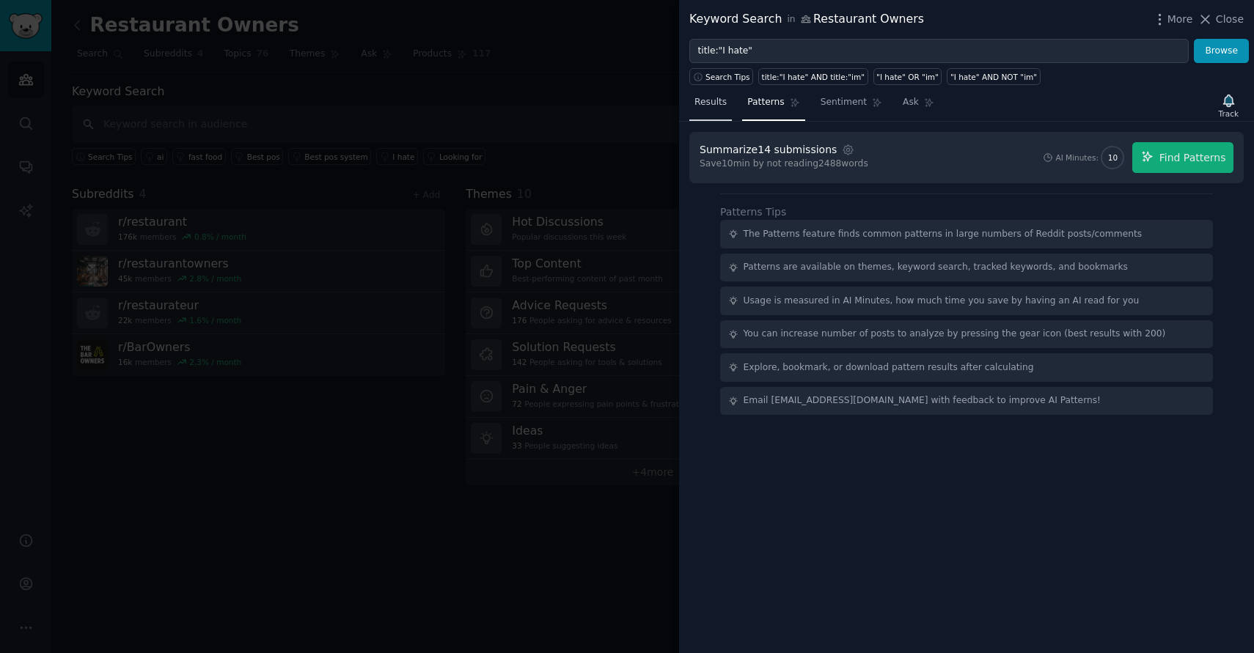
click at [714, 98] on span "Results" at bounding box center [710, 102] width 32 height 13
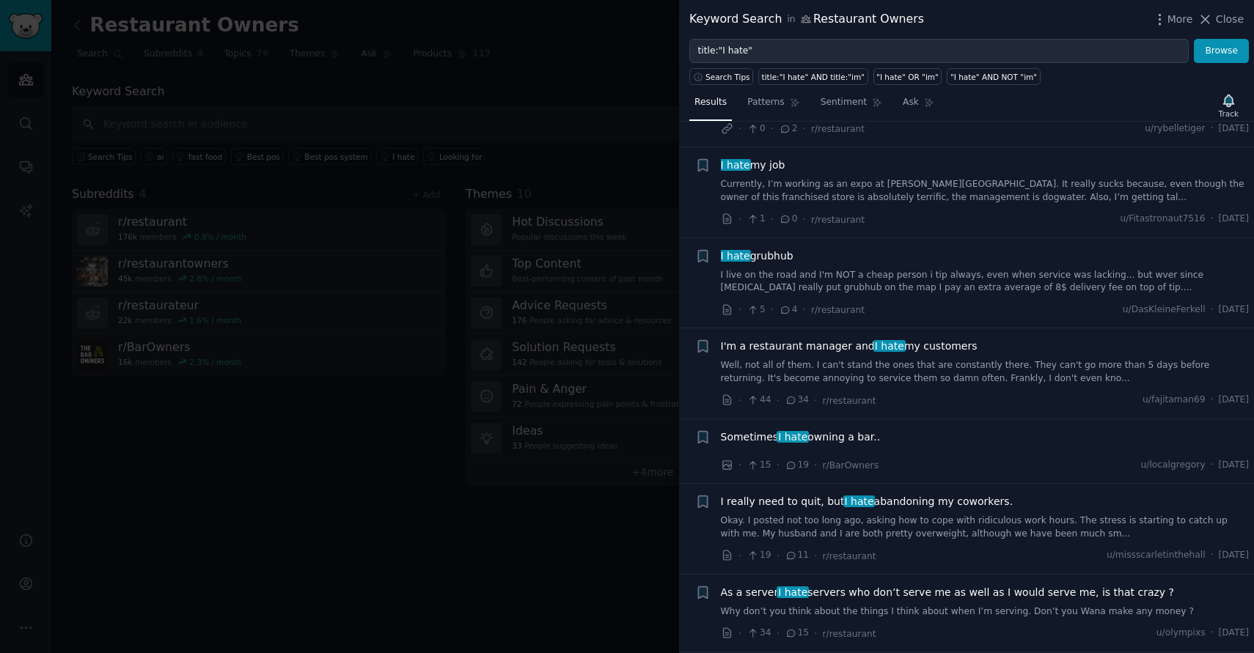
scroll to position [644, 0]
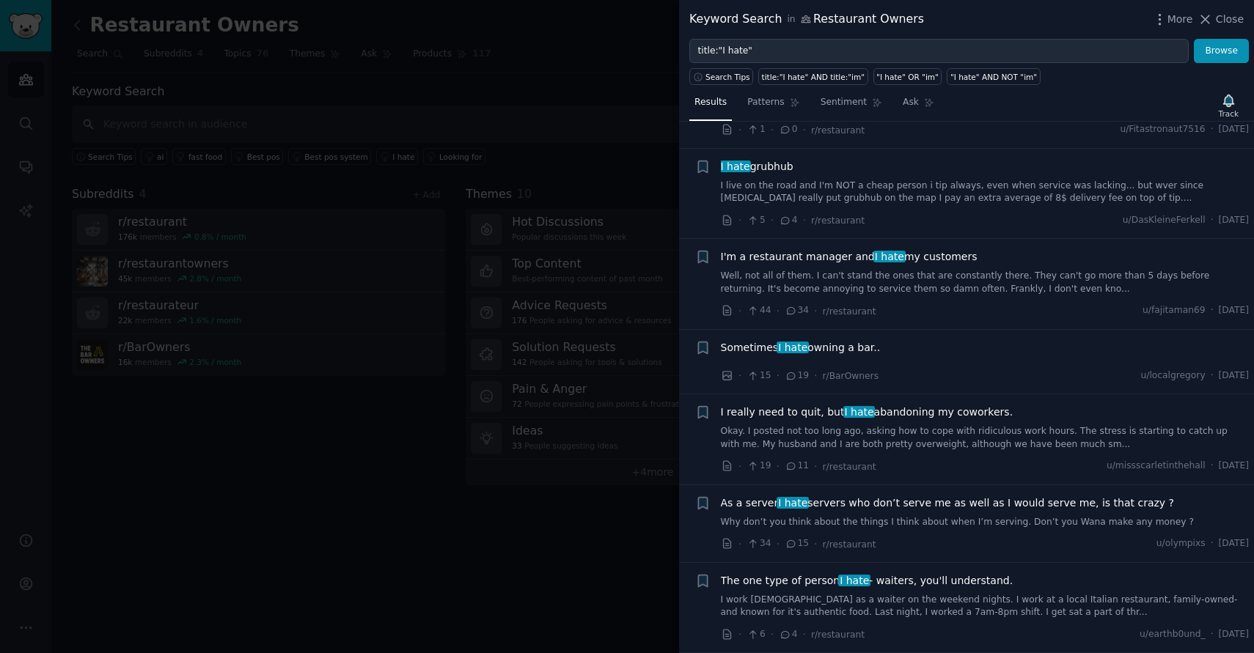
click at [549, 59] on div at bounding box center [627, 326] width 1254 height 653
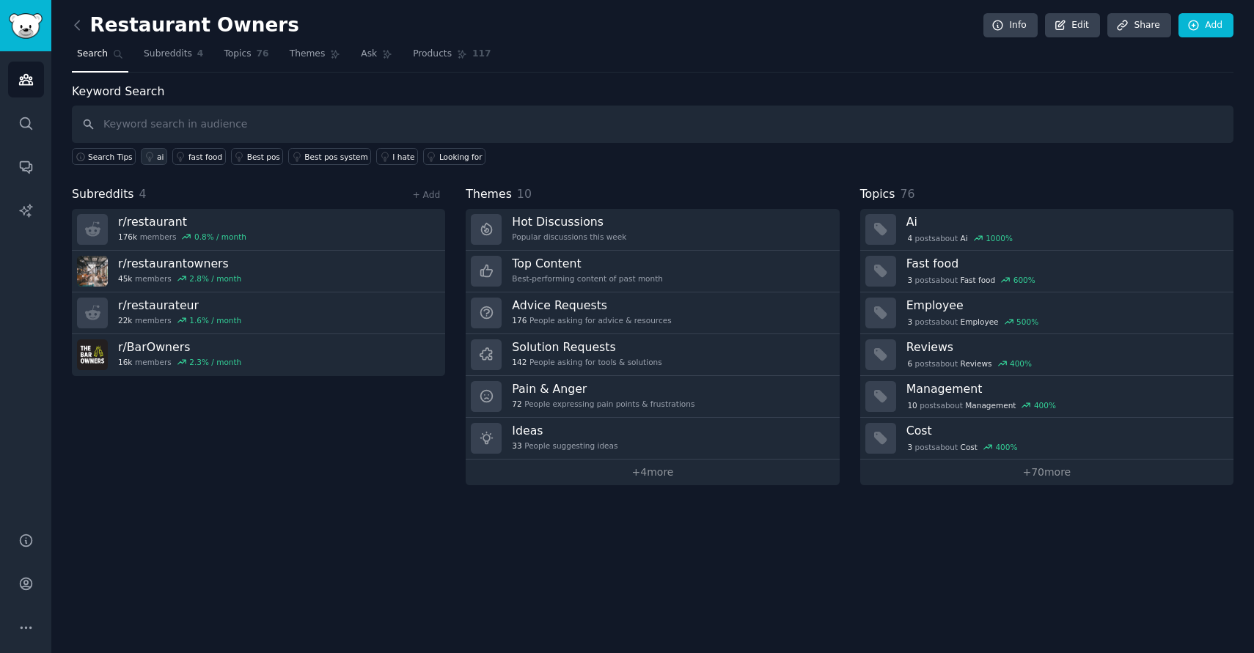
click at [144, 163] on link "ai" at bounding box center [154, 156] width 26 height 17
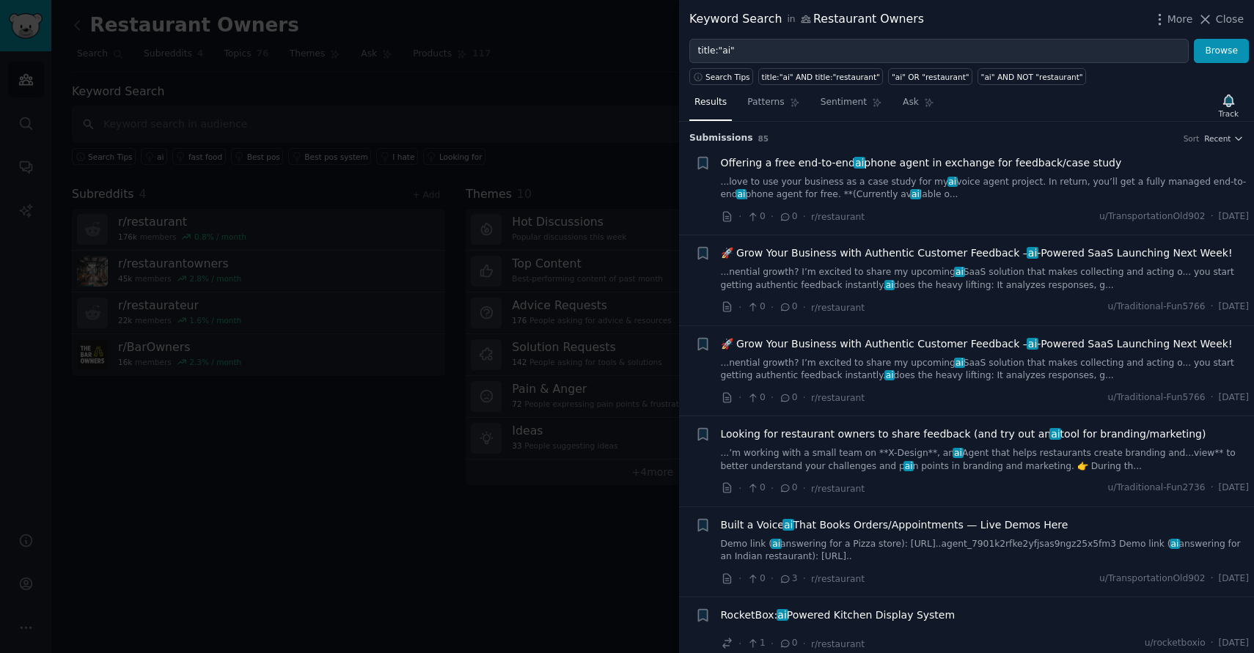
click at [551, 65] on div at bounding box center [627, 326] width 1254 height 653
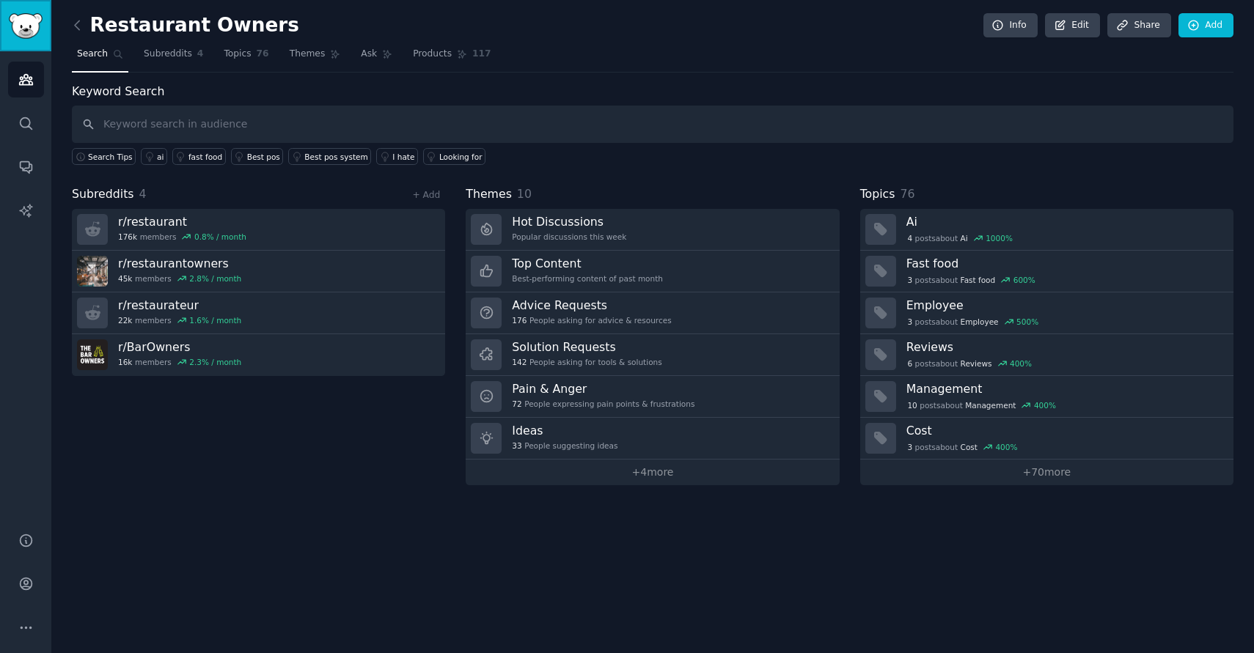
click at [14, 3] on link "Sidebar" at bounding box center [25, 25] width 51 height 51
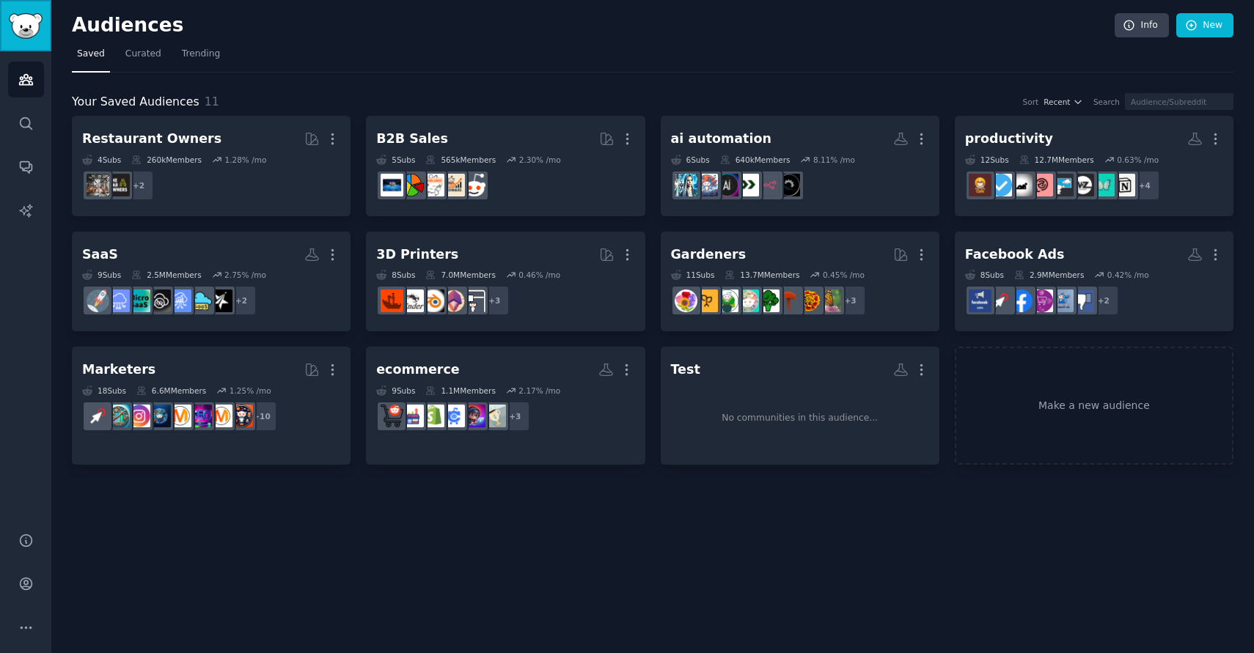
click at [26, 20] on img "Sidebar" at bounding box center [26, 26] width 34 height 26
click at [32, 127] on icon "Sidebar" at bounding box center [25, 123] width 15 height 15
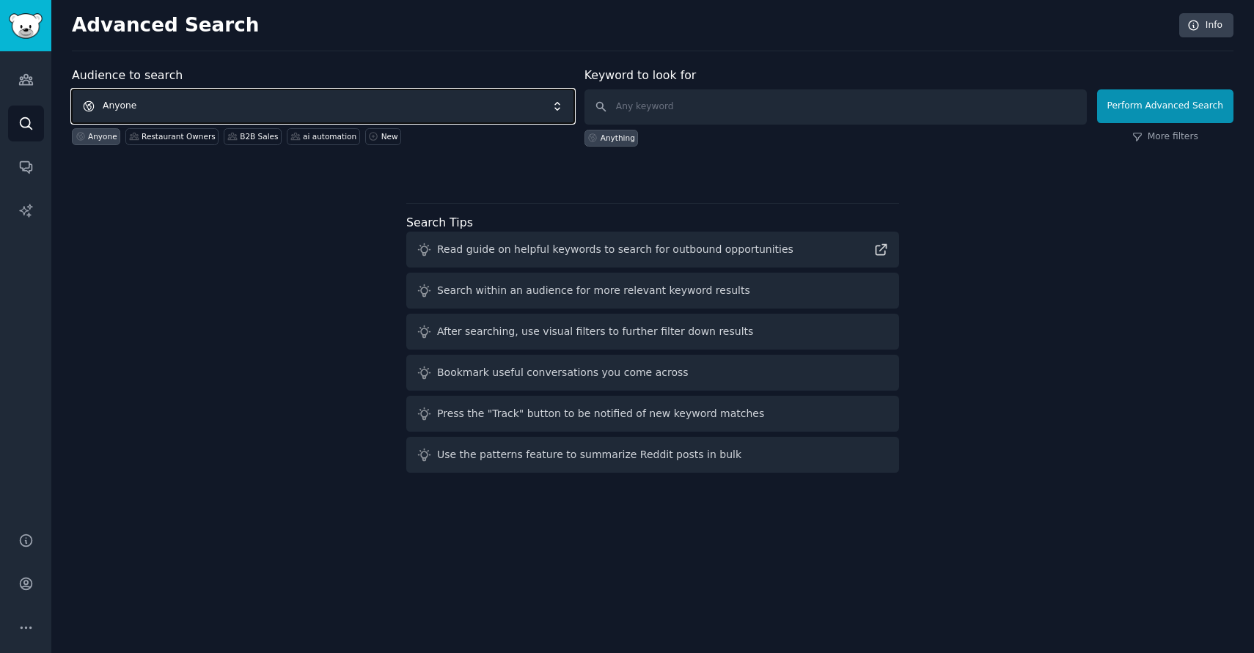
click at [182, 101] on span "Anyone" at bounding box center [323, 106] width 502 height 34
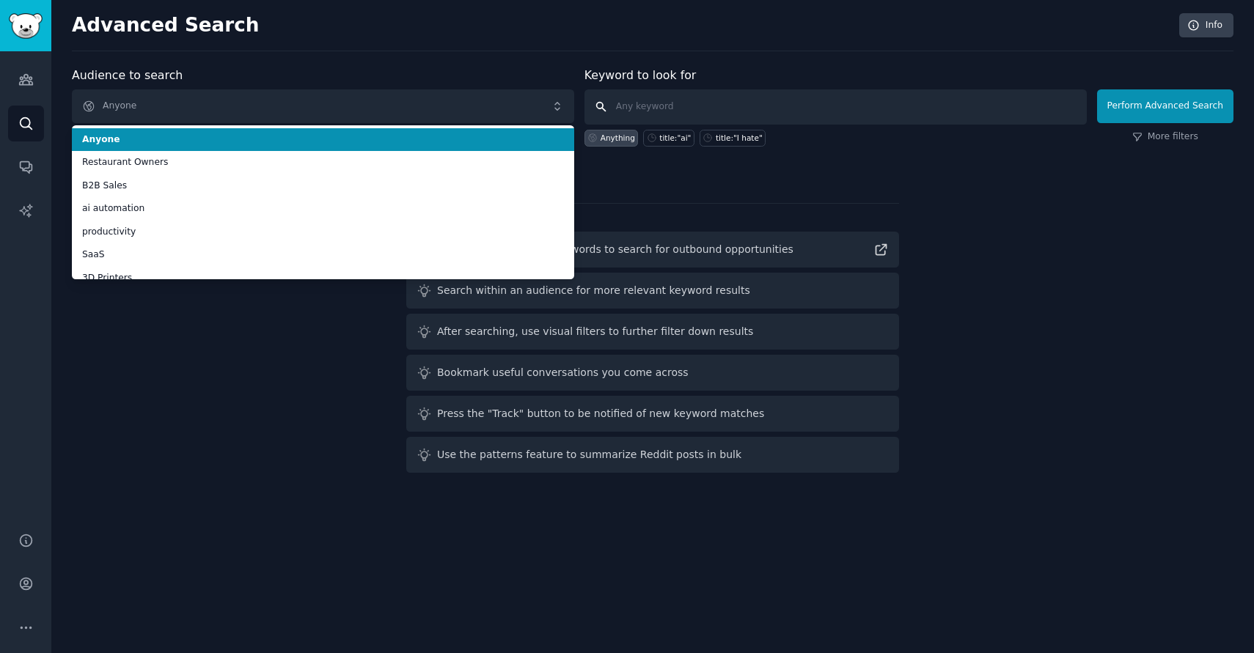
click at [639, 100] on input "text" at bounding box center [835, 106] width 502 height 35
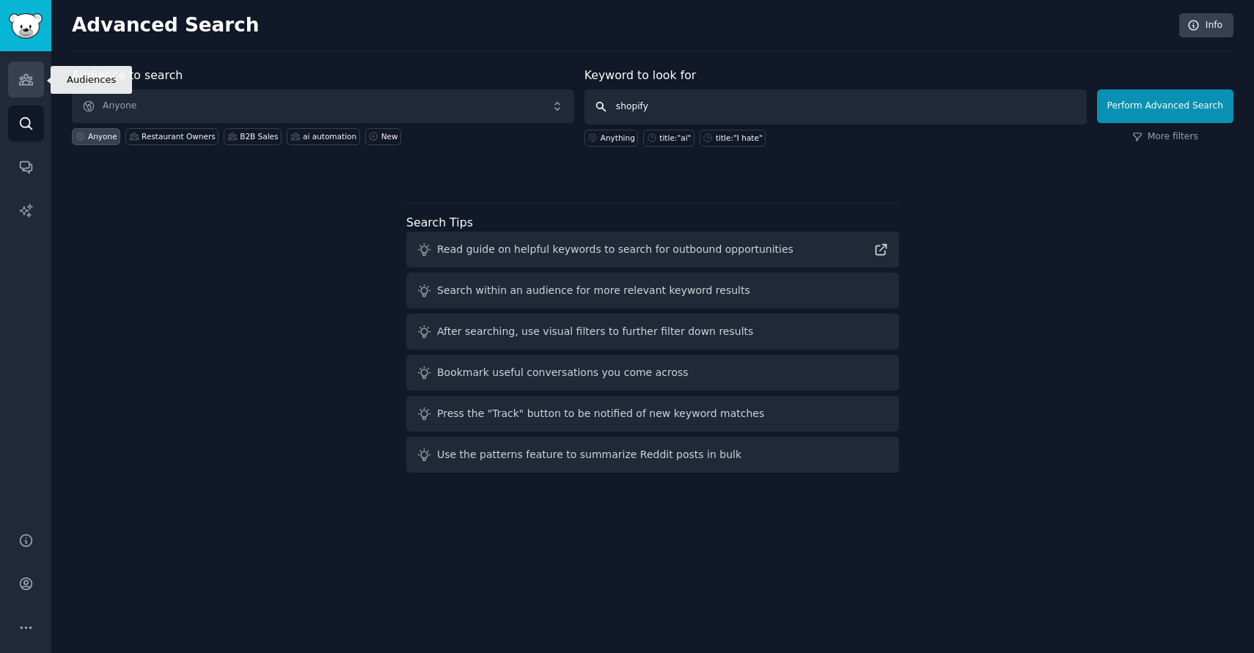
type input "shopify"
click at [21, 81] on icon "Sidebar" at bounding box center [25, 80] width 13 height 10
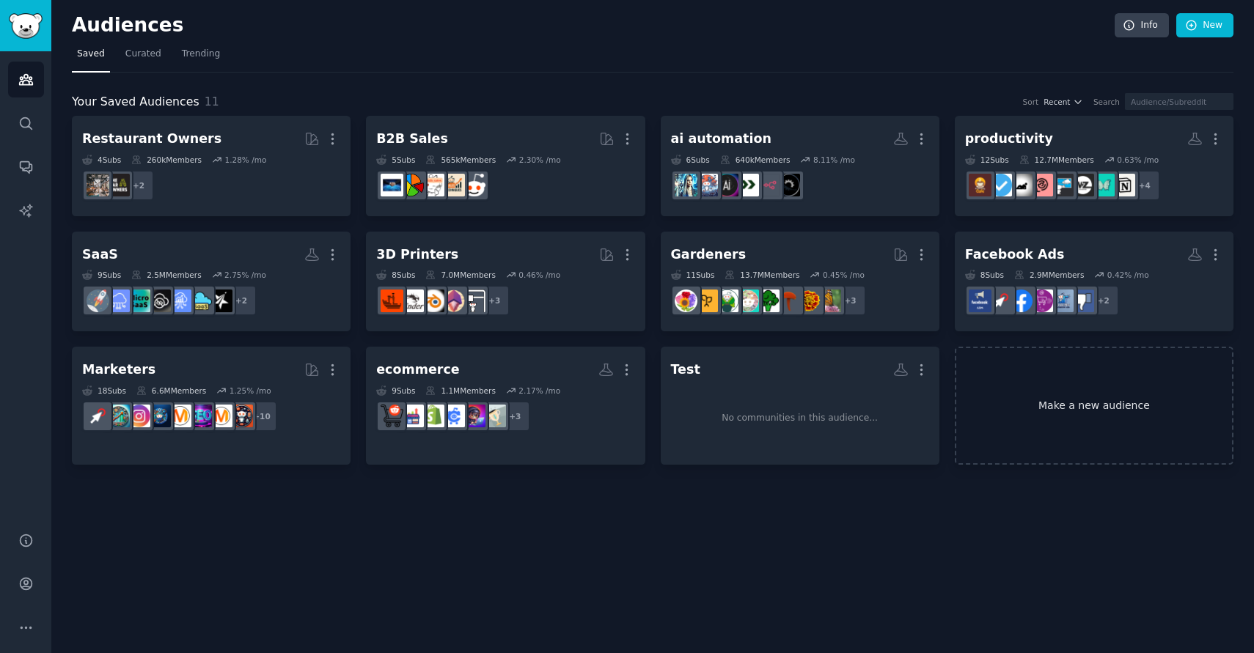
click at [1074, 408] on link "Make a new audience" at bounding box center [1094, 406] width 279 height 118
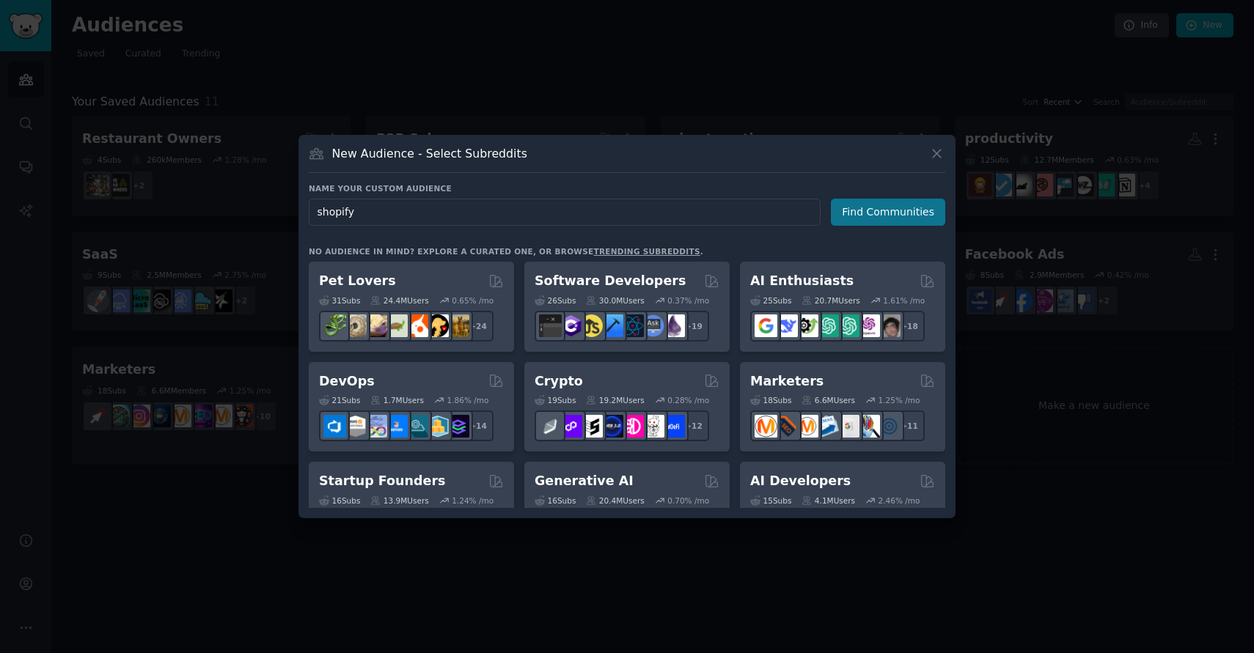
type input "shopify"
click at [879, 213] on button "Find Communities" at bounding box center [888, 212] width 114 height 27
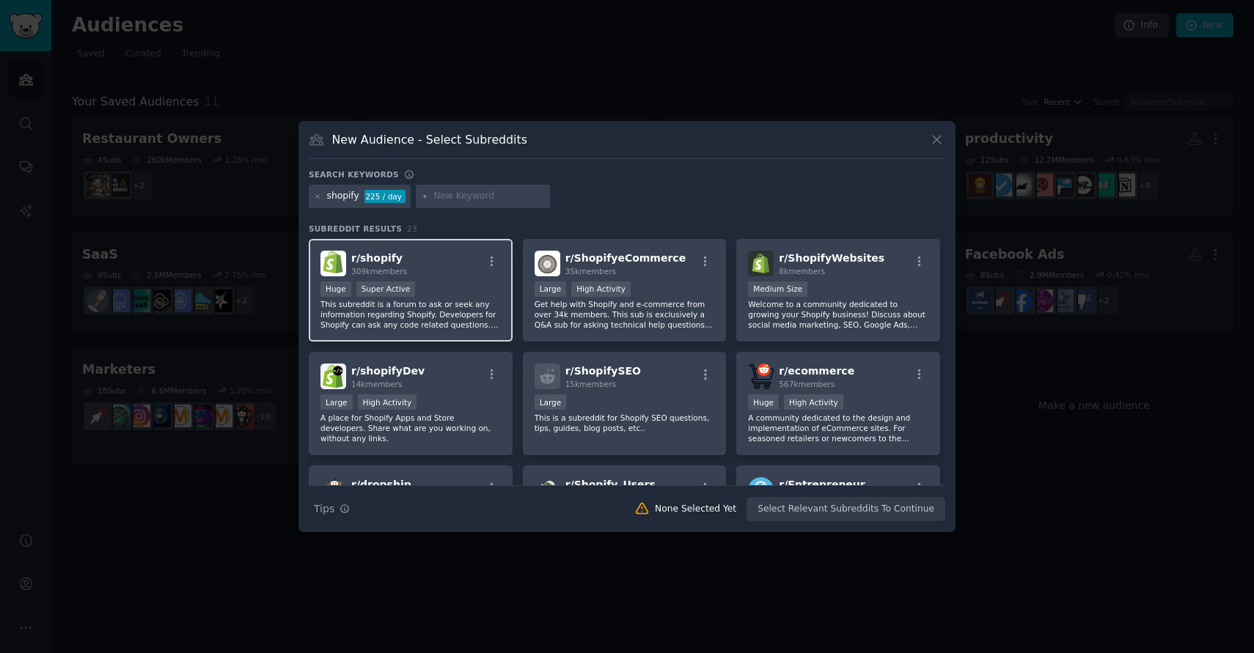
click at [446, 290] on div ">= 95th percentile for submissions / day Huge Super Active" at bounding box center [410, 291] width 180 height 18
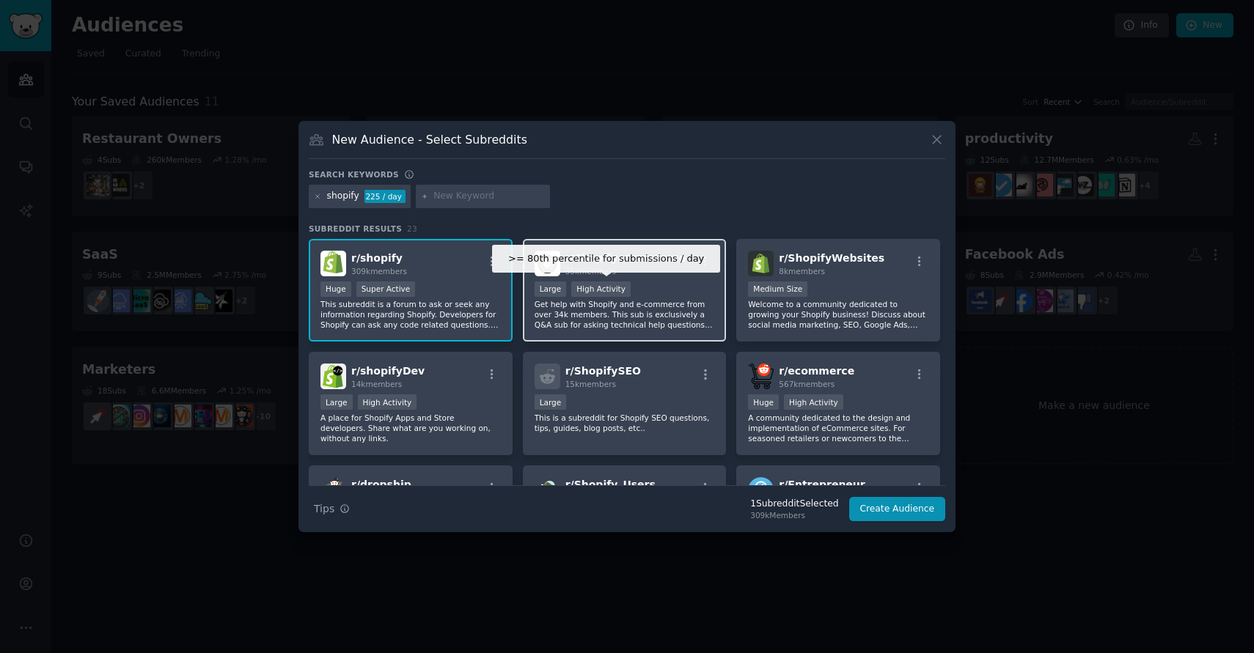
click at [611, 285] on div "High Activity" at bounding box center [600, 289] width 59 height 15
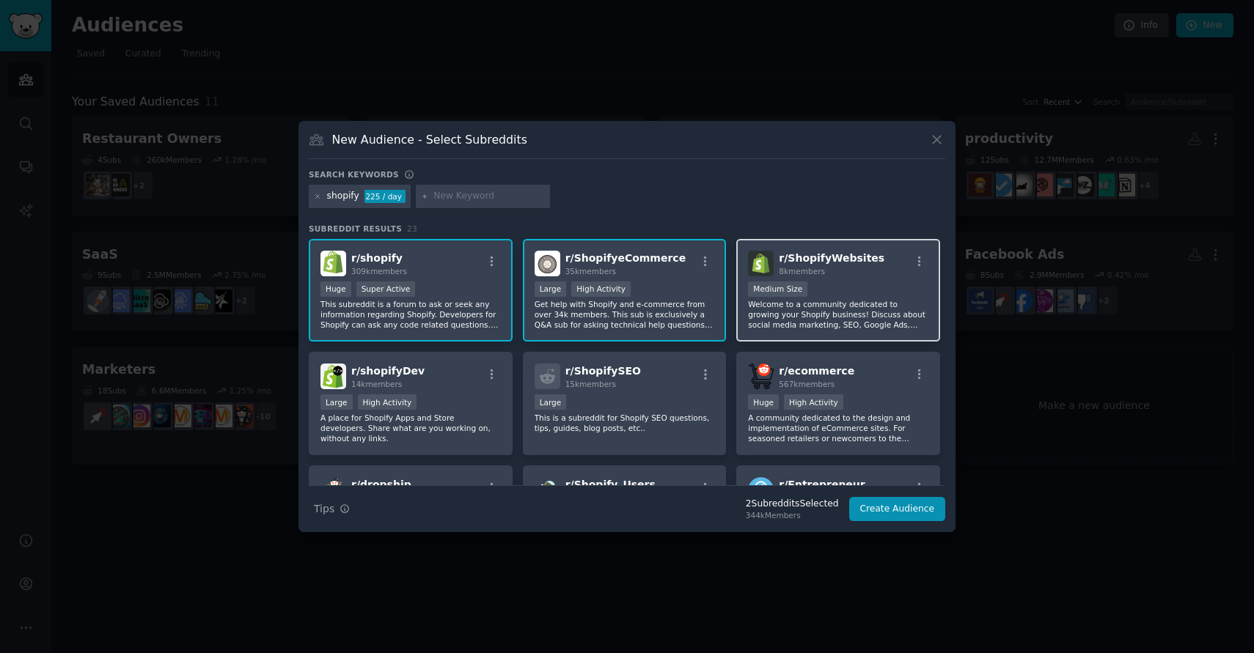
click at [829, 297] on div "1000 - 10,000 members Medium Size" at bounding box center [838, 291] width 180 height 18
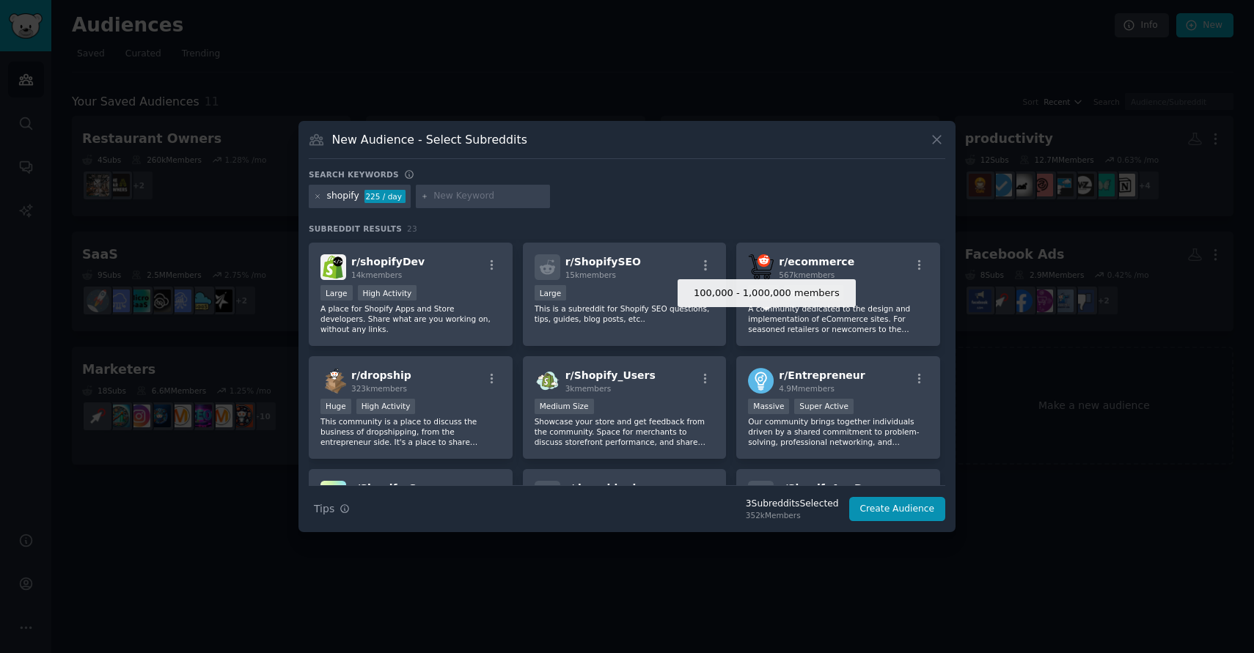
scroll to position [117, 0]
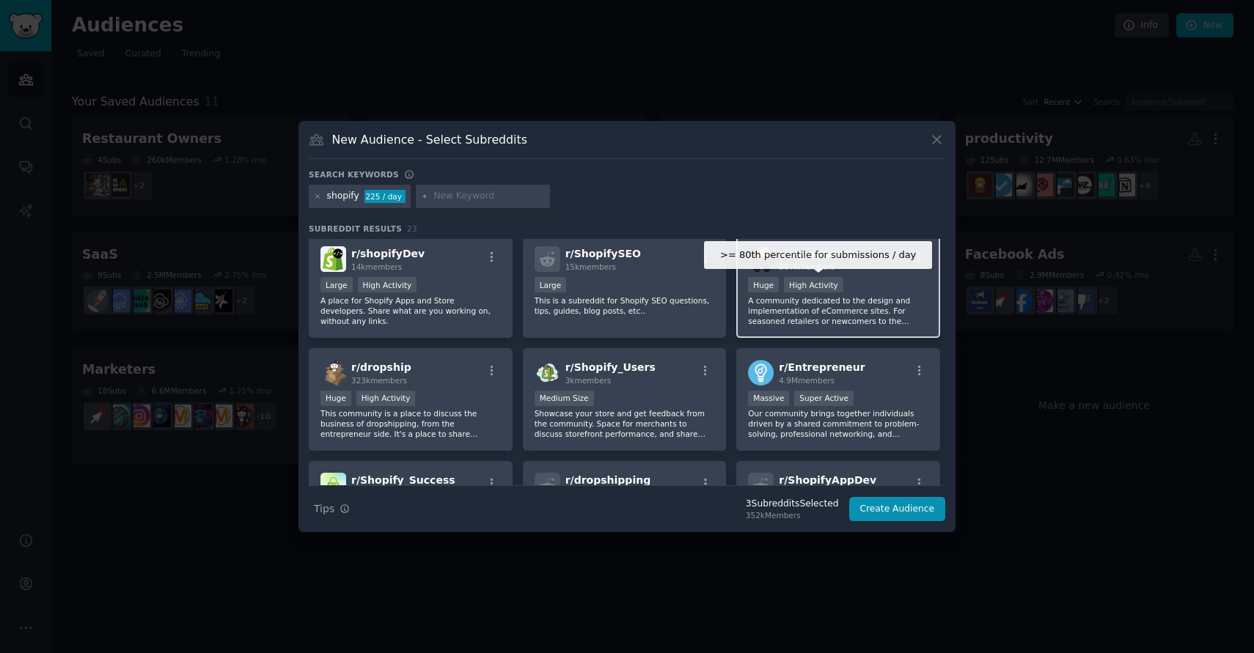
click at [821, 290] on div "High Activity" at bounding box center [813, 284] width 59 height 15
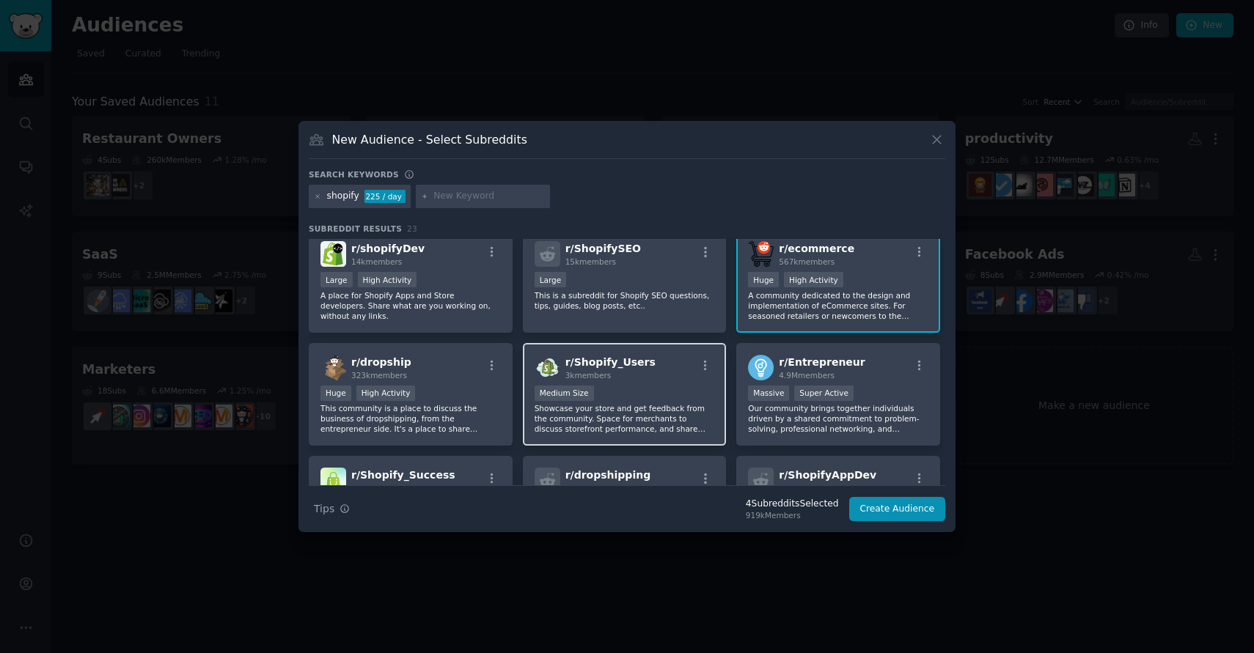
scroll to position [131, 0]
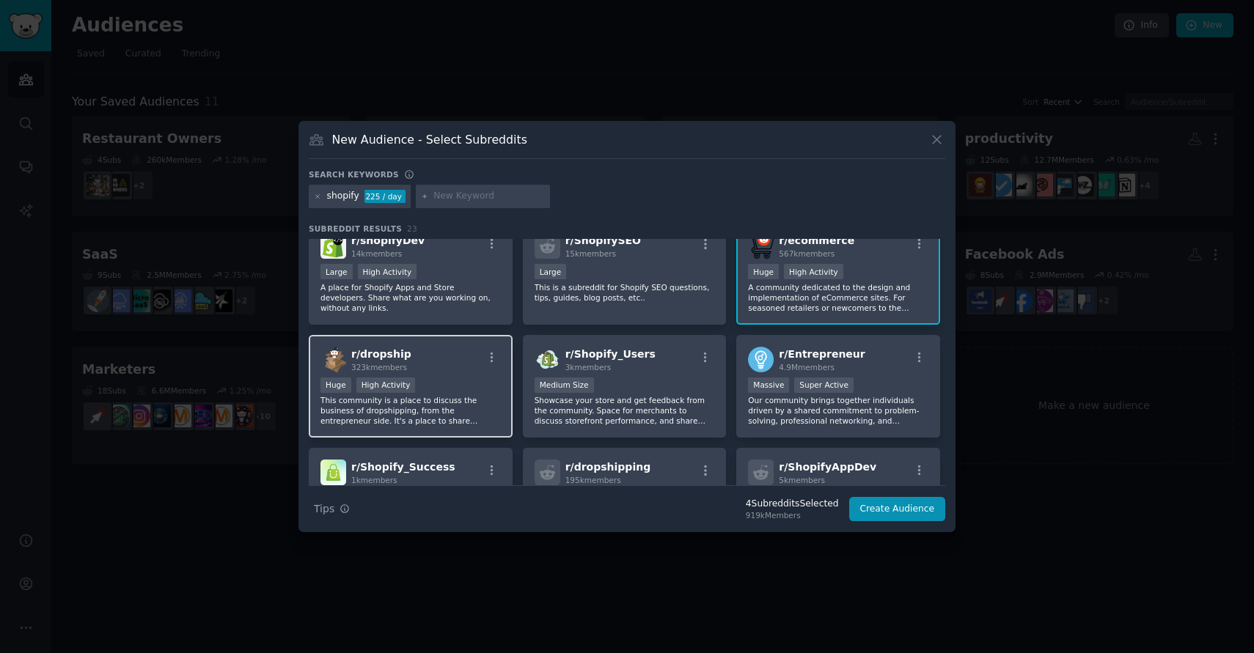
click at [436, 392] on div "Huge High Activity" at bounding box center [410, 387] width 180 height 18
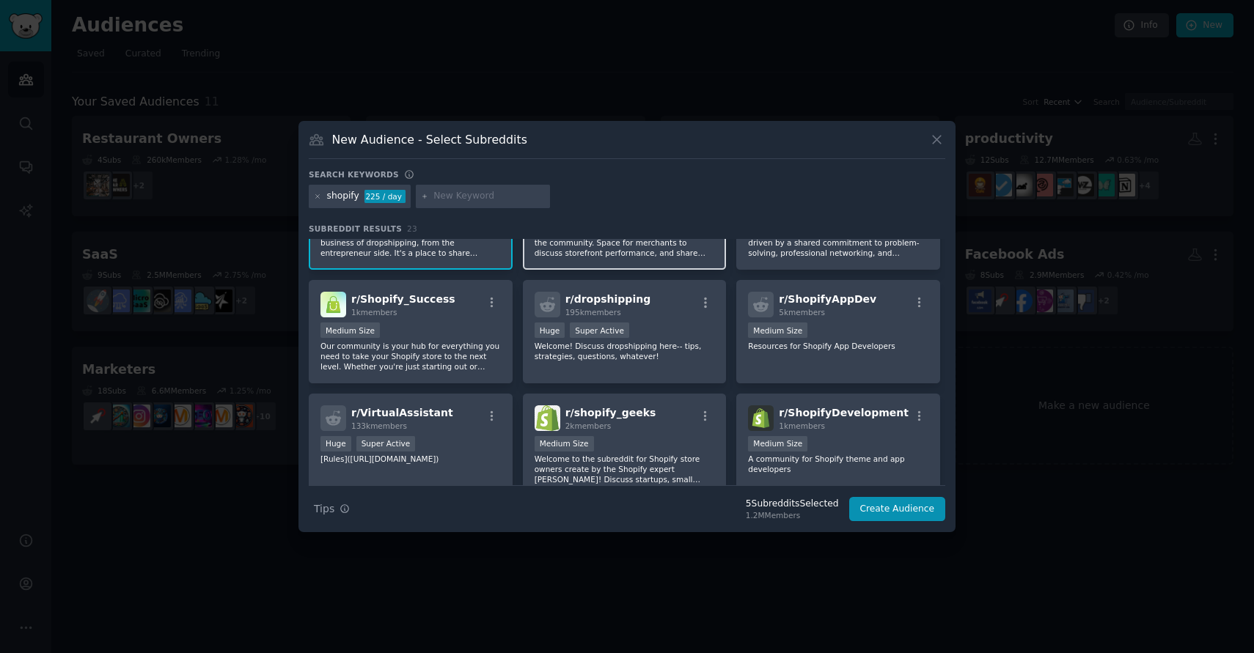
scroll to position [299, 0]
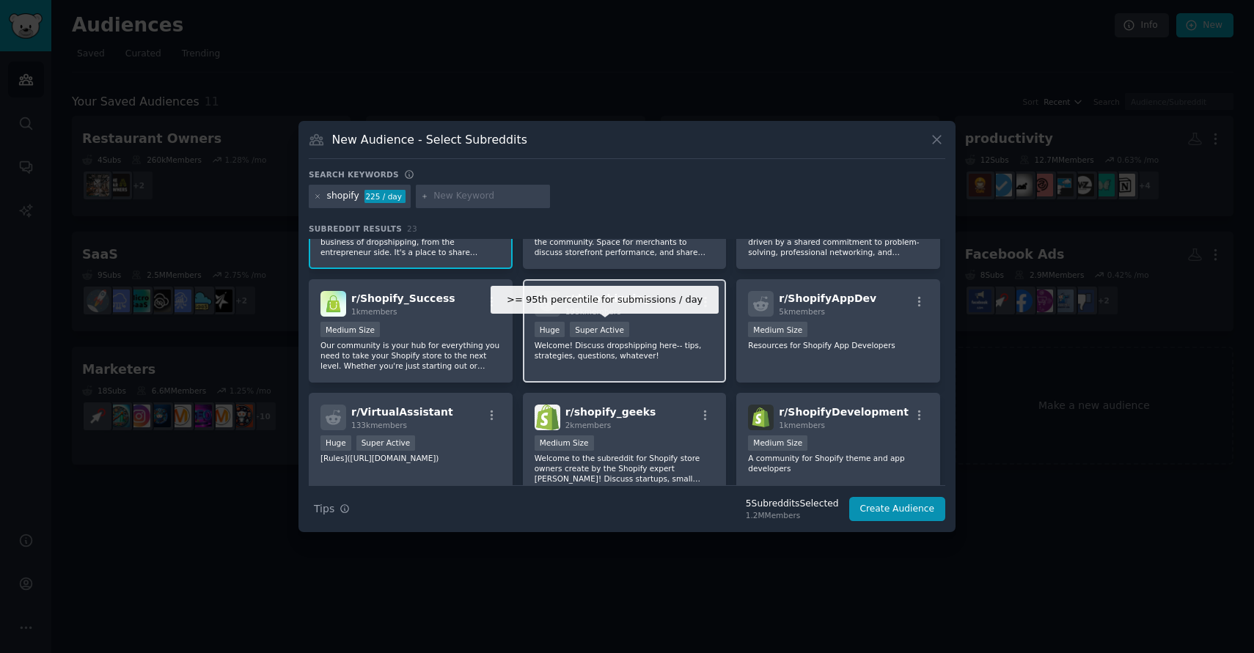
click at [623, 326] on div "Super Active" at bounding box center [599, 329] width 59 height 15
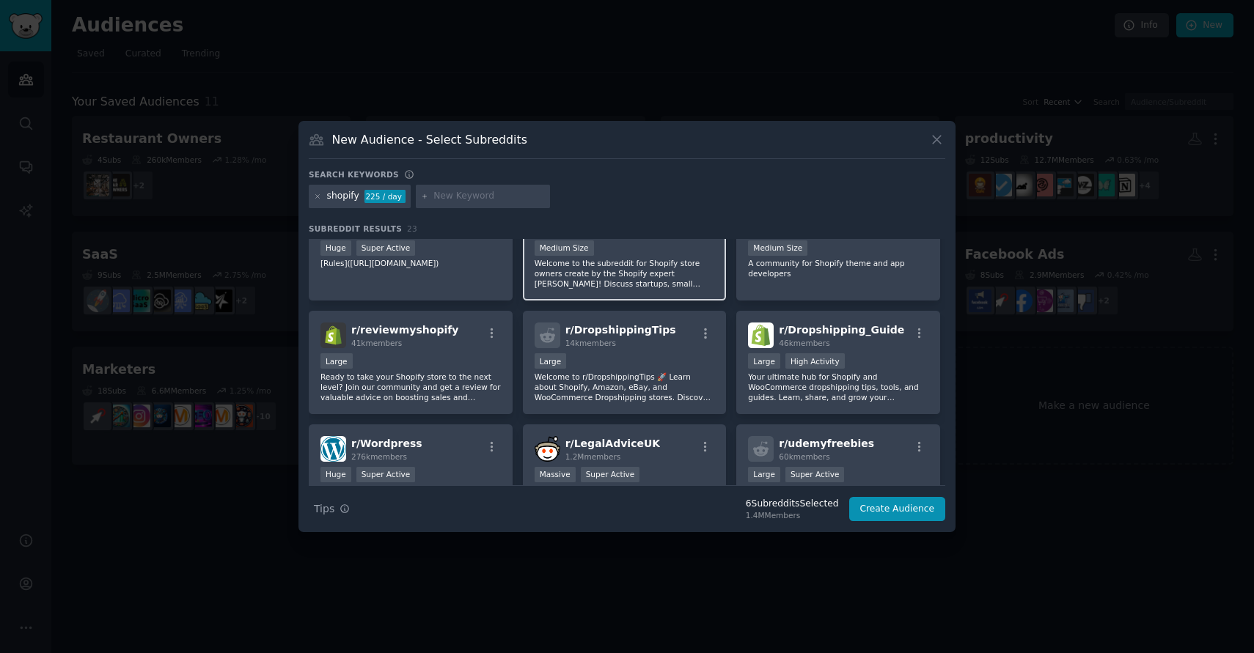
scroll to position [517, 0]
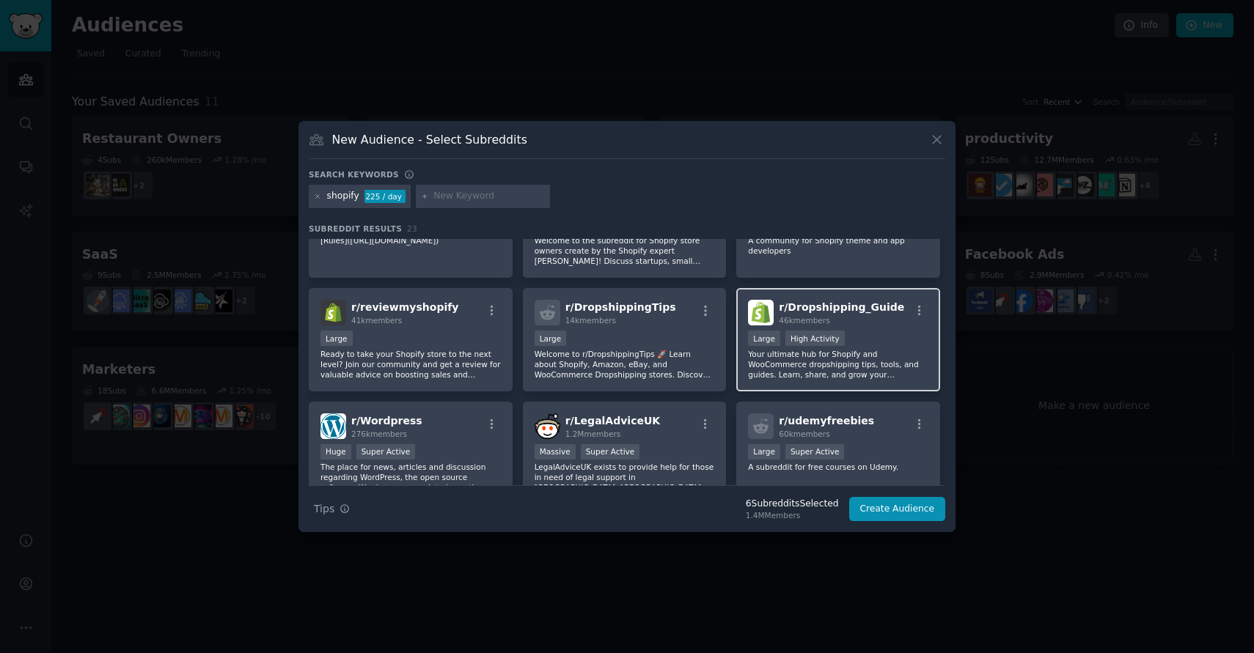
click at [853, 349] on p "Your ultimate hub for Shopify and WooCommerce dropshipping tips, tools, and gui…" at bounding box center [838, 364] width 180 height 31
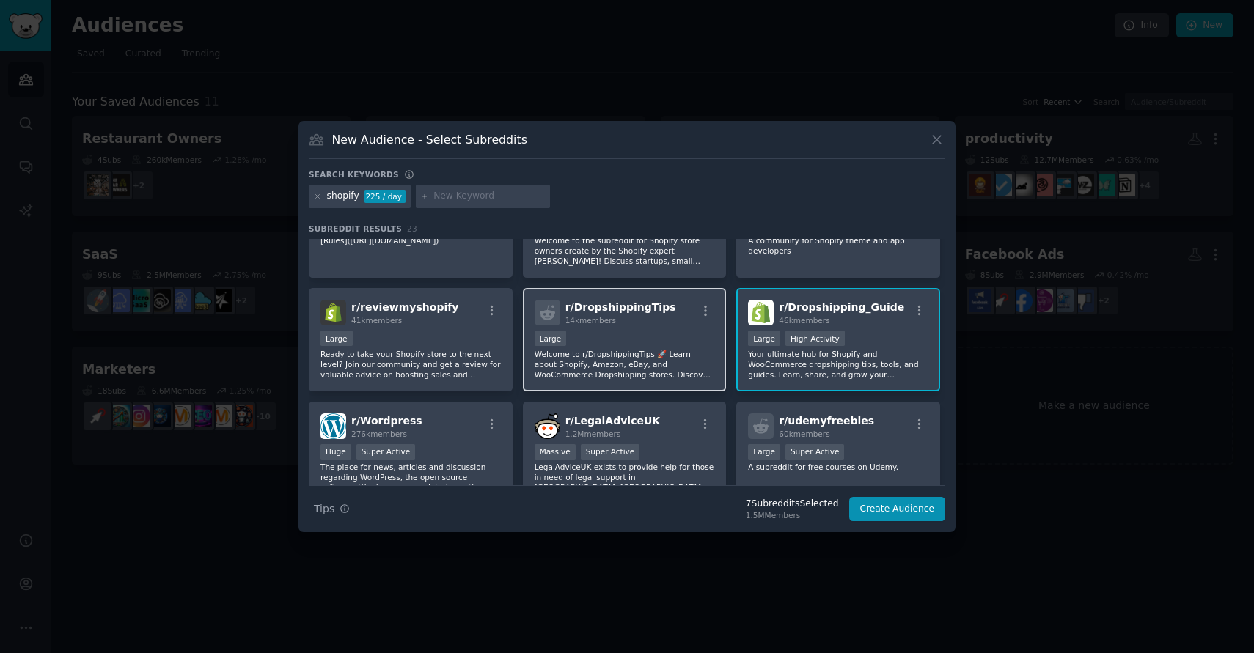
click at [661, 340] on div "Large" at bounding box center [625, 340] width 180 height 18
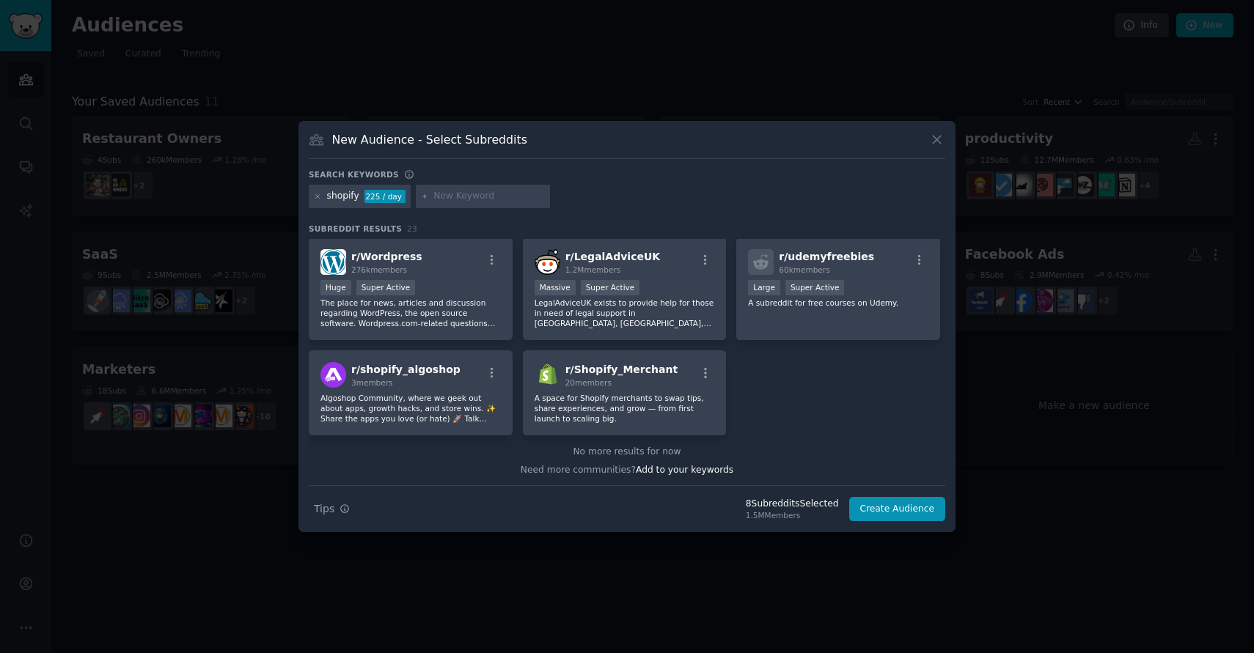
scroll to position [683, 0]
click at [914, 506] on button "Create Audience" at bounding box center [897, 509] width 97 height 25
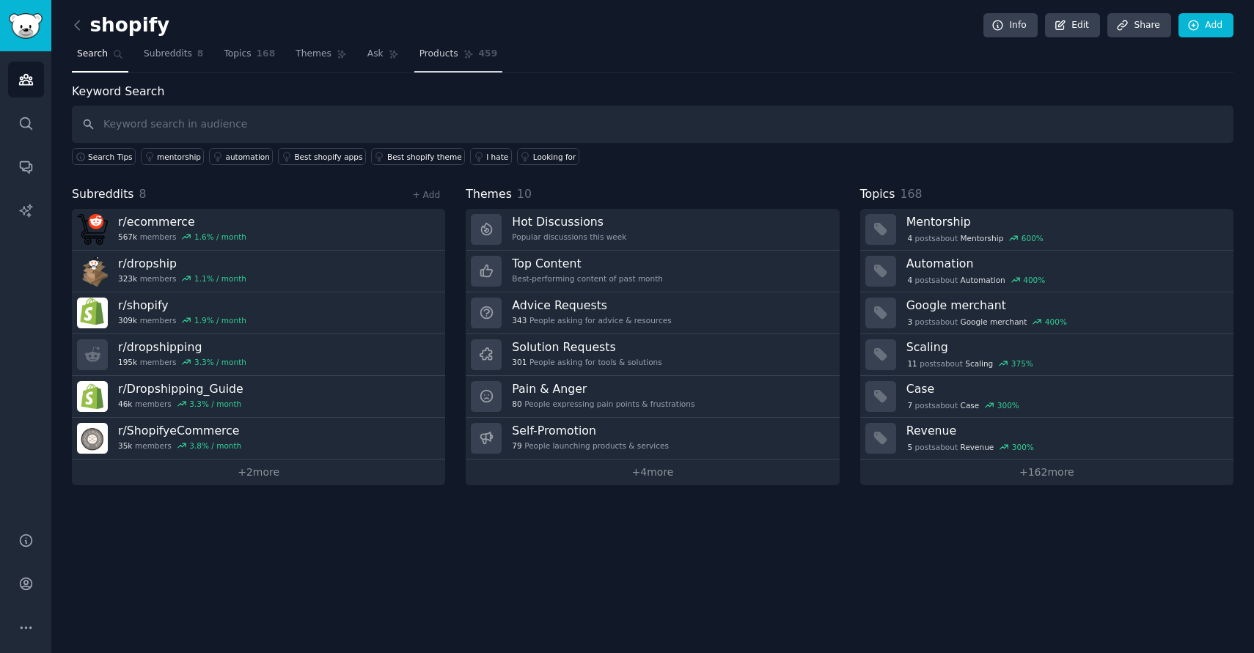
click at [438, 54] on span "Products" at bounding box center [438, 54] width 39 height 13
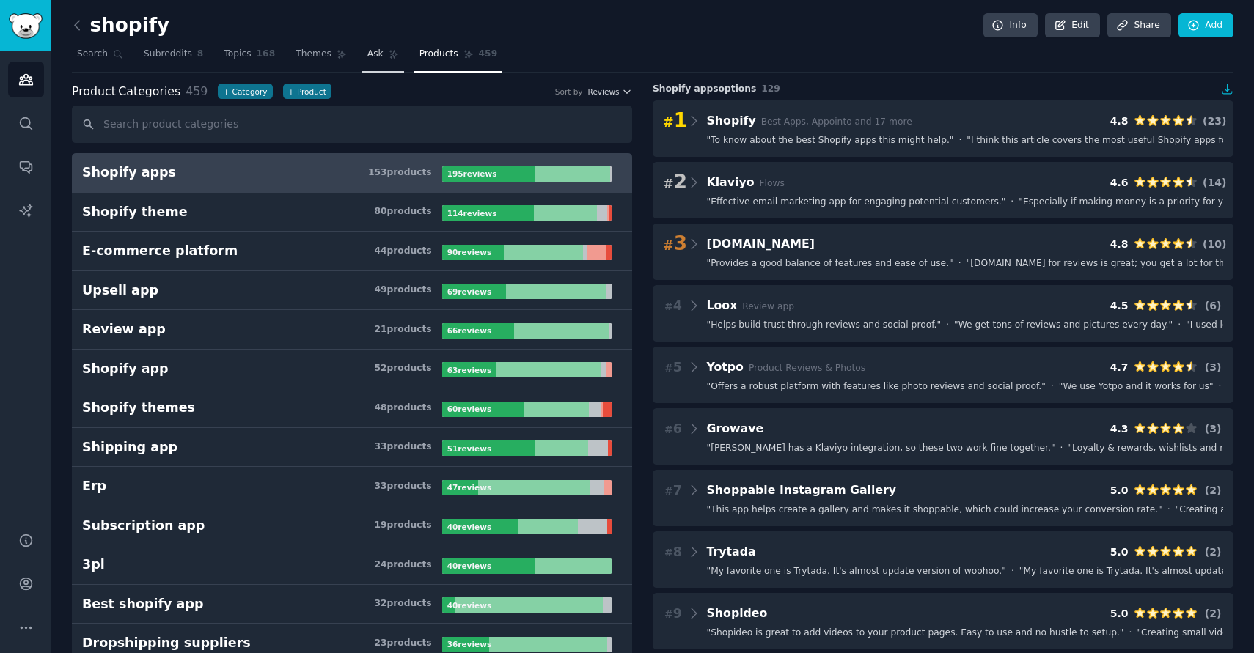
click at [376, 64] on link "Ask" at bounding box center [383, 58] width 42 height 30
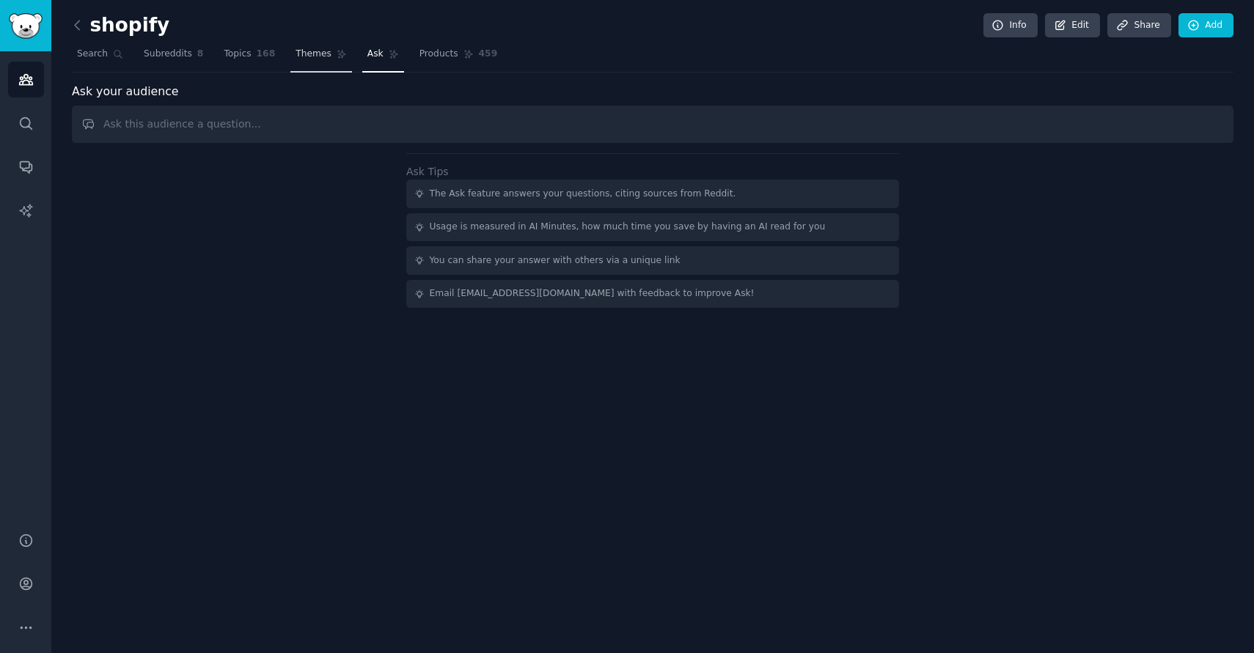
click at [320, 54] on span "Themes" at bounding box center [314, 54] width 36 height 13
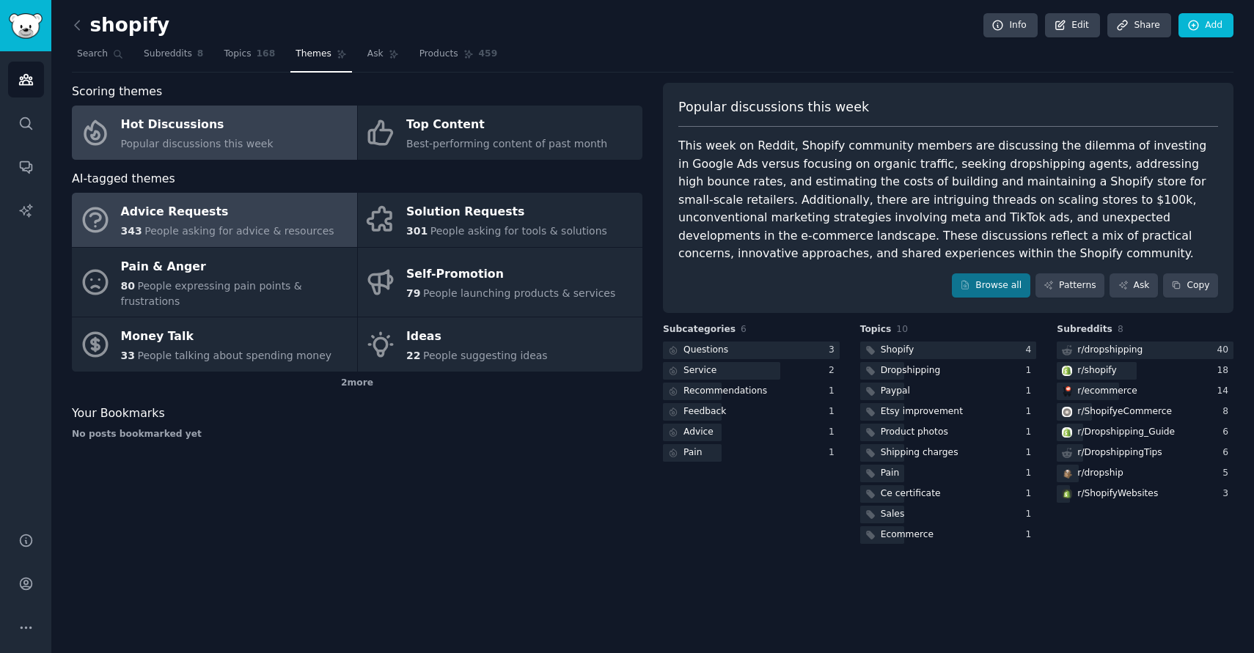
click at [252, 221] on div "Advice Requests" at bounding box center [227, 212] width 213 height 23
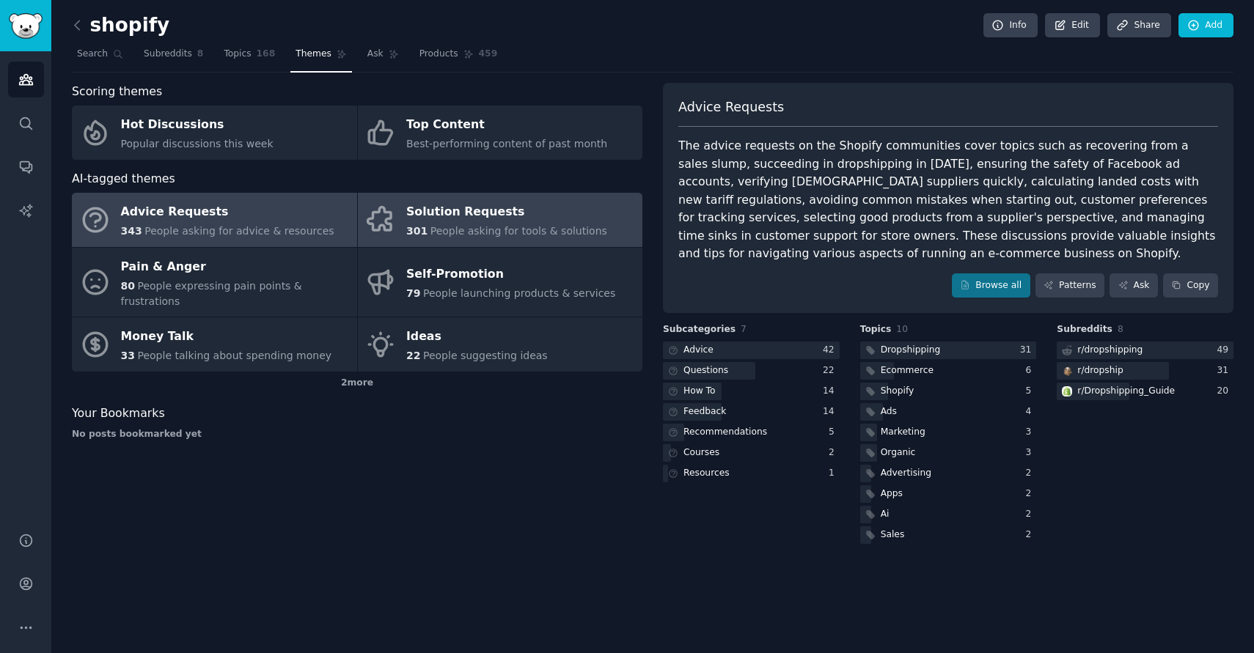
click at [450, 225] on span "People asking for tools & solutions" at bounding box center [518, 231] width 177 height 12
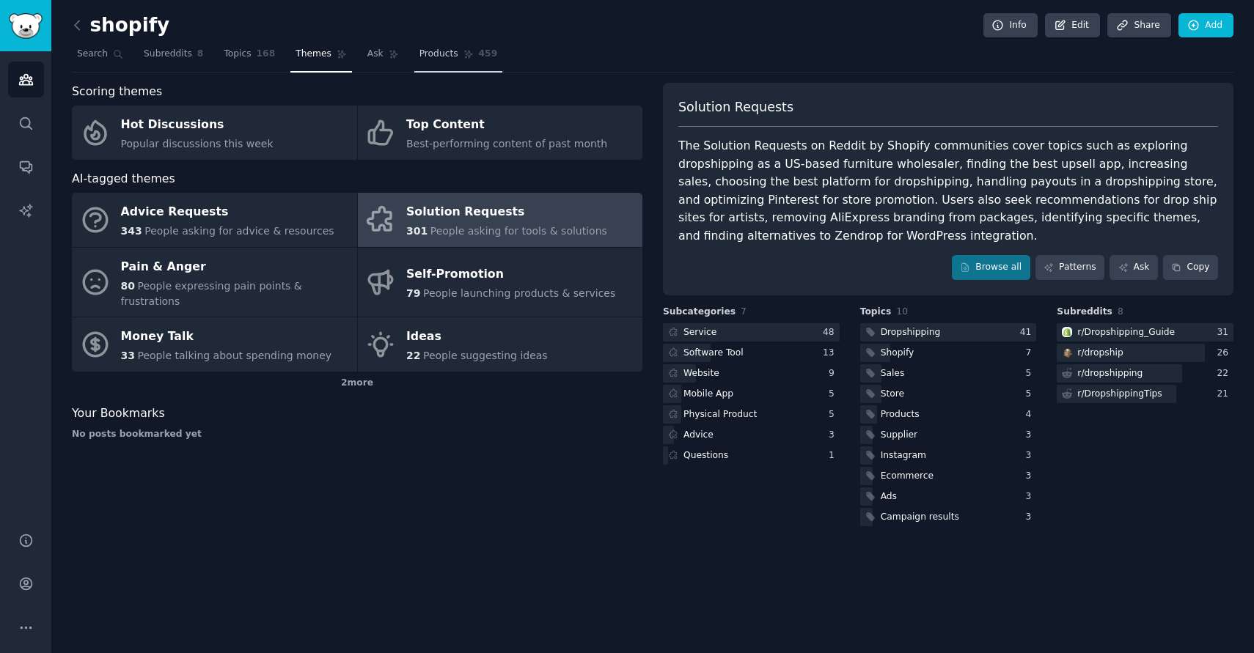
click at [428, 56] on span "Products" at bounding box center [438, 54] width 39 height 13
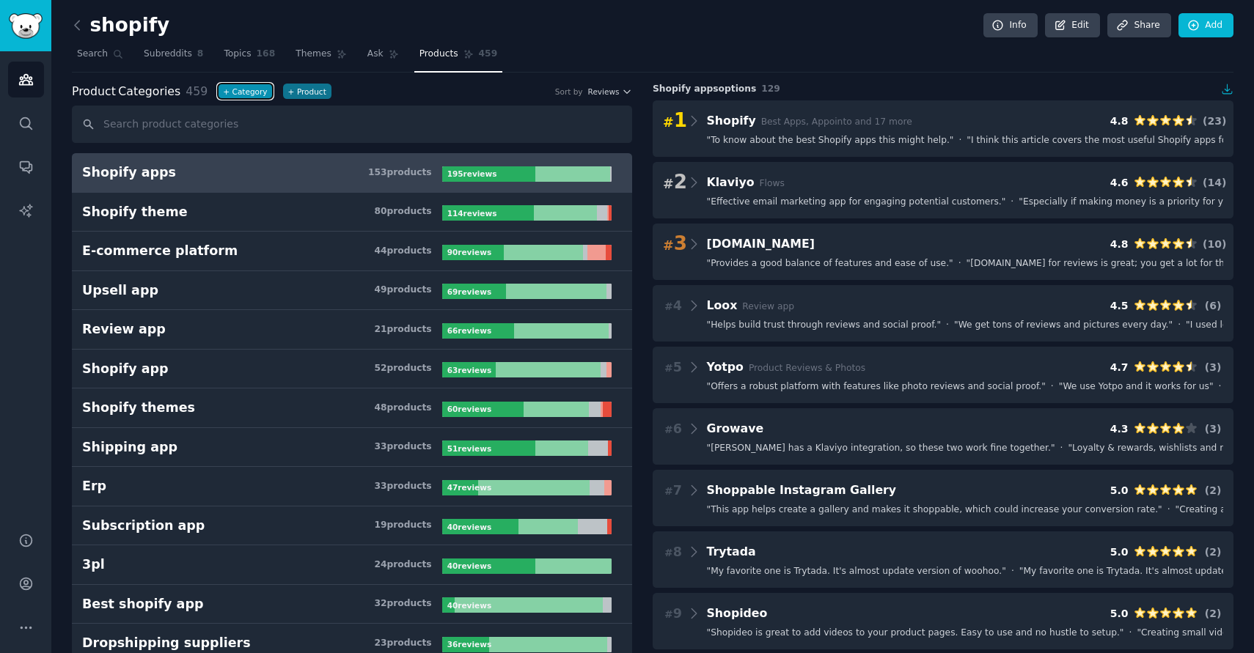
click at [230, 94] on button "+ Category" at bounding box center [245, 91] width 54 height 15
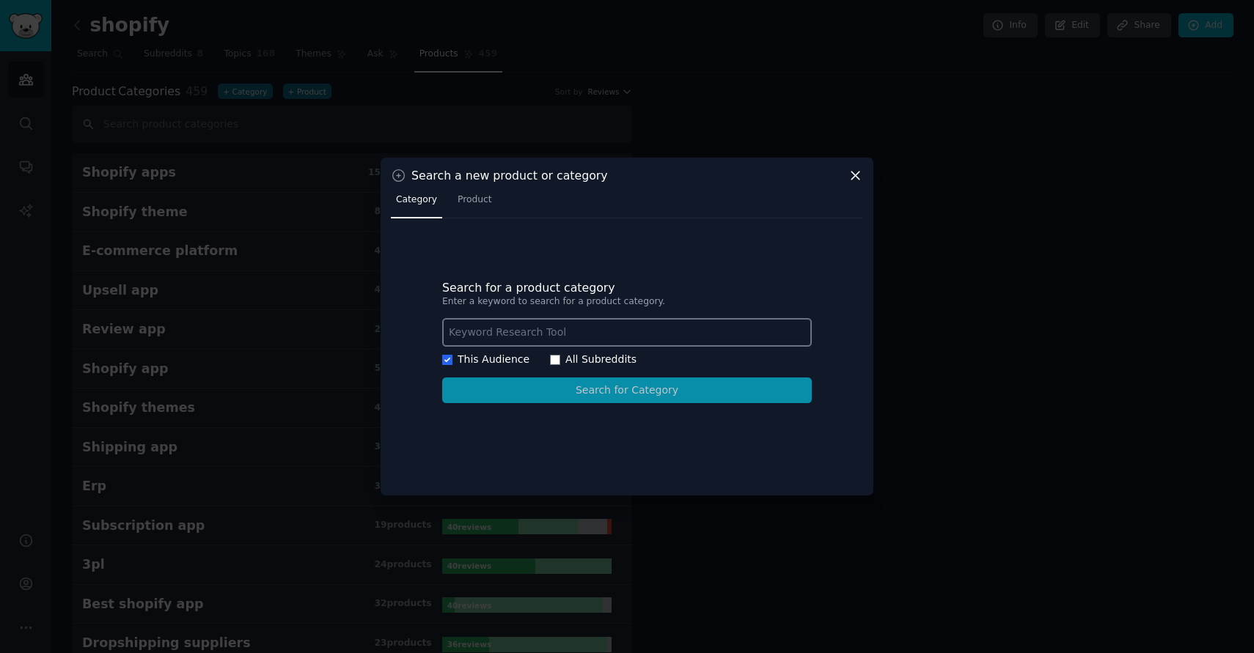
click at [697, 90] on div at bounding box center [627, 326] width 1254 height 653
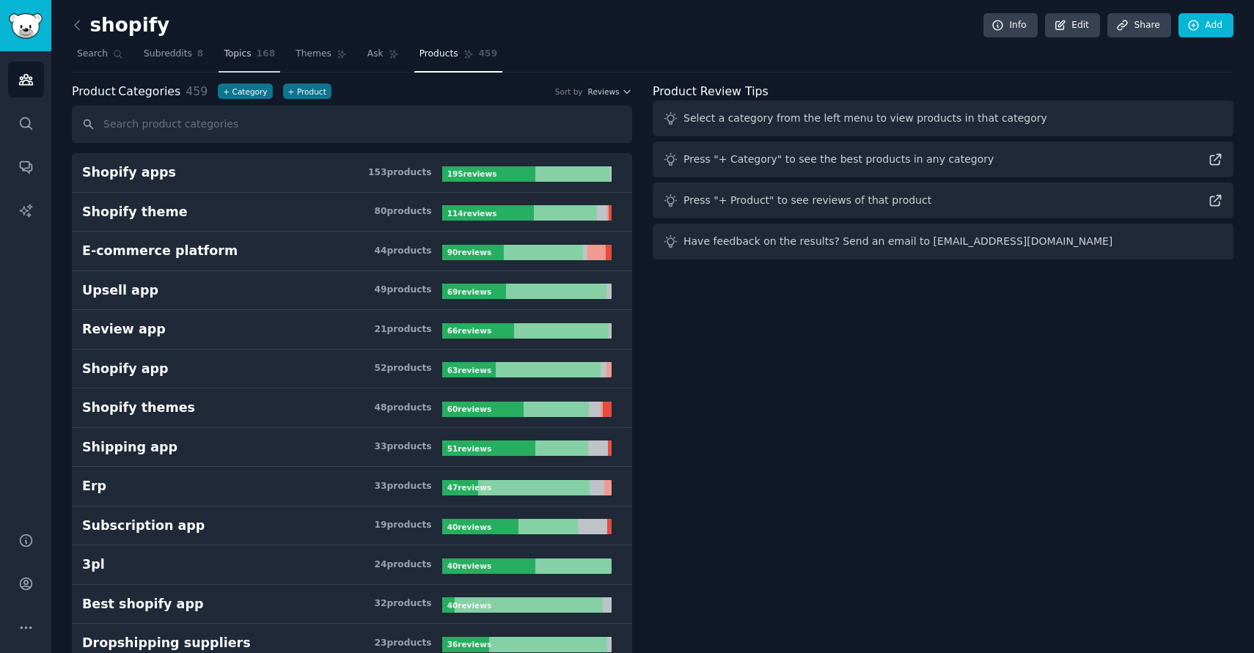
click at [229, 58] on span "Topics" at bounding box center [237, 54] width 27 height 13
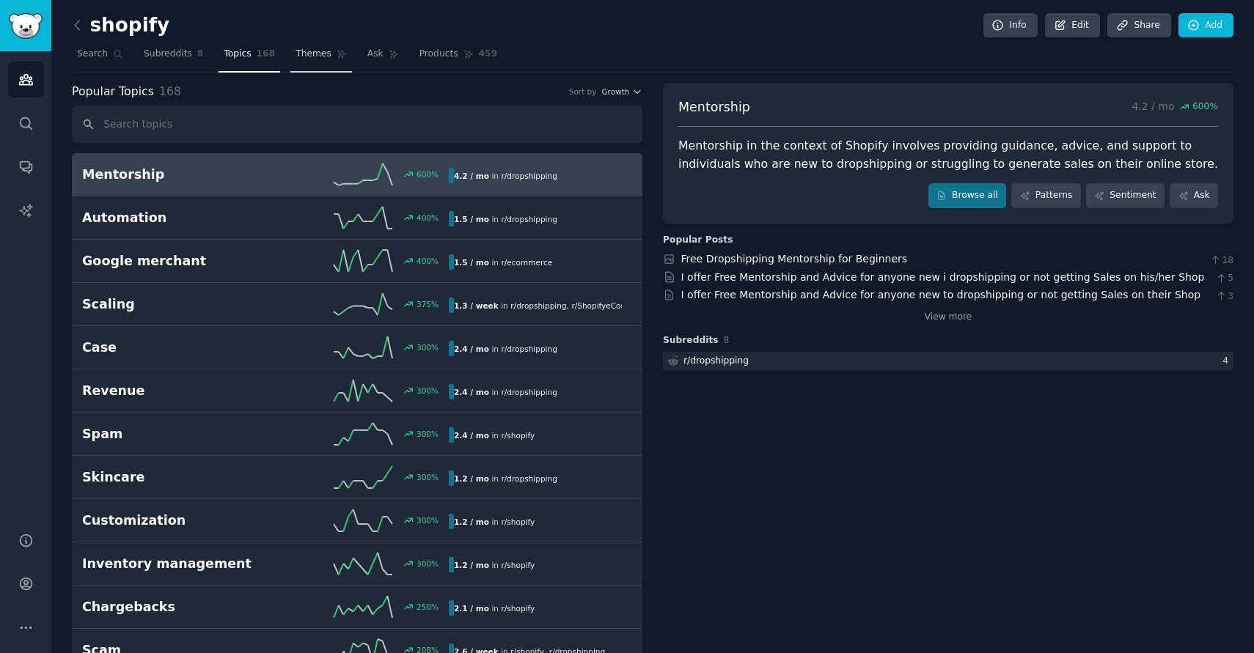
click at [314, 56] on span "Themes" at bounding box center [314, 54] width 36 height 13
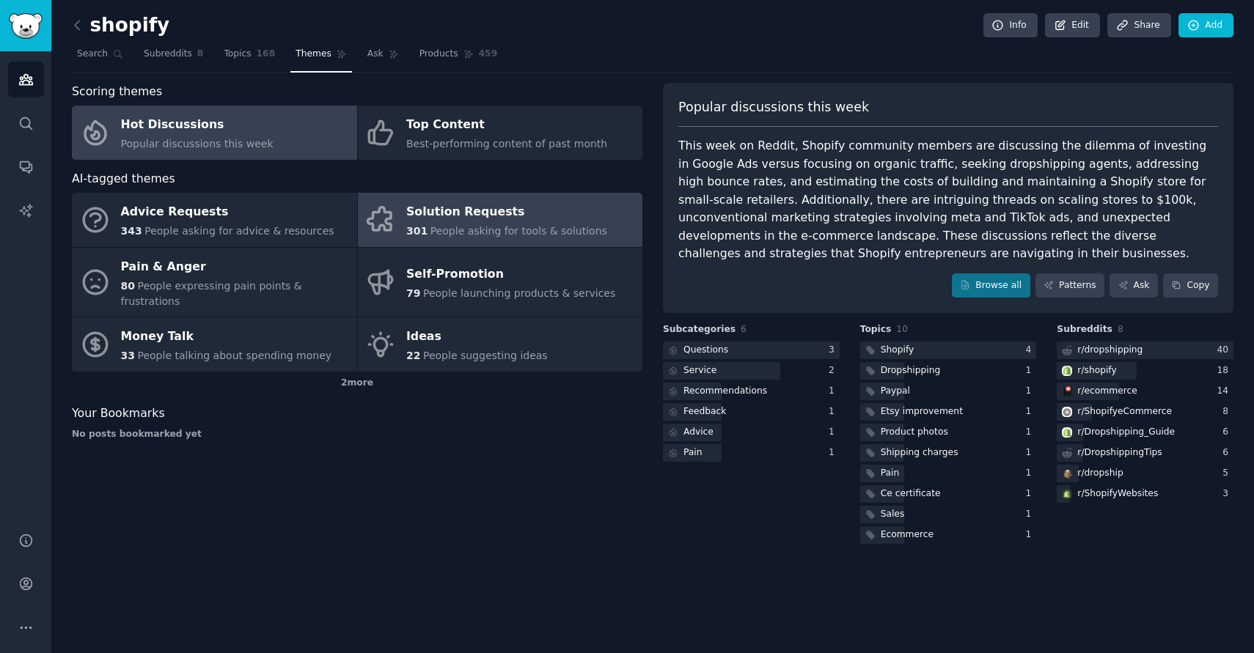
drag, startPoint x: 485, startPoint y: 131, endPoint x: 502, endPoint y: 205, distance: 76.0
click at [485, 131] on div "Top Content" at bounding box center [506, 125] width 201 height 23
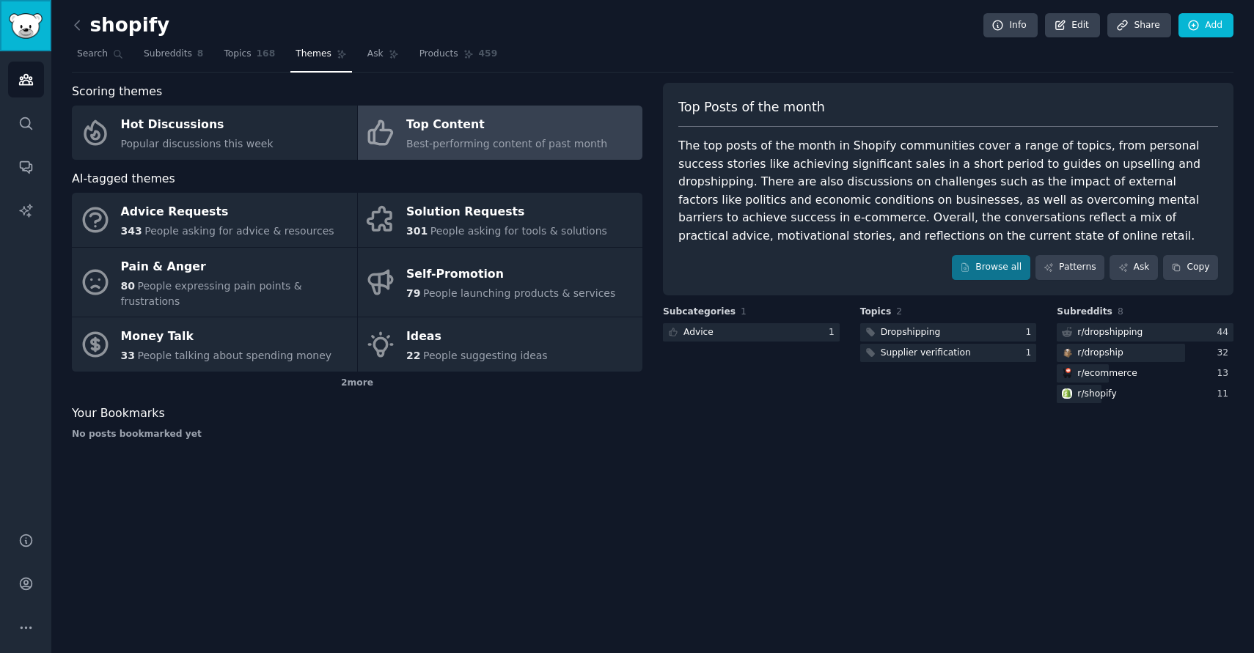
click at [34, 29] on img "Sidebar" at bounding box center [26, 26] width 34 height 26
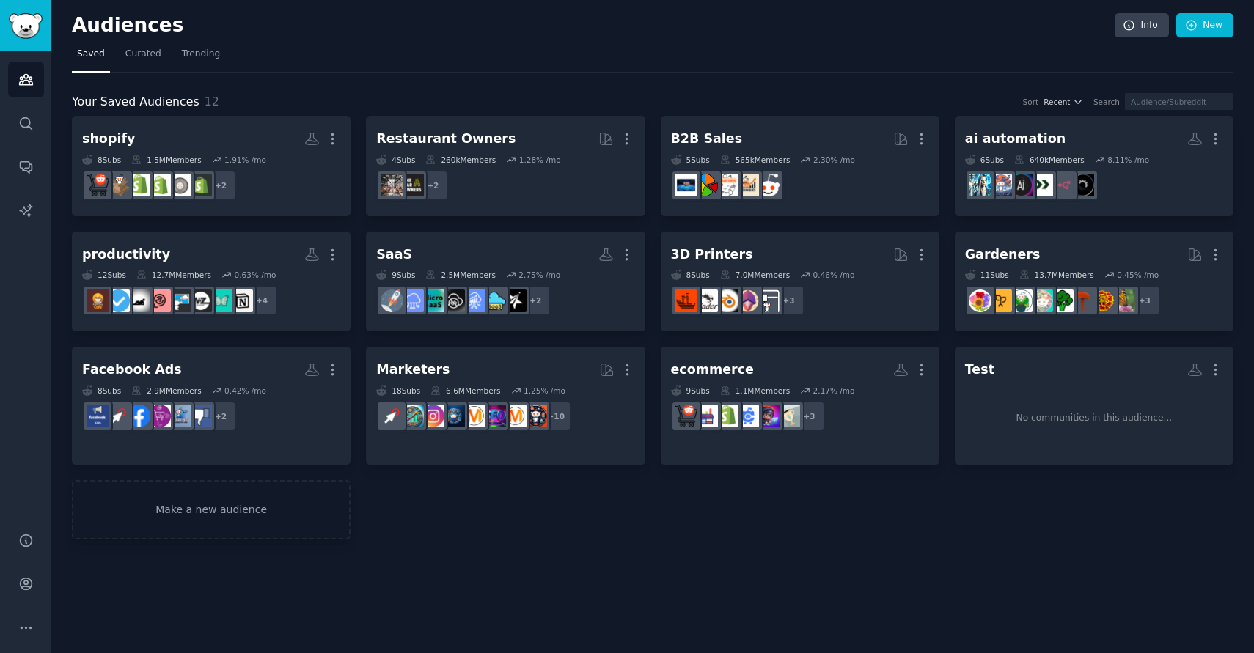
click at [1225, 10] on div "Audiences Info New Saved Curated Trending Your Saved Audiences 12 Sort Recent S…" at bounding box center [652, 326] width 1203 height 653
click at [1210, 24] on link "New" at bounding box center [1204, 25] width 57 height 25
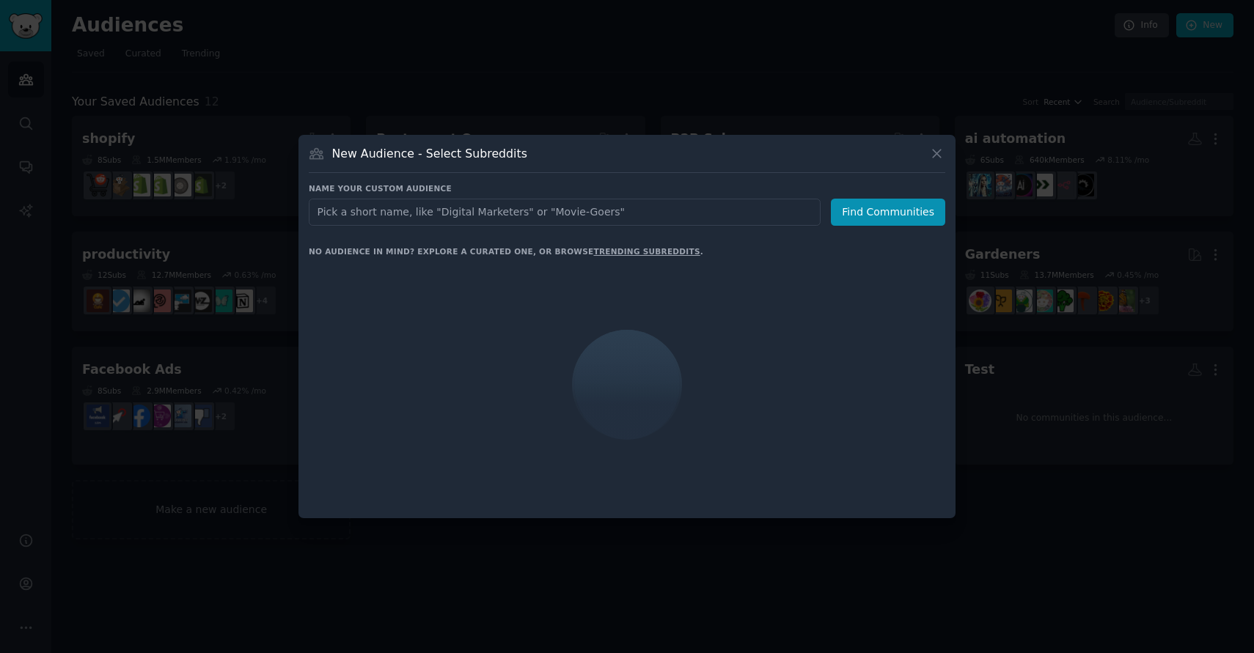
click at [484, 206] on input "text" at bounding box center [565, 212] width 512 height 27
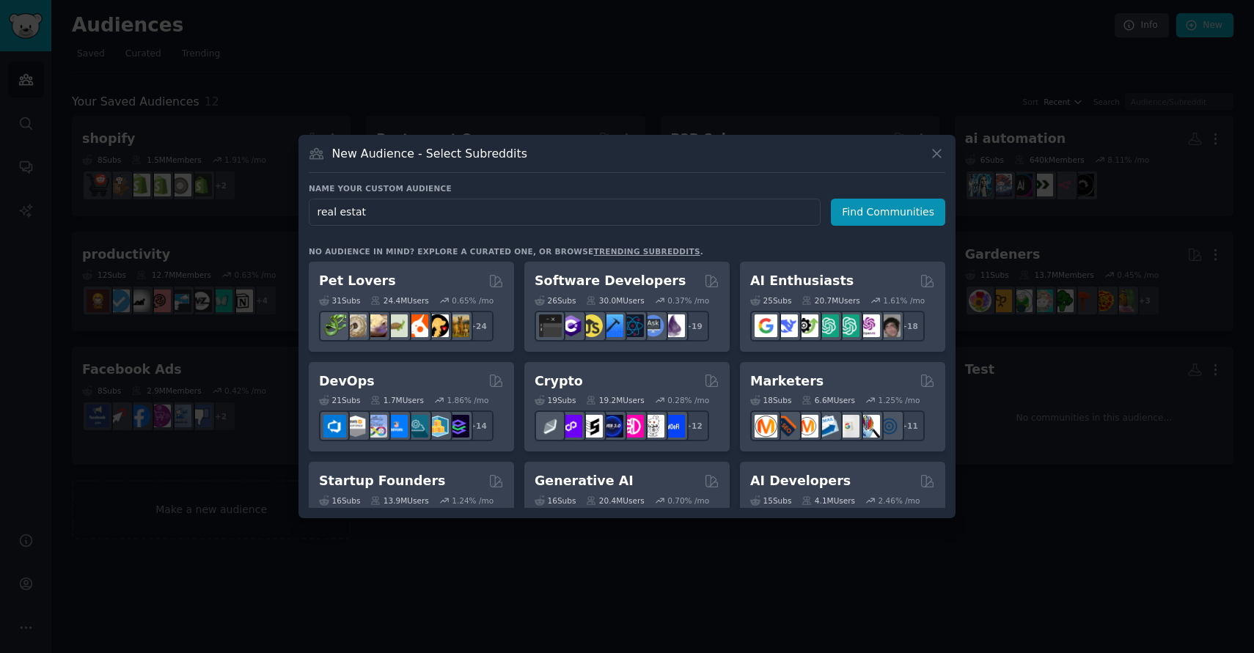
type input "real estate"
click button "Find Communities" at bounding box center [888, 212] width 114 height 27
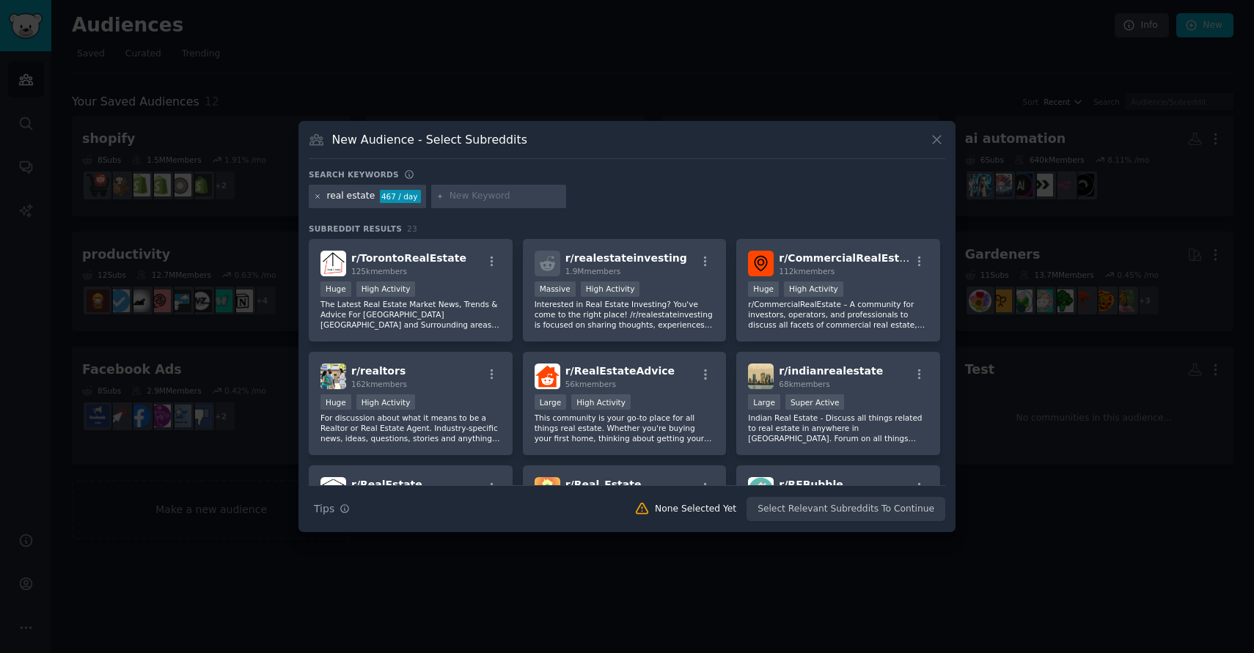
click at [316, 197] on icon at bounding box center [318, 196] width 4 height 4
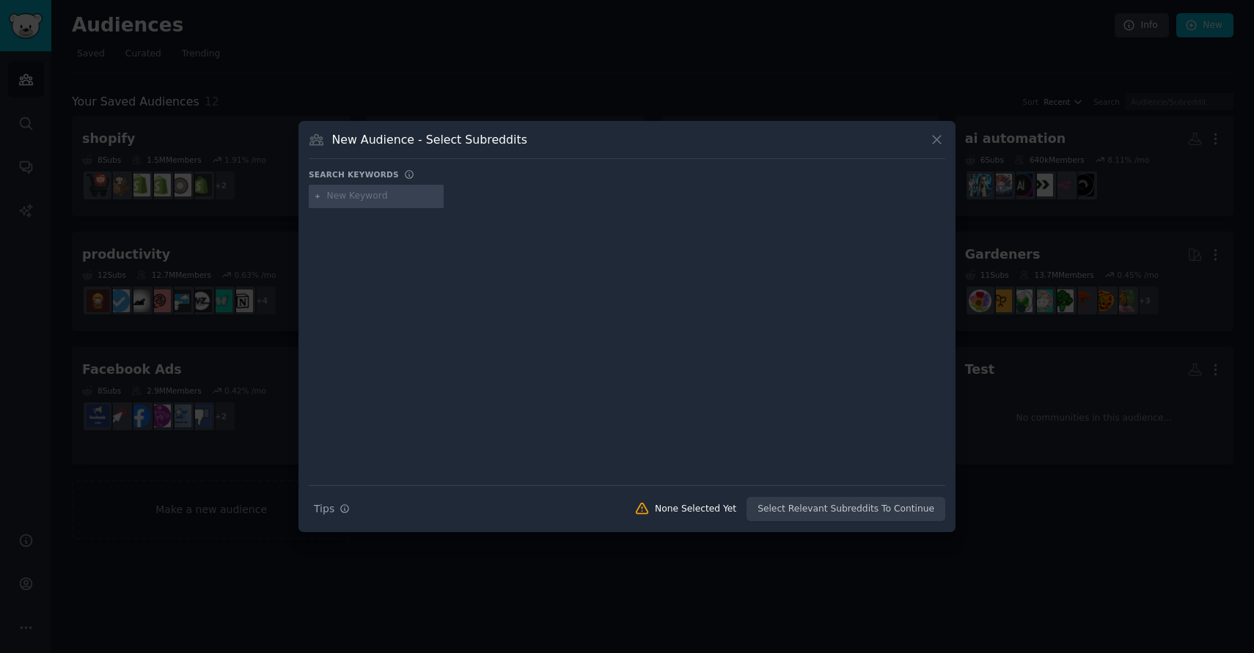
click at [363, 200] on input "text" at bounding box center [382, 196] width 111 height 13
type input "private aviation"
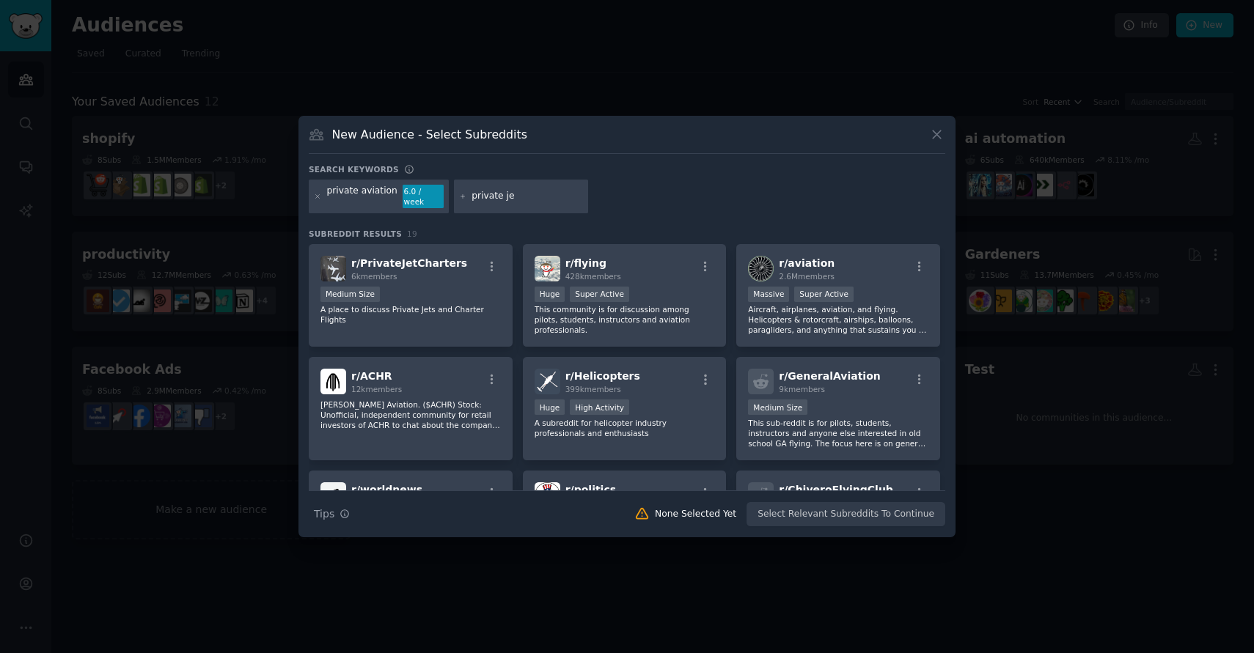
type input "private jet"
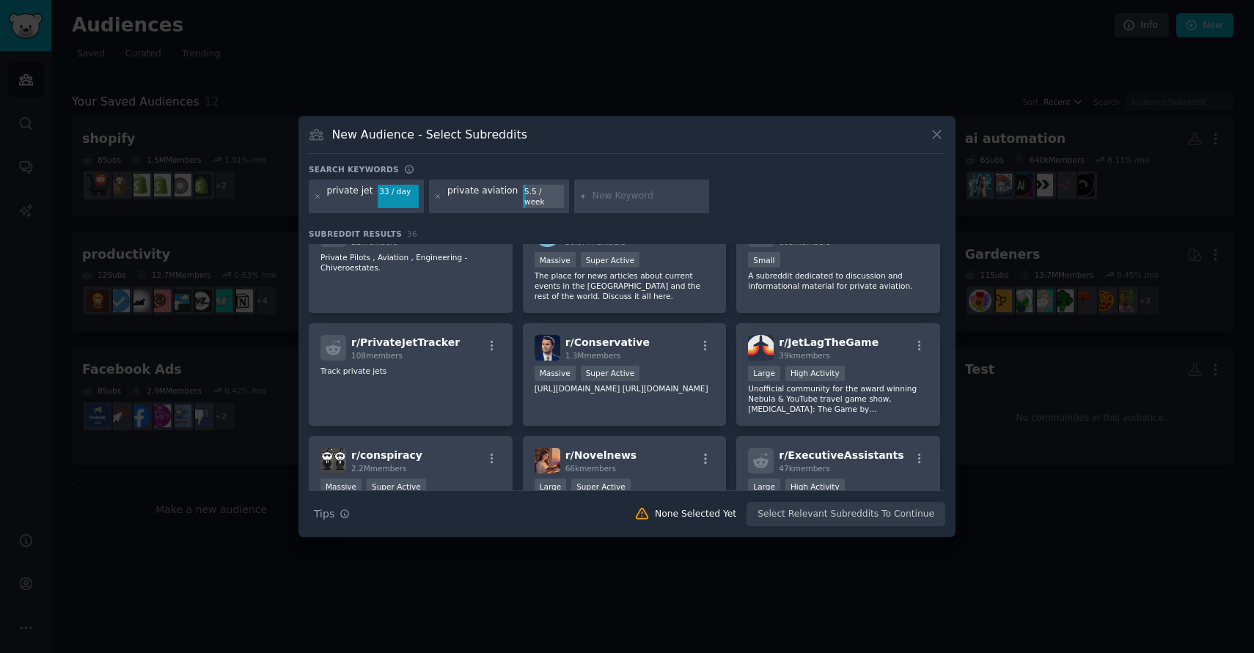
scroll to position [447, 0]
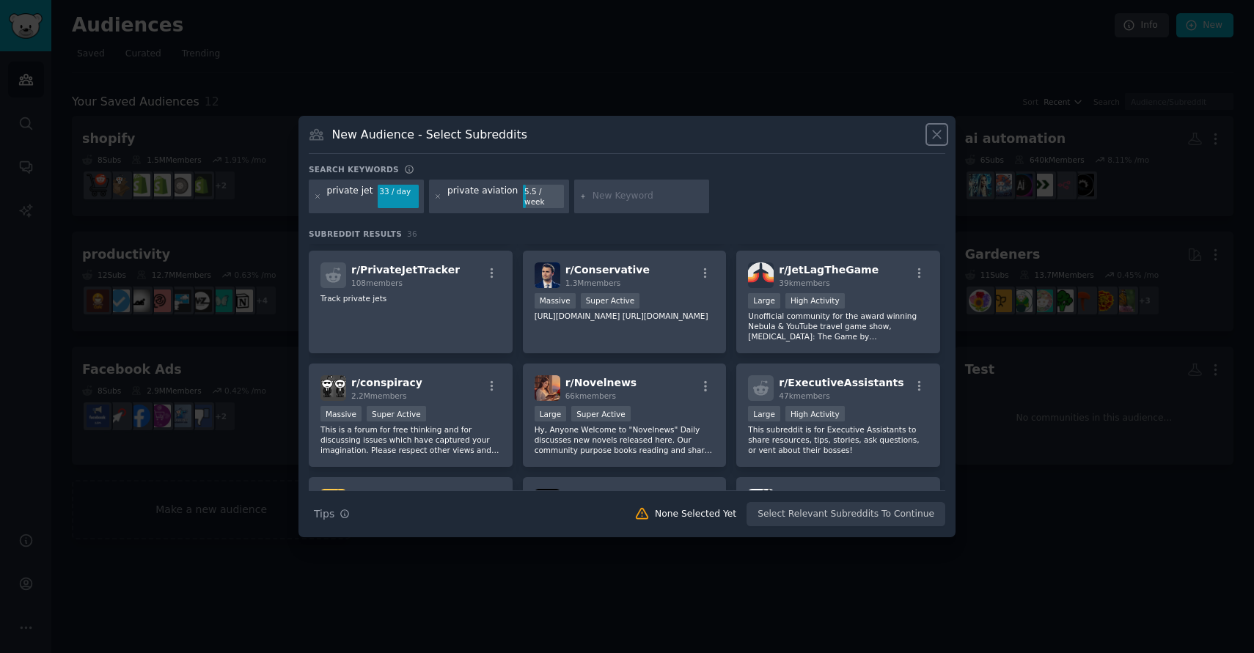
click at [930, 136] on icon at bounding box center [936, 134] width 15 height 15
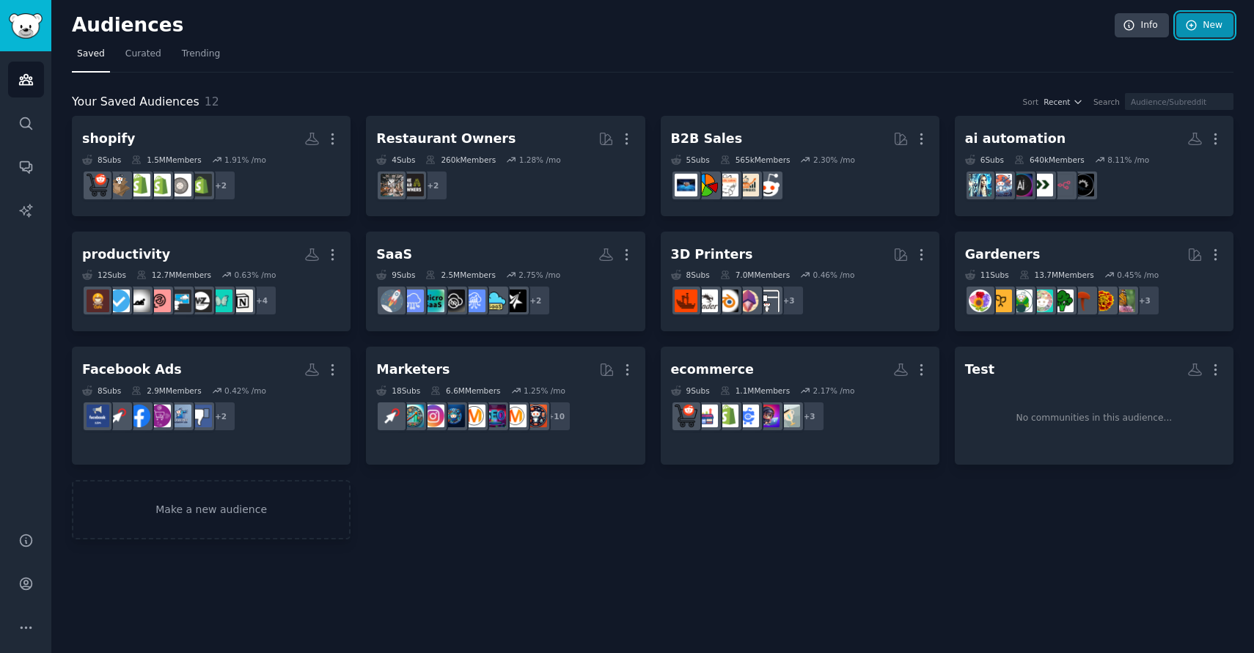
click at [1195, 16] on link "New" at bounding box center [1204, 25] width 57 height 25
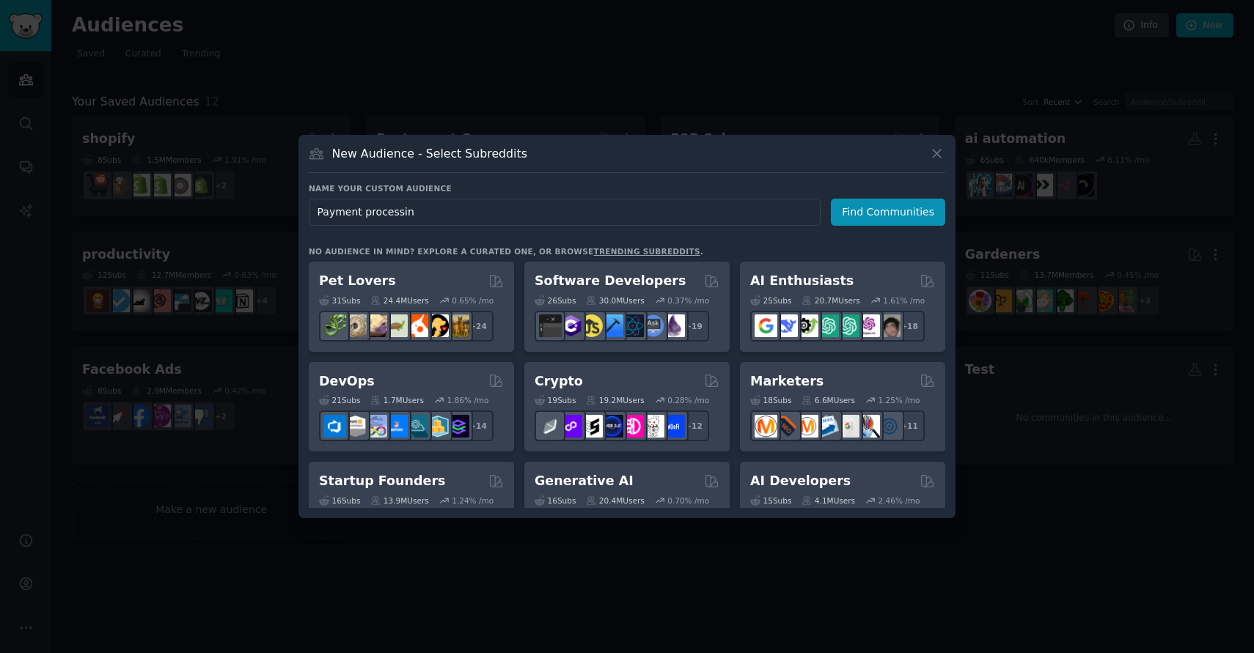
type input "Payment processing"
click button "Find Communities" at bounding box center [888, 212] width 114 height 27
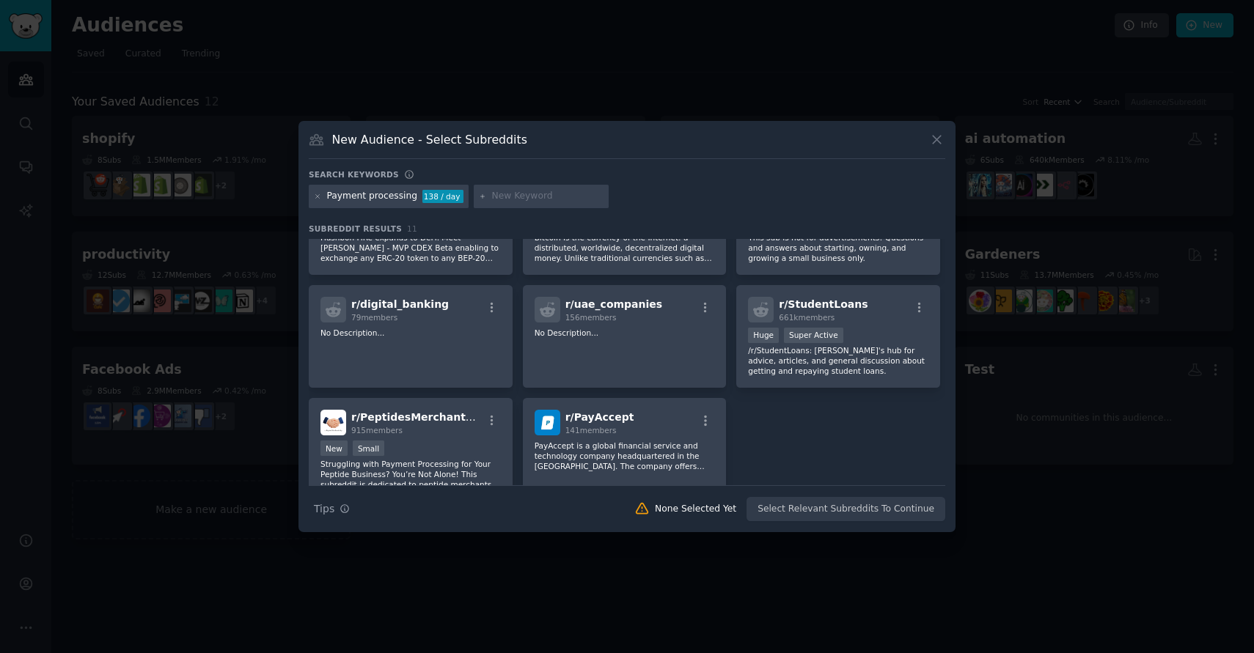
scroll to position [177, 0]
click at [938, 132] on icon at bounding box center [936, 139] width 15 height 15
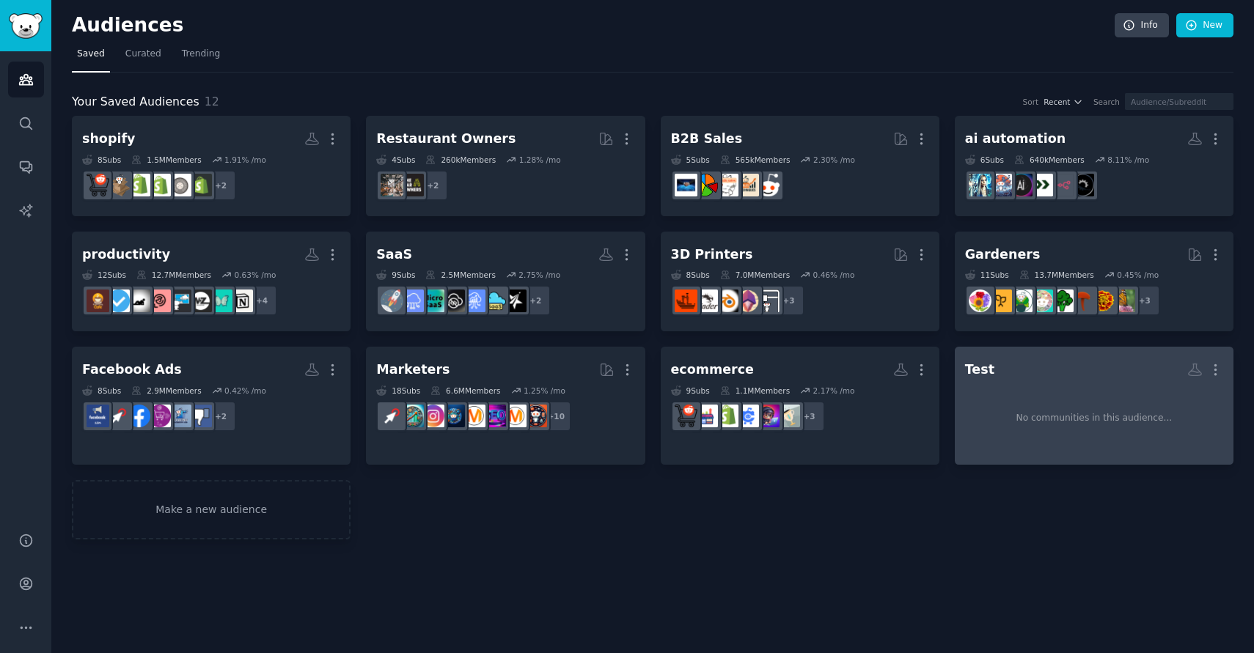
click at [1031, 404] on div "No communities in this audience..." at bounding box center [1094, 419] width 258 height 72
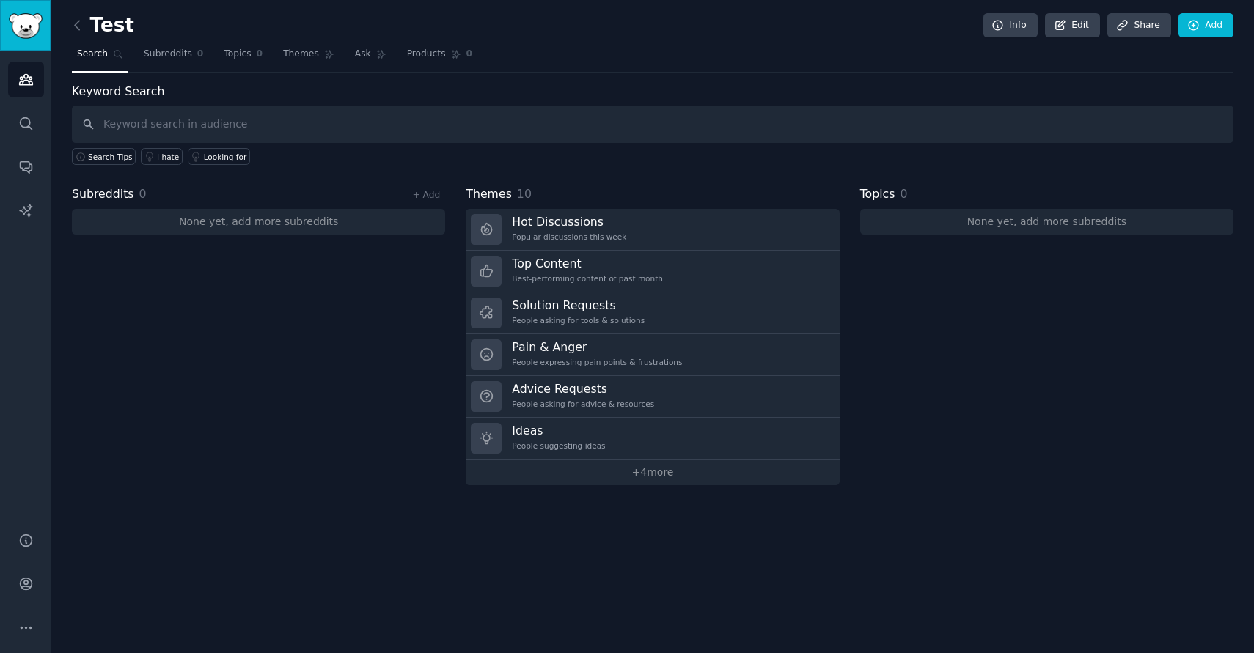
click at [5, 21] on link "Sidebar" at bounding box center [25, 25] width 51 height 51
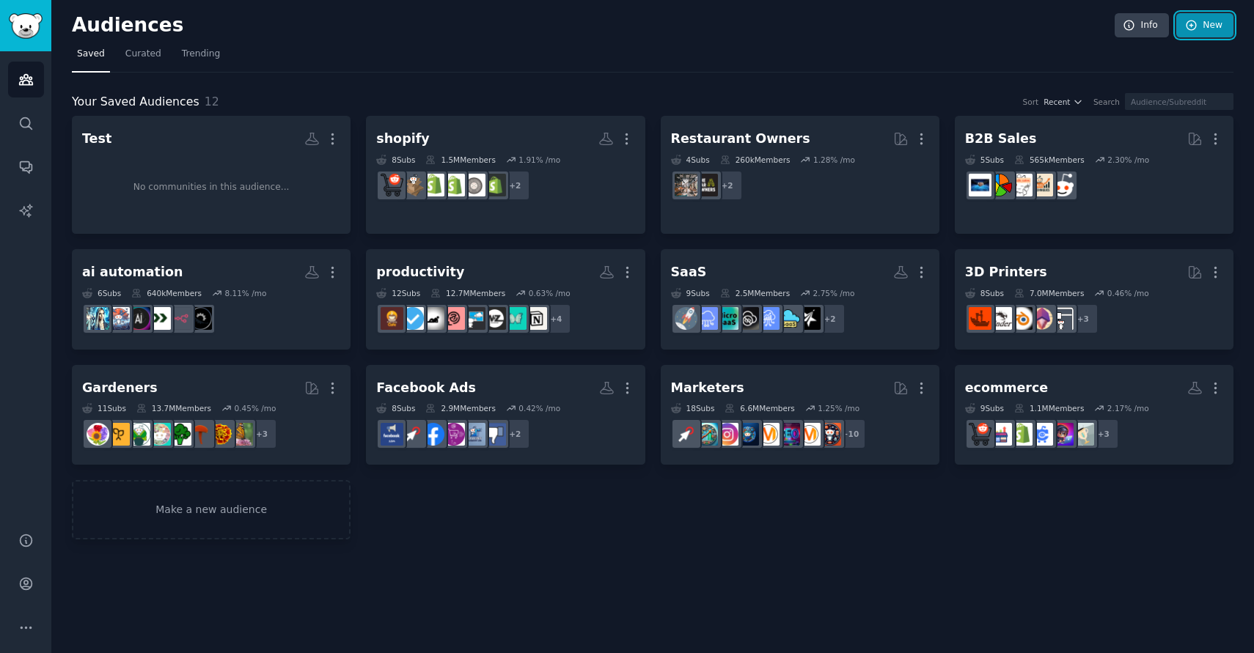
click at [1208, 22] on link "New" at bounding box center [1204, 25] width 57 height 25
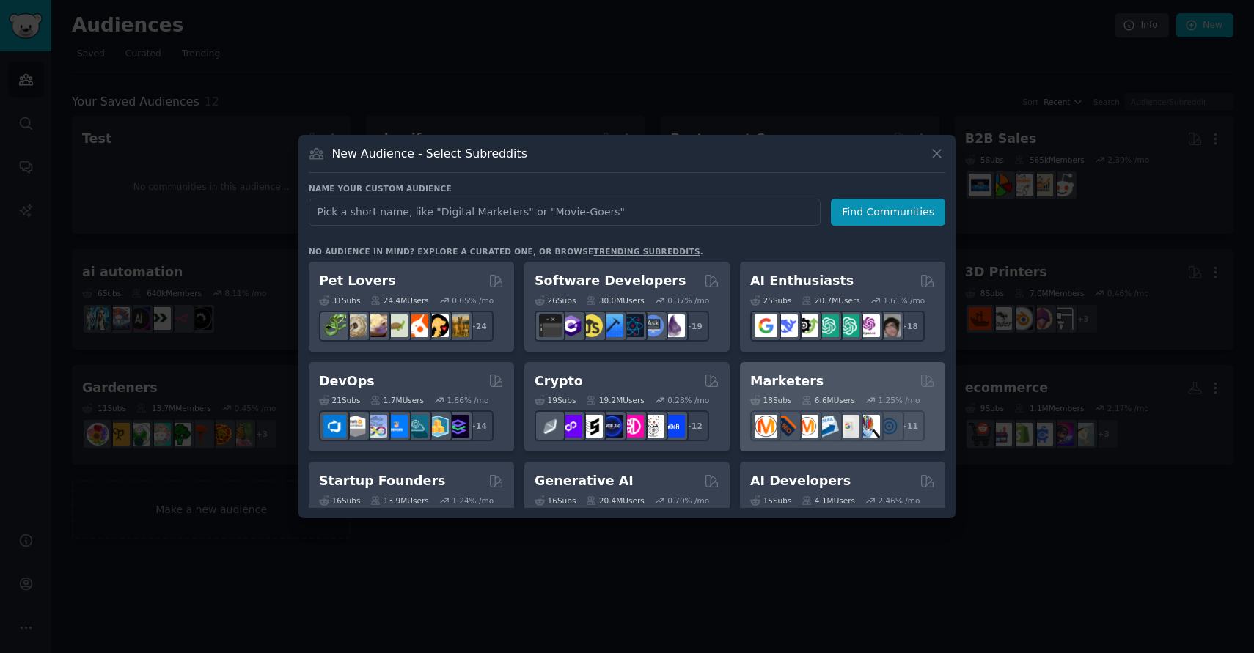
scroll to position [1145, 0]
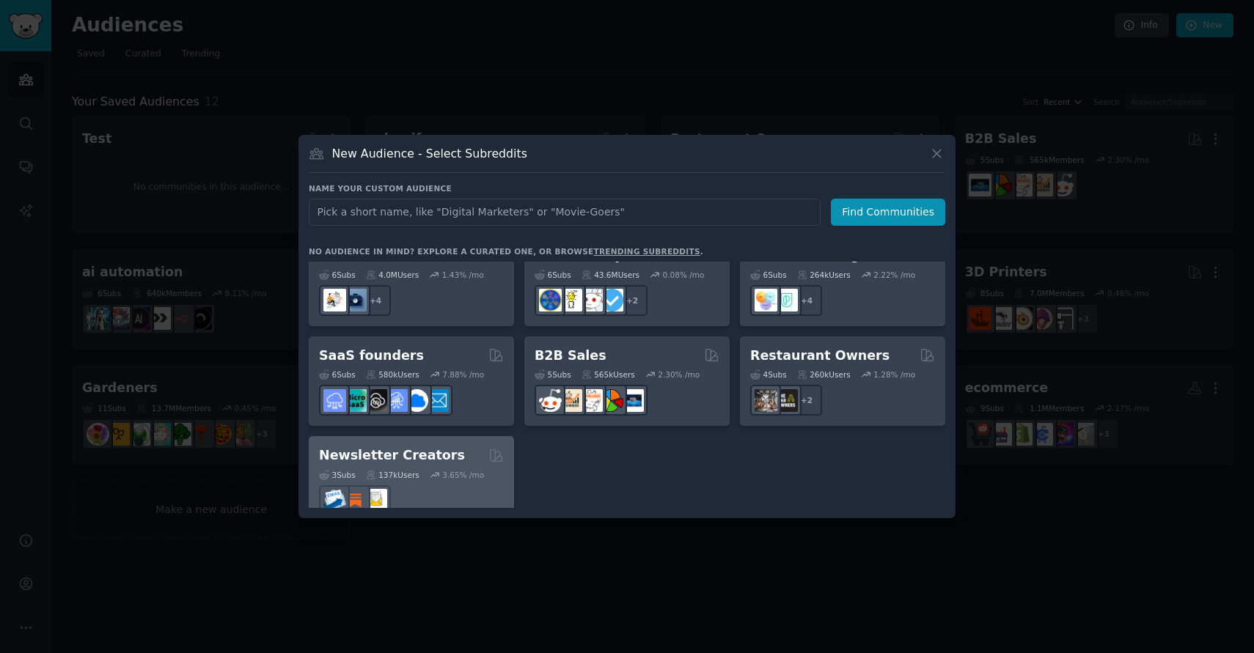
click at [430, 485] on div at bounding box center [411, 500] width 185 height 31
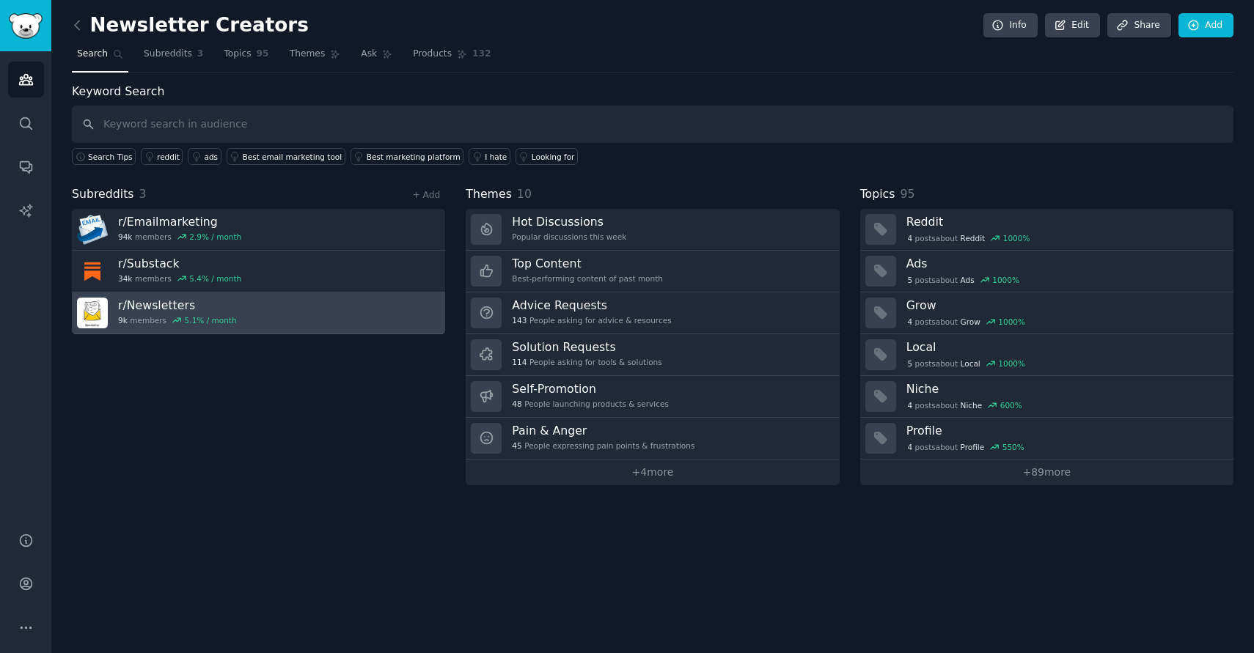
click at [322, 299] on link "r/ Newsletters 9k members 5.1 % / month" at bounding box center [258, 314] width 373 height 42
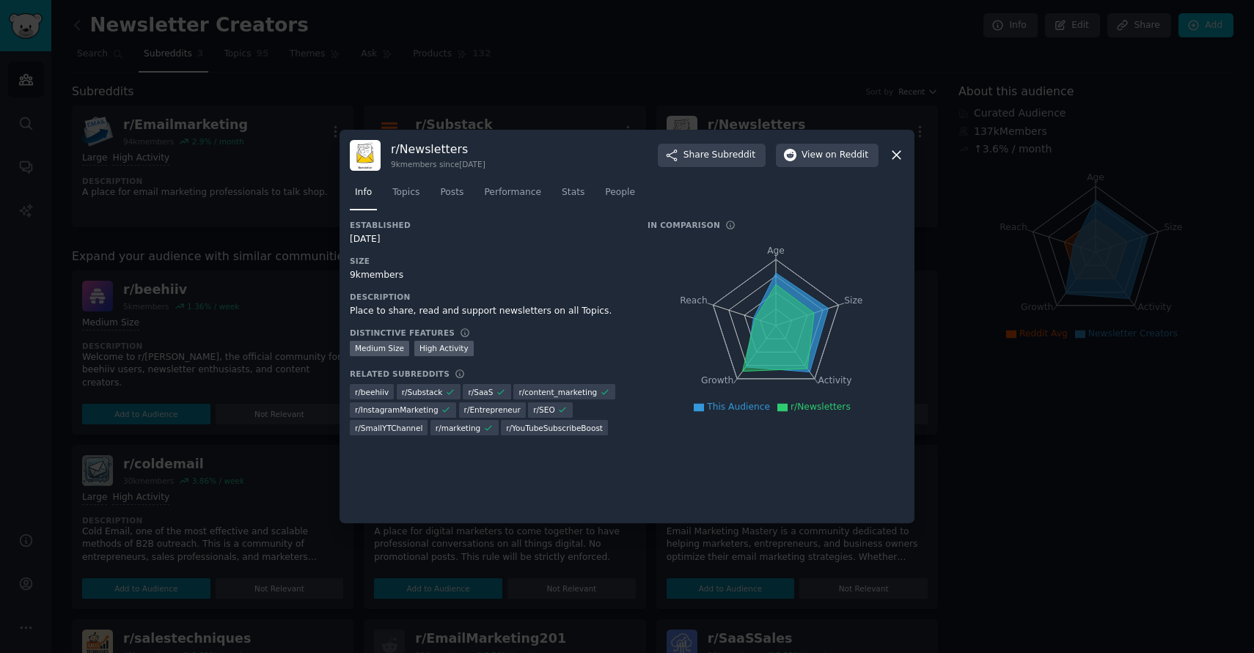
click at [893, 153] on icon at bounding box center [896, 156] width 8 height 8
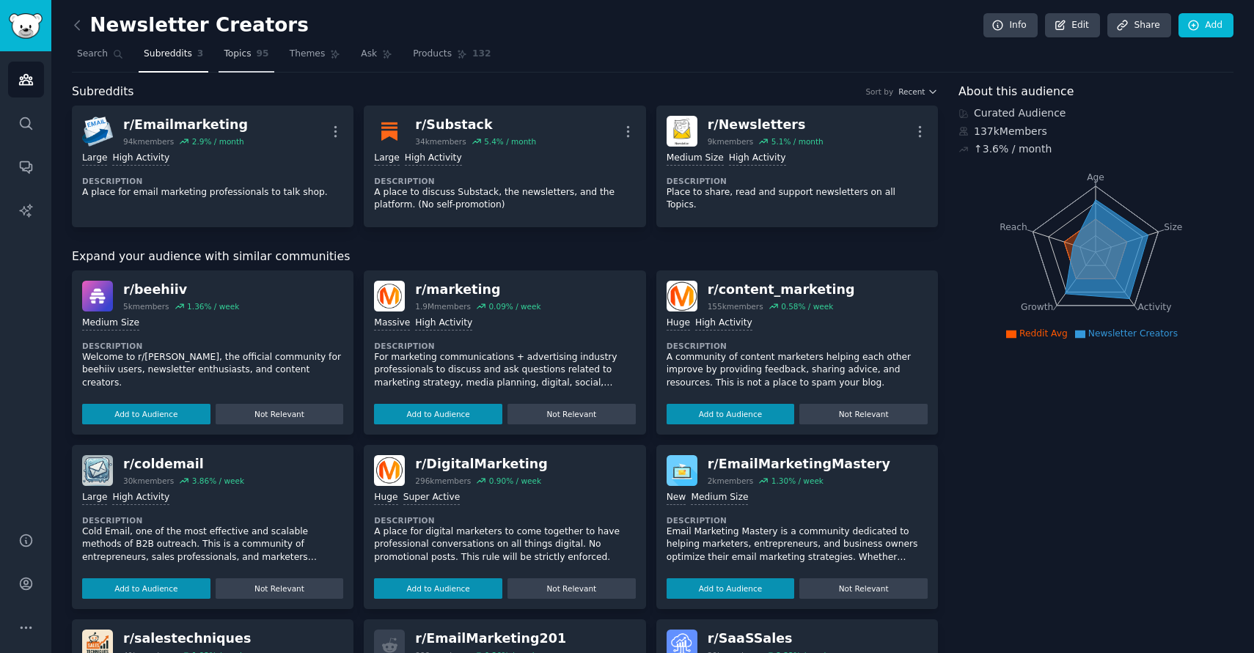
click at [246, 54] on span "Topics" at bounding box center [237, 54] width 27 height 13
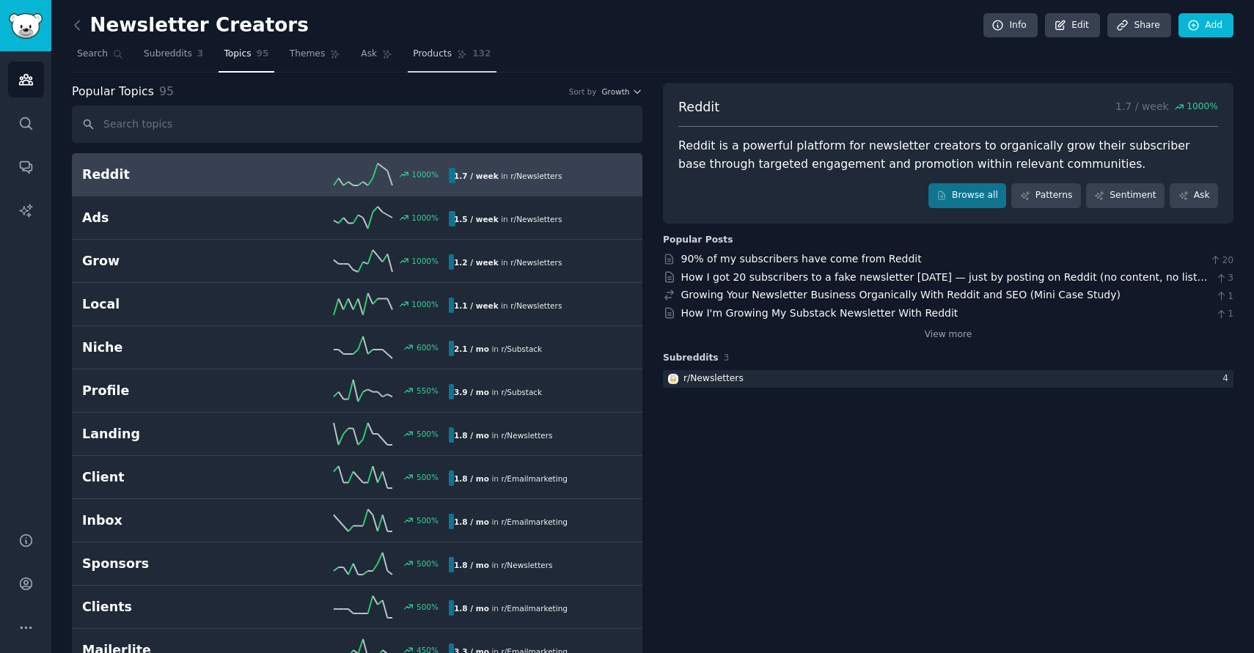
click at [417, 67] on link "Products 132" at bounding box center [452, 58] width 88 height 30
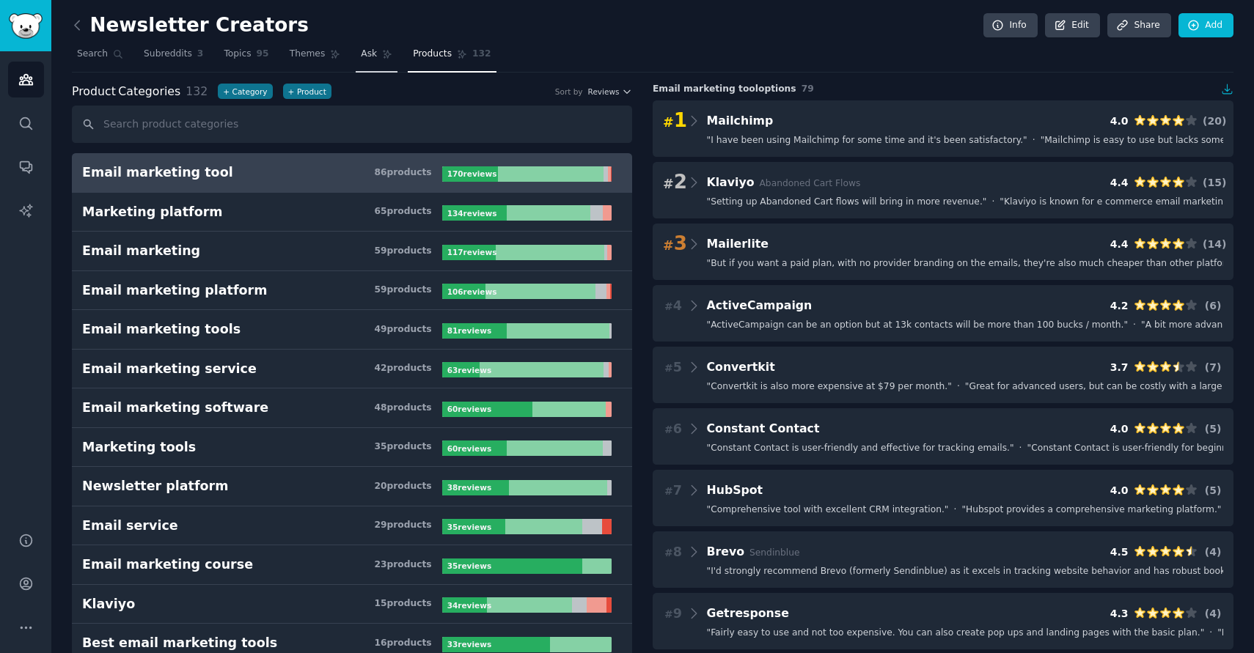
click at [366, 56] on span "Ask" at bounding box center [369, 54] width 16 height 13
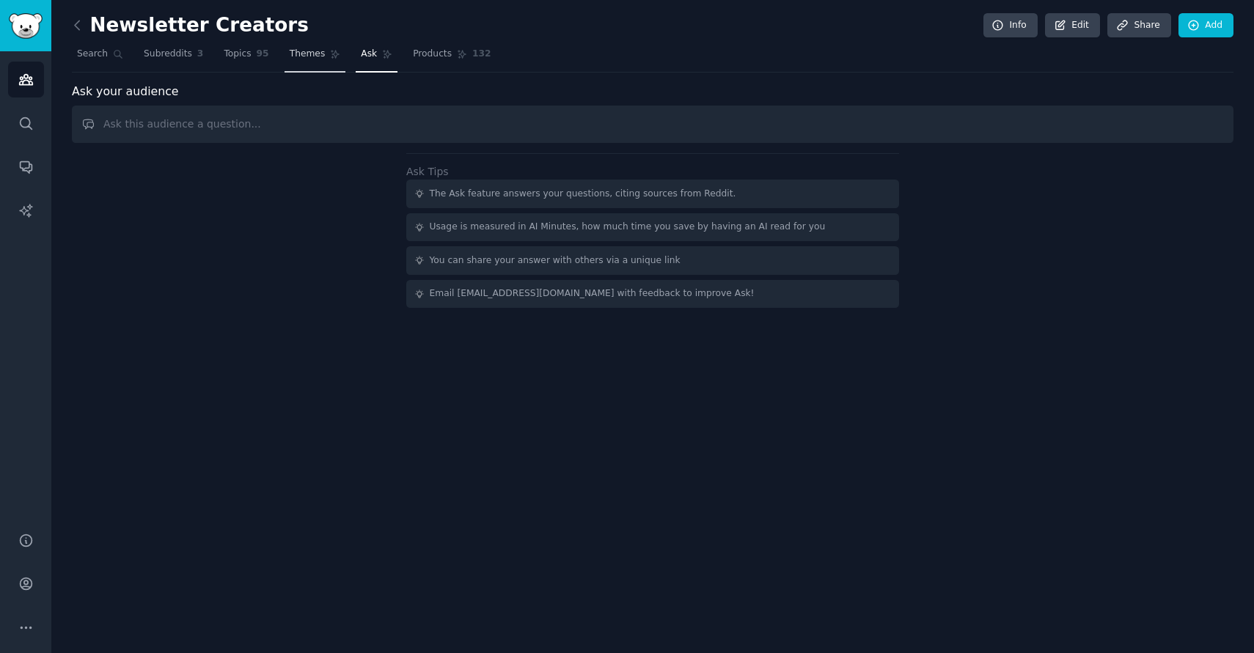
click at [303, 55] on span "Themes" at bounding box center [308, 54] width 36 height 13
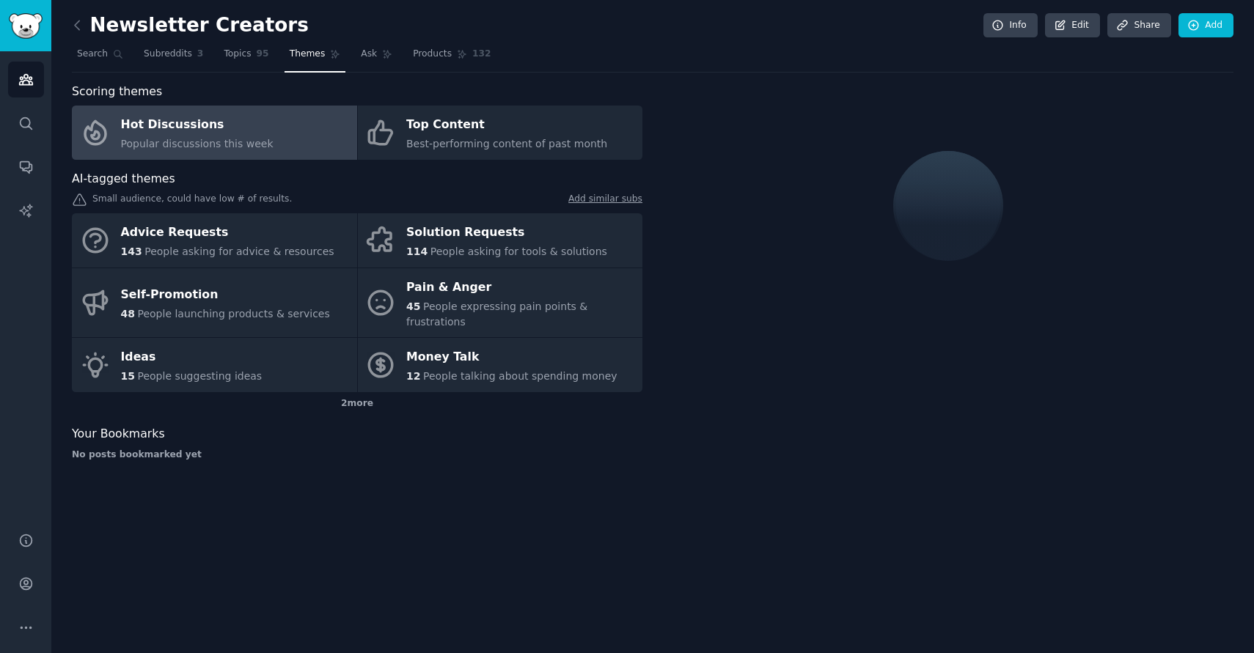
click at [525, 295] on div "Pain & Anger" at bounding box center [520, 287] width 229 height 23
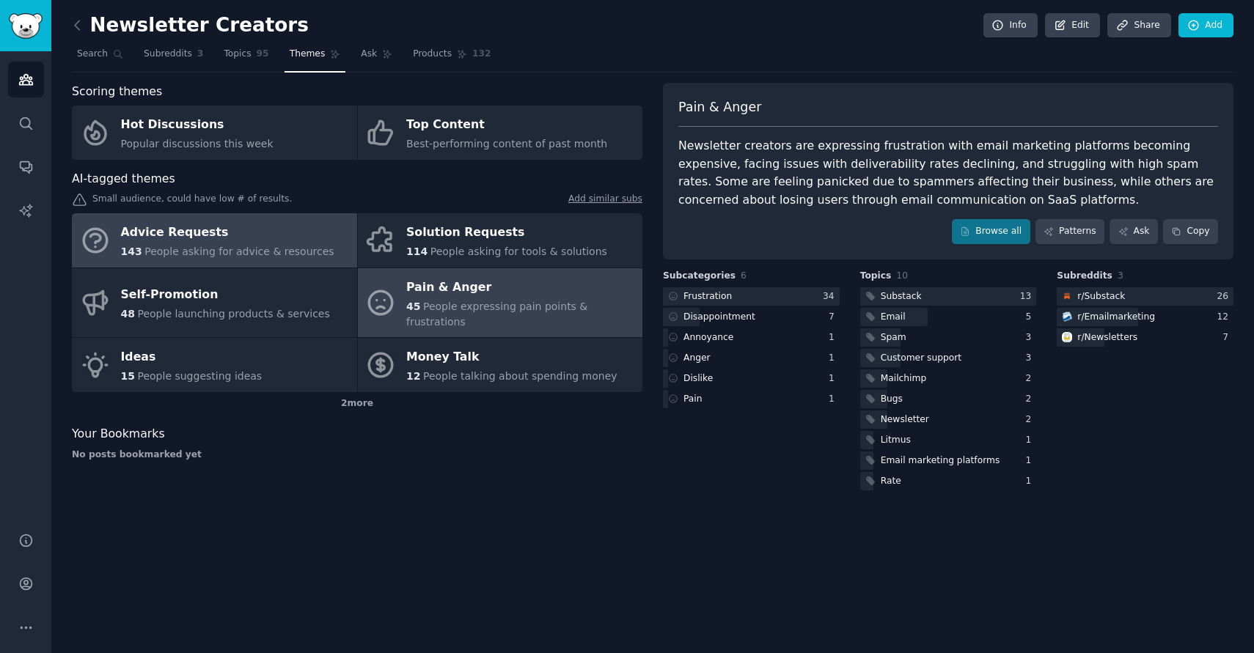
click at [247, 227] on div "Advice Requests" at bounding box center [227, 232] width 213 height 23
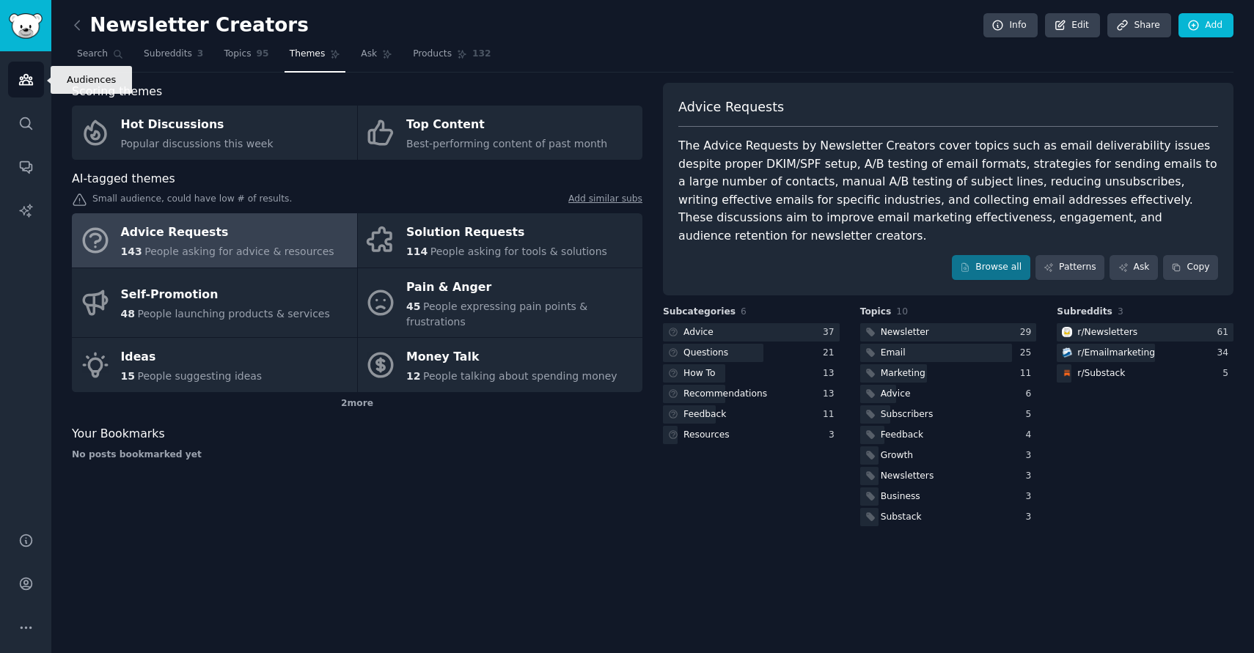
click at [26, 77] on icon "Sidebar" at bounding box center [25, 79] width 15 height 15
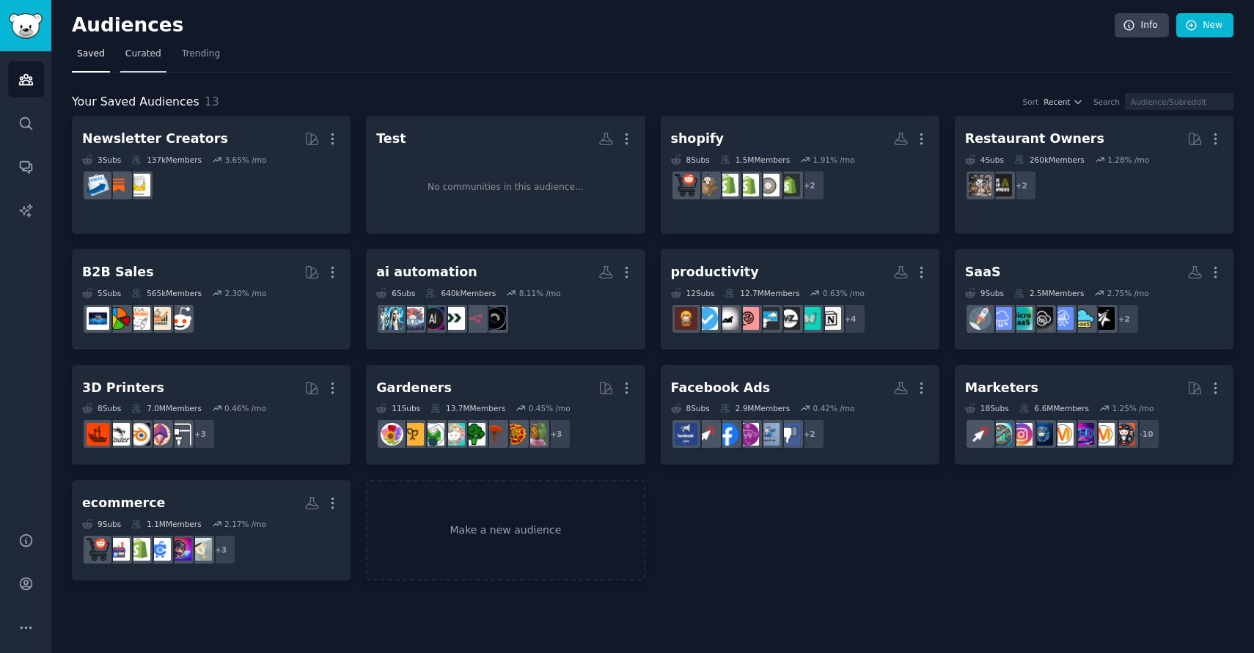
click at [131, 59] on span "Curated" at bounding box center [143, 54] width 36 height 13
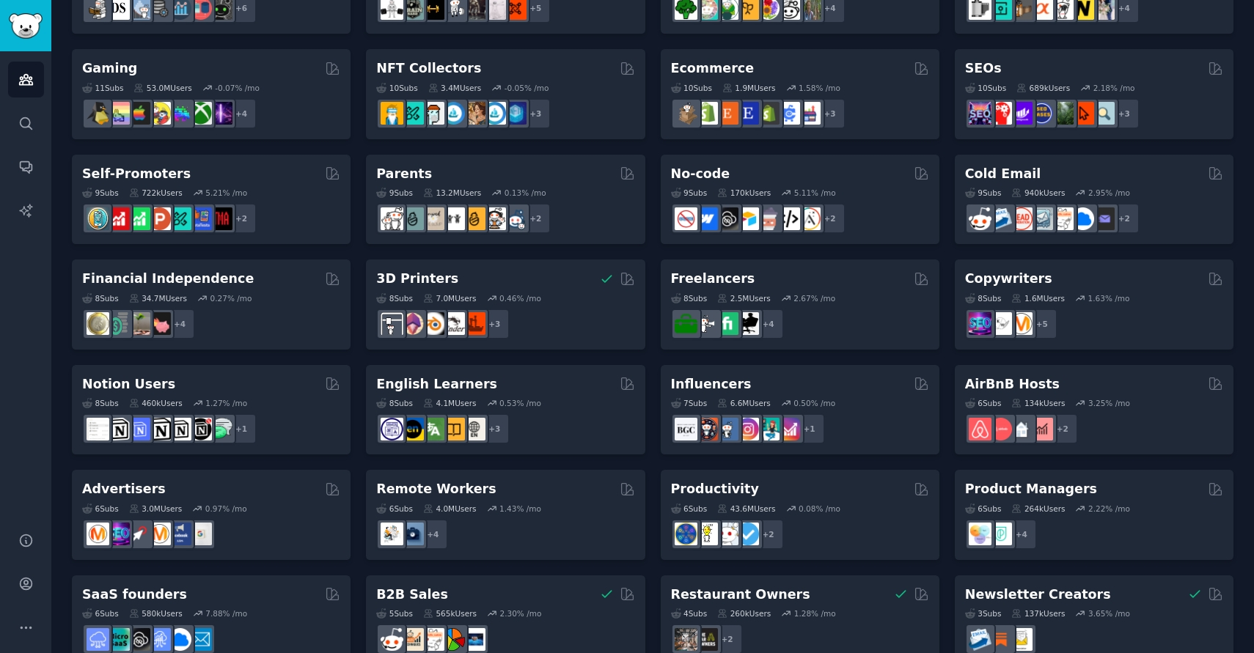
scroll to position [464, 0]
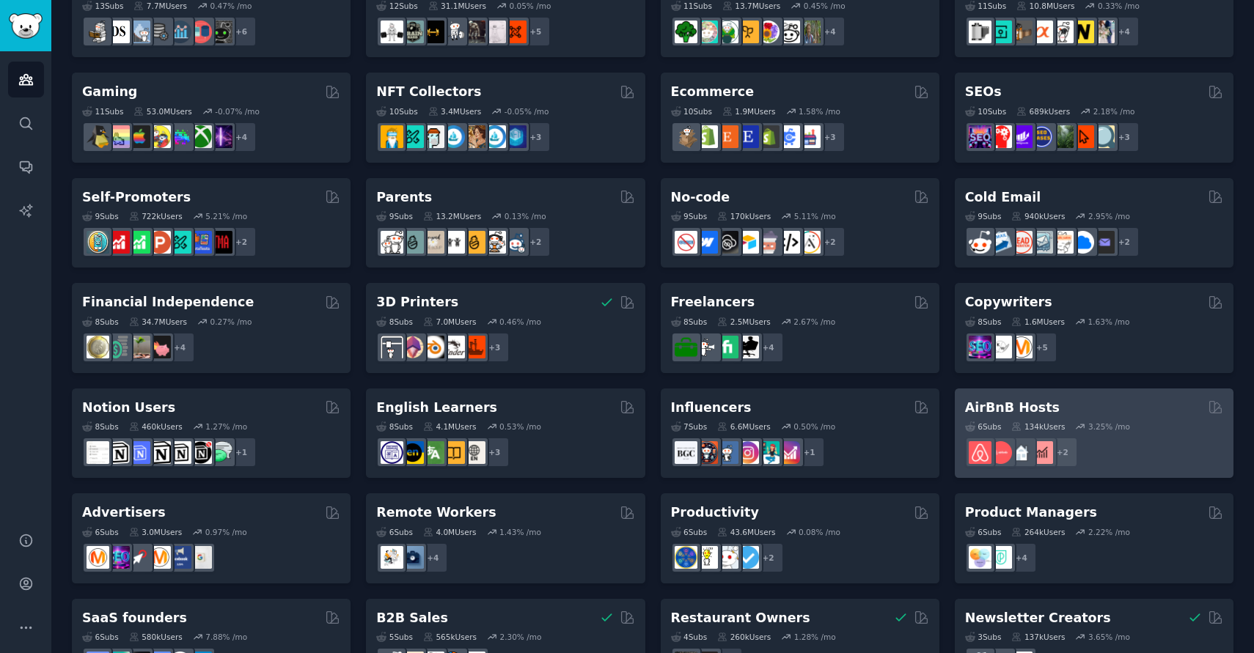
click at [1063, 425] on div "134k Users" at bounding box center [1038, 427] width 54 height 10
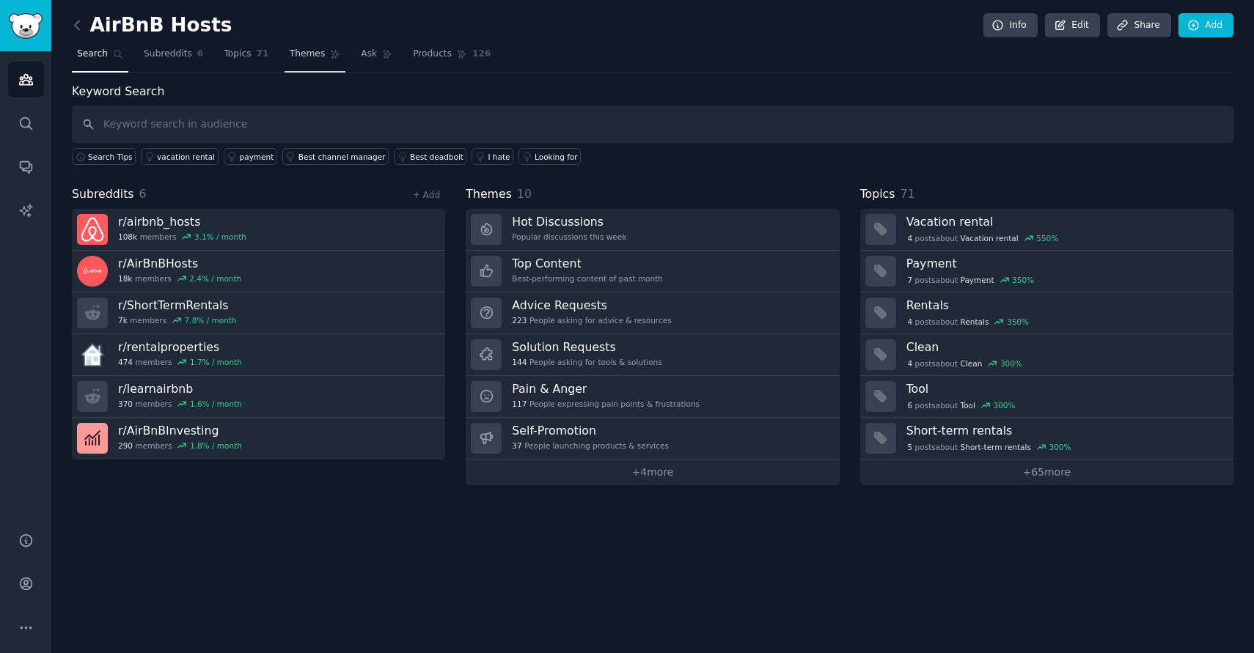
click at [315, 57] on span "Themes" at bounding box center [308, 54] width 36 height 13
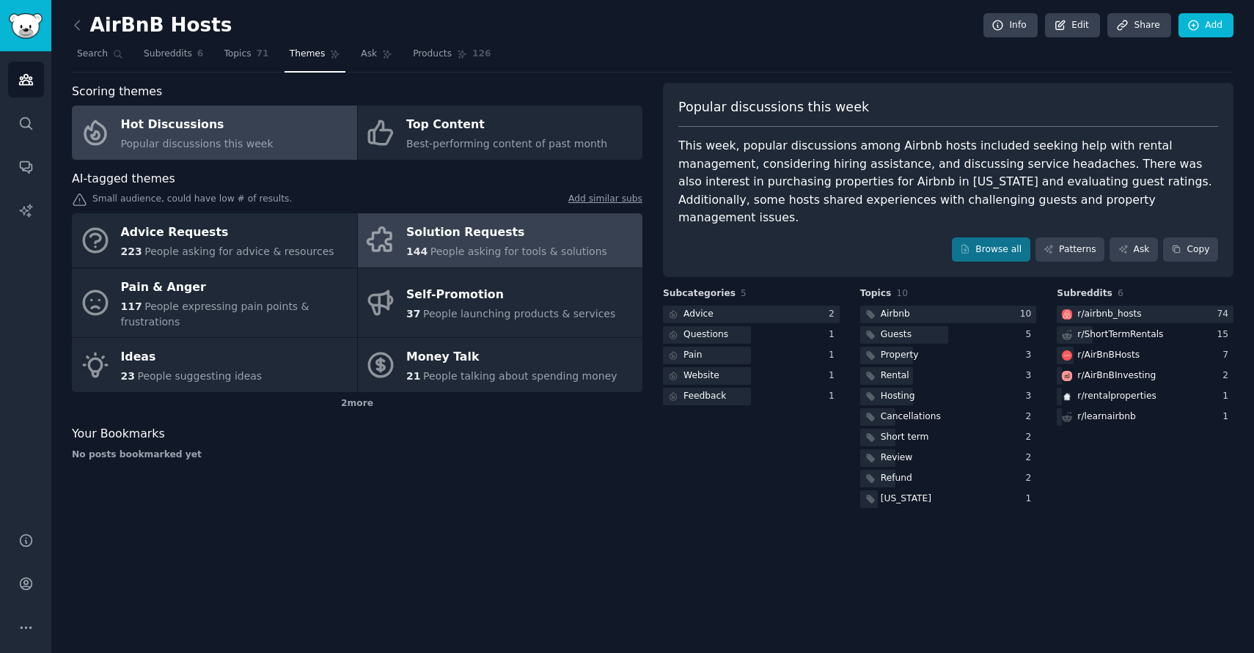
click at [488, 229] on div "Solution Requests" at bounding box center [506, 232] width 201 height 23
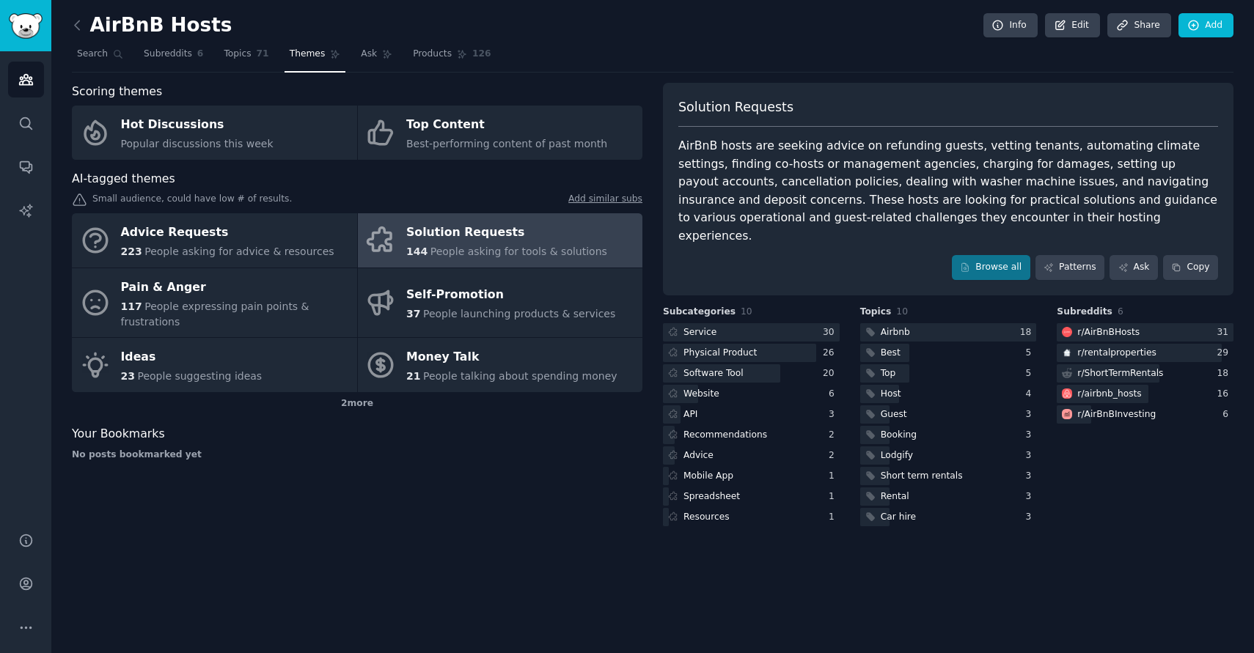
click at [518, 230] on div "Solution Requests" at bounding box center [506, 232] width 201 height 23
click at [509, 244] on div "144 People asking for tools & solutions" at bounding box center [506, 251] width 201 height 15
click at [1134, 255] on link "Ask" at bounding box center [1133, 267] width 48 height 25
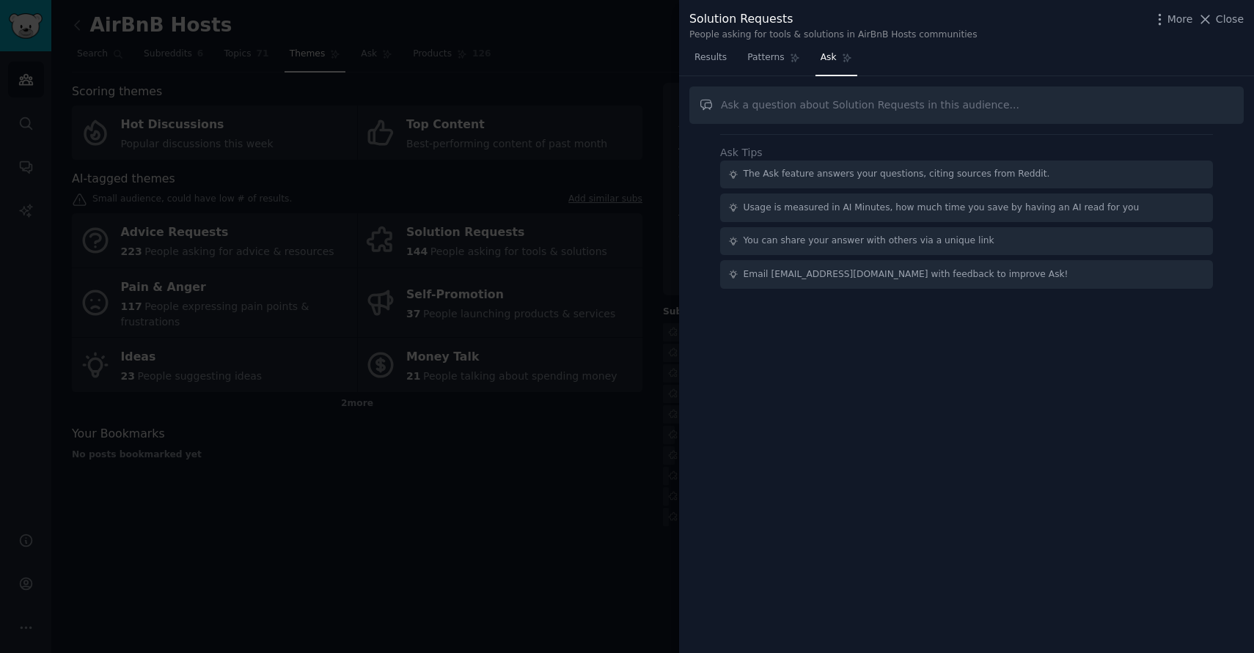
click at [603, 84] on div at bounding box center [627, 326] width 1254 height 653
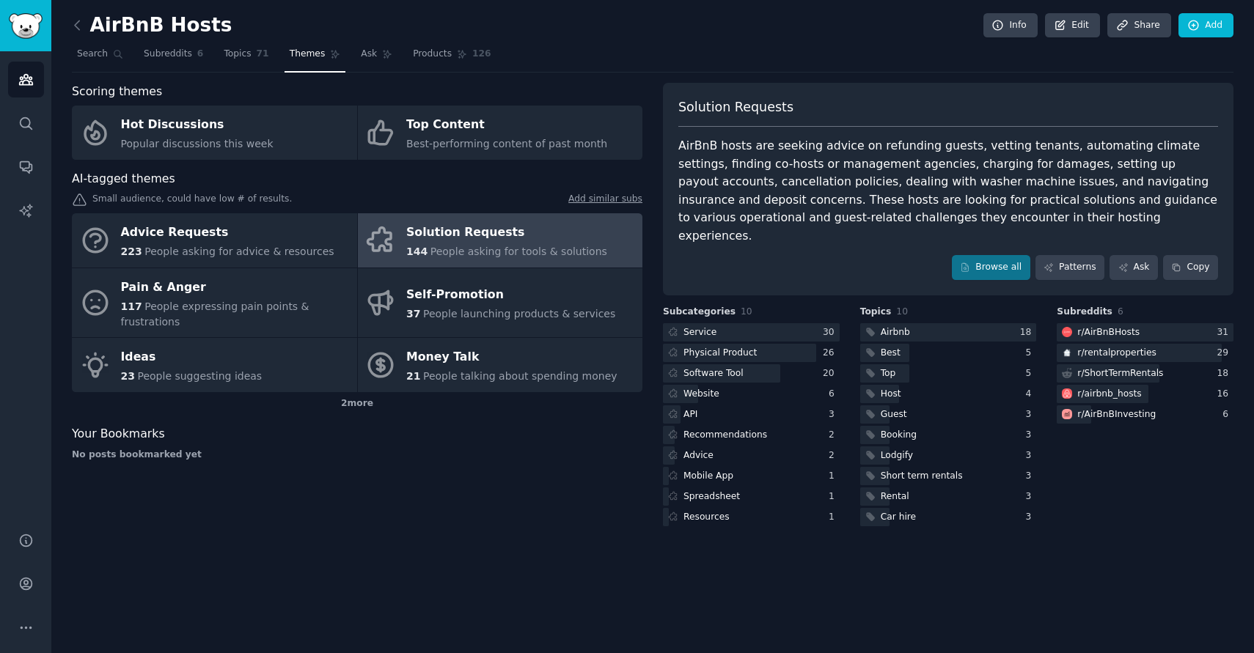
click at [473, 227] on div "Solution Requests" at bounding box center [506, 232] width 201 height 23
click at [868, 184] on div "AirBnB hosts are seeking advice on refunding guests, vetting tenants, automatin…" at bounding box center [948, 191] width 540 height 108
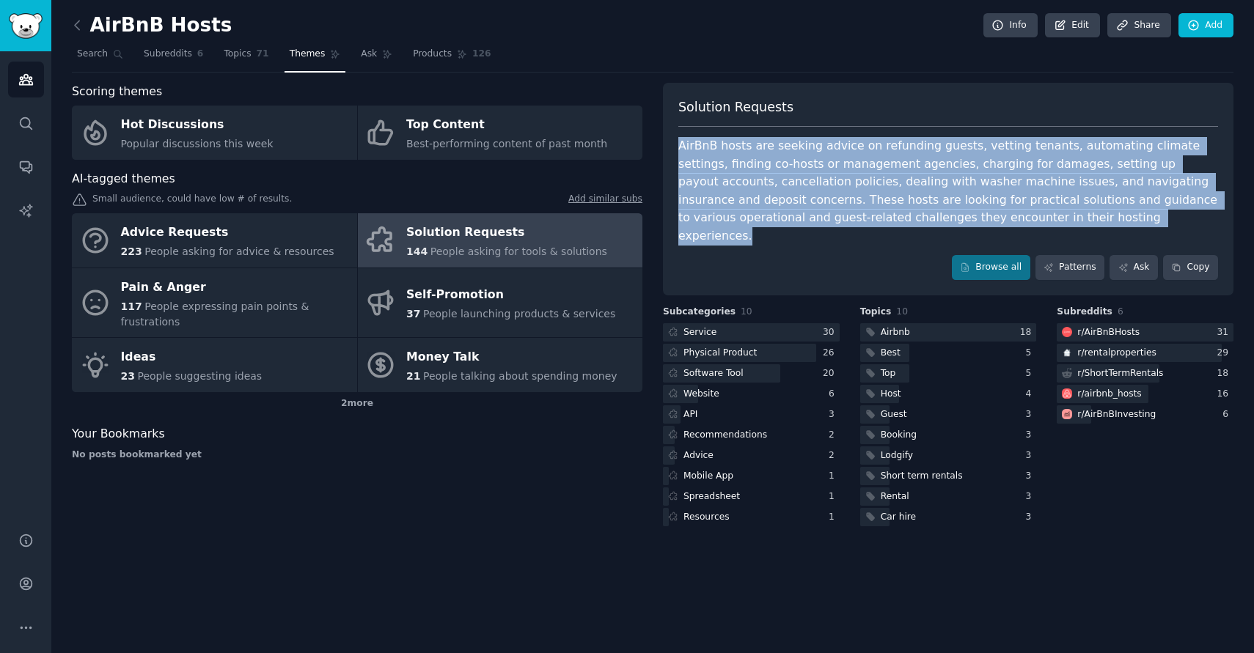
click at [868, 184] on div "AirBnB hosts are seeking advice on refunding guests, vetting tenants, automatin…" at bounding box center [948, 191] width 540 height 108
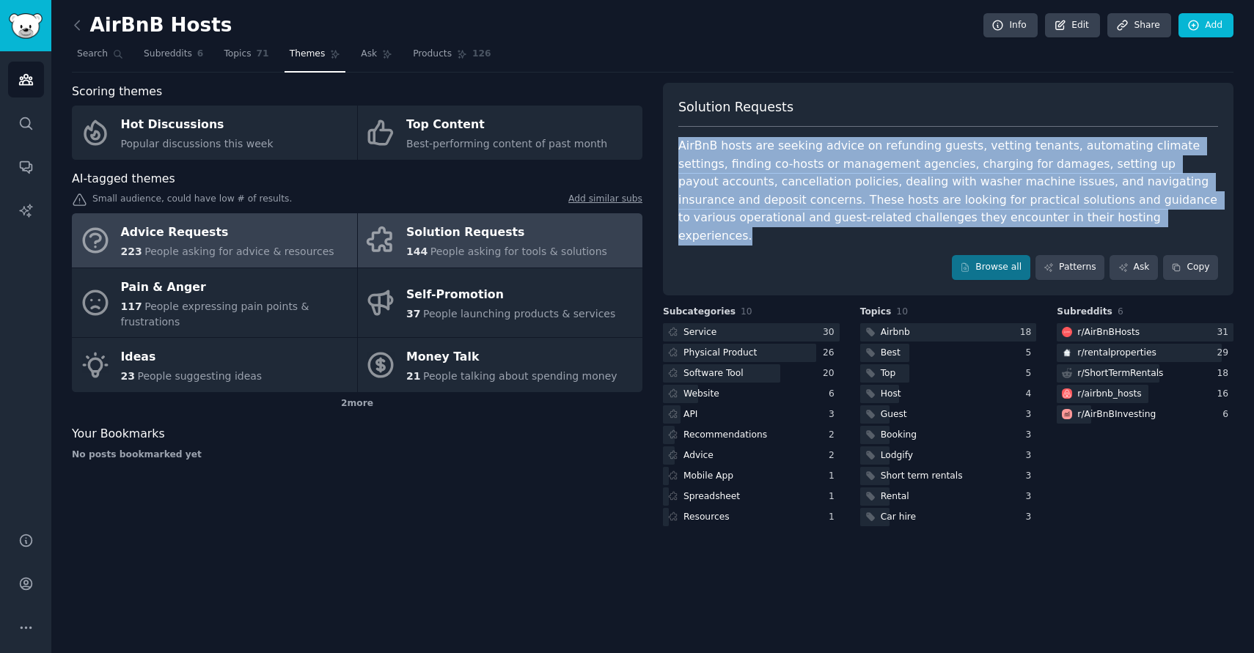
click at [232, 244] on div "223 People asking for advice & resources" at bounding box center [227, 251] width 213 height 15
